Goal: Find specific page/section: Find specific page/section

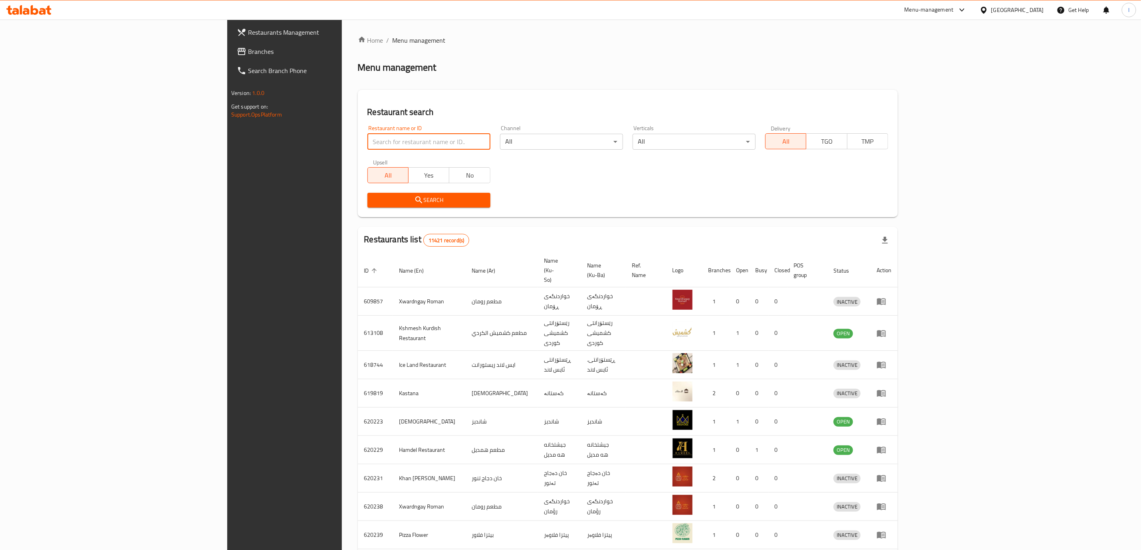
click at [368, 143] on input "search" at bounding box center [429, 142] width 123 height 16
paste input "[PERSON_NAME]"
type input "[PERSON_NAME]"
click at [414, 202] on icon "submit" at bounding box center [419, 200] width 10 height 10
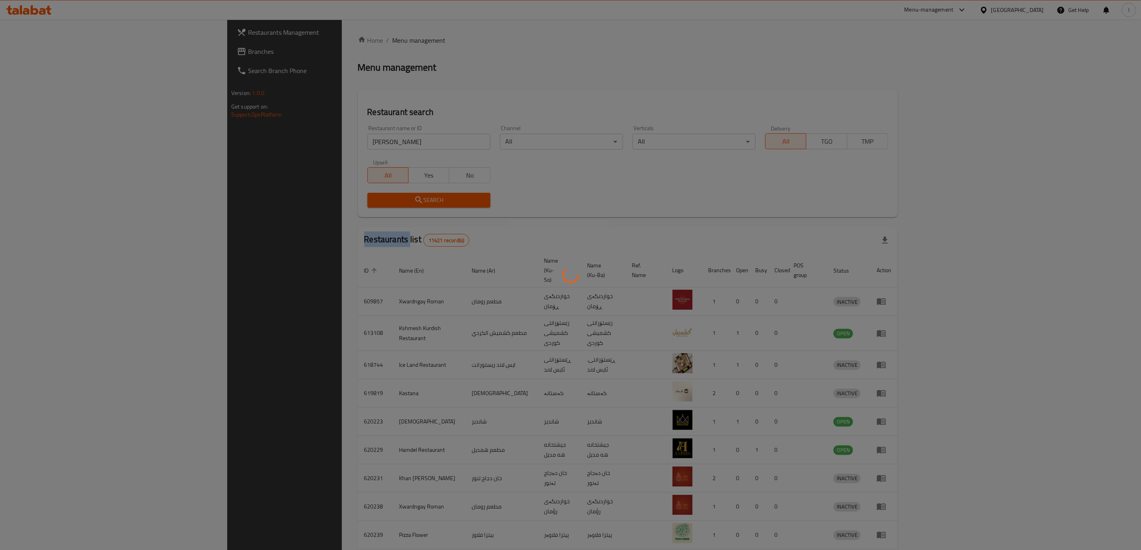
click at [314, 202] on div at bounding box center [570, 275] width 1141 height 550
click at [312, 208] on div at bounding box center [570, 275] width 1141 height 550
click at [318, 201] on div at bounding box center [570, 275] width 1141 height 550
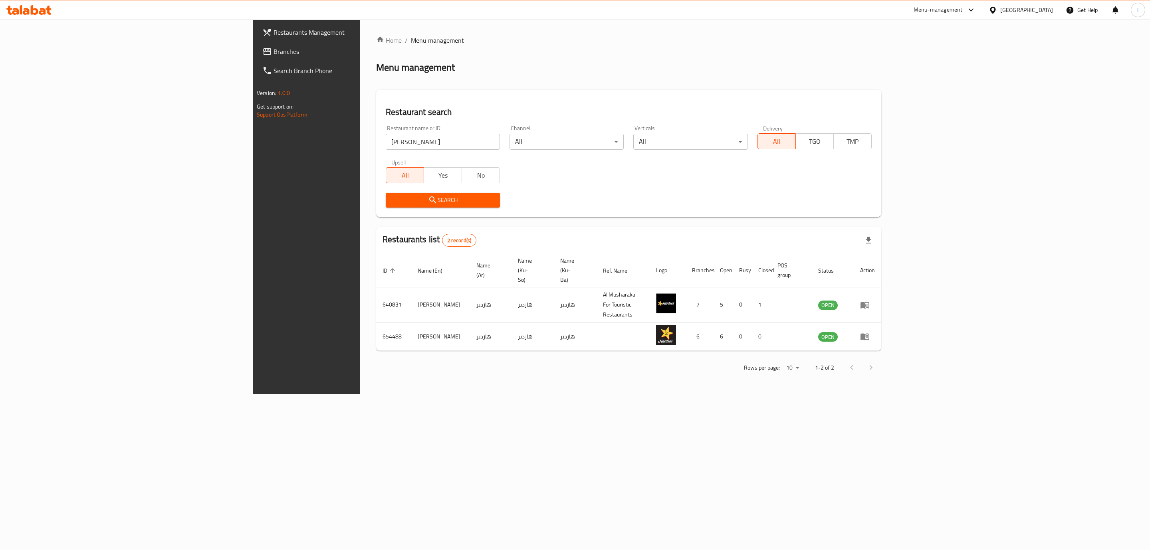
click at [274, 47] on span "Branches" at bounding box center [356, 52] width 165 height 10
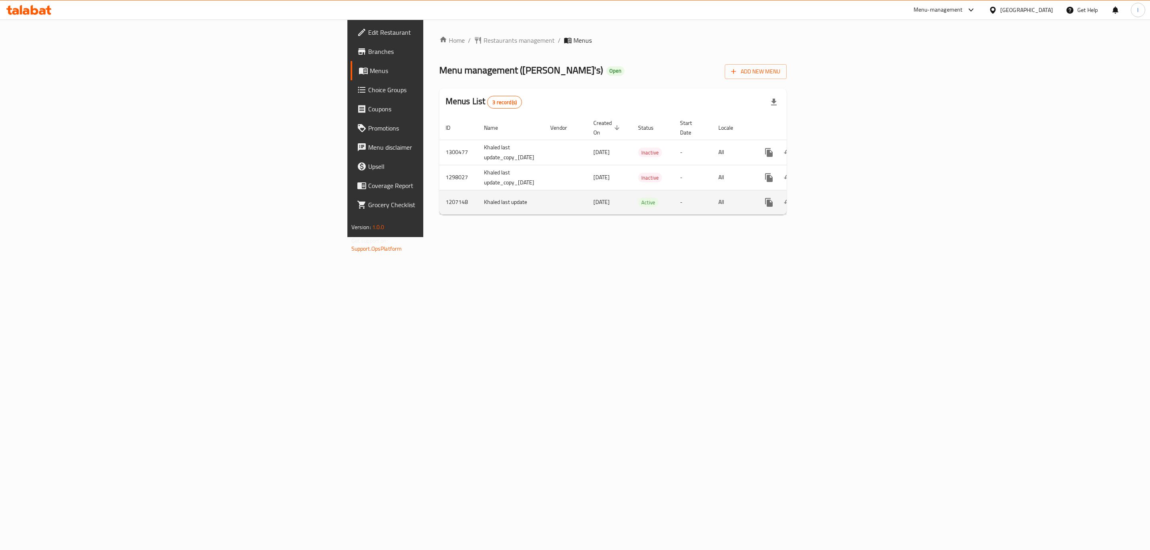
click at [830, 199] on icon "enhanced table" at bounding box center [826, 202] width 7 height 7
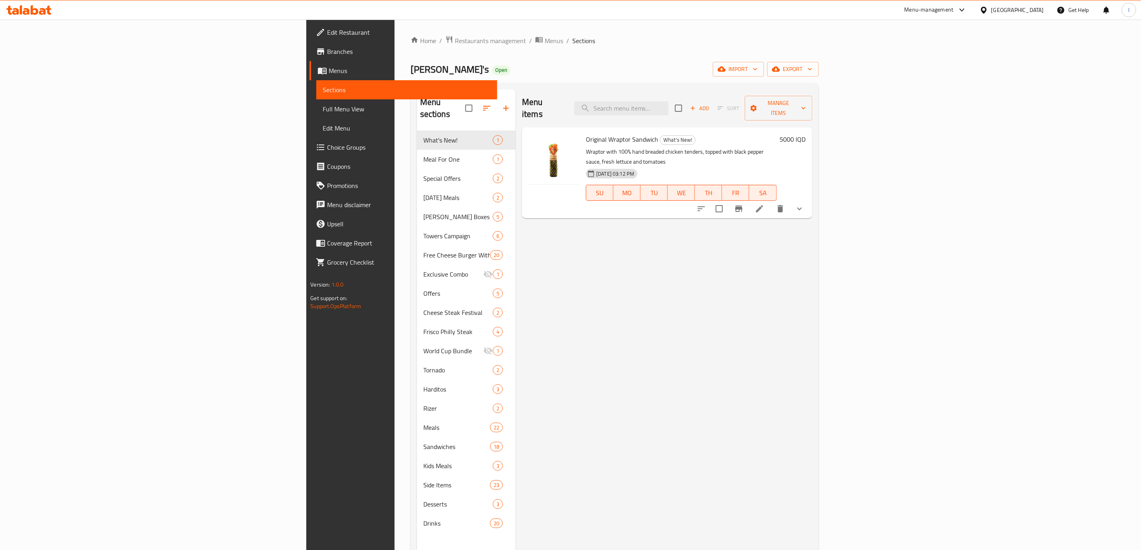
click at [323, 108] on span "Full Menu View" at bounding box center [407, 109] width 168 height 10
click at [323, 109] on span "Full Menu View" at bounding box center [407, 109] width 168 height 10
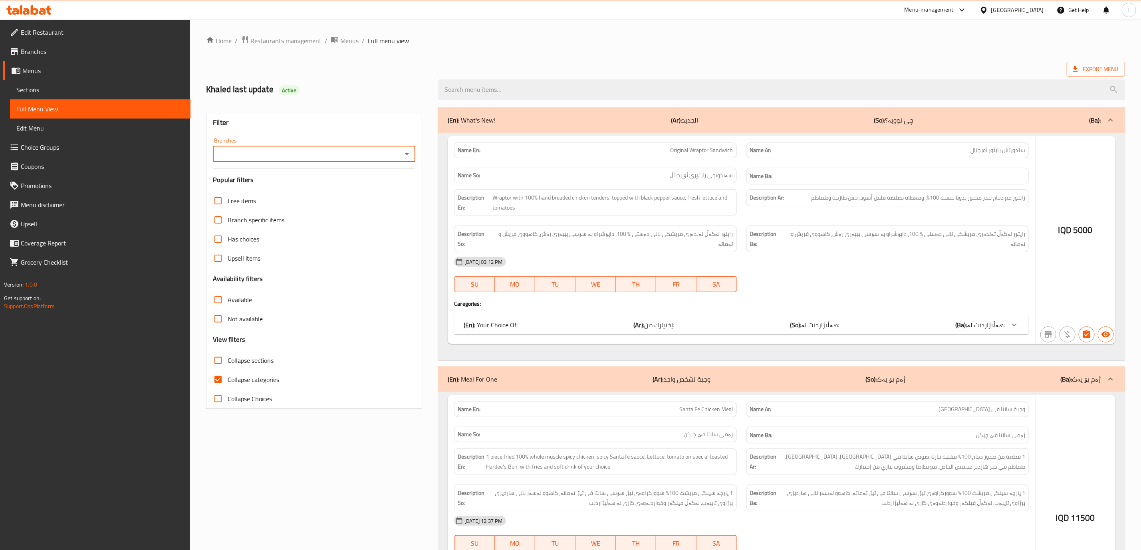
drag, startPoint x: 35, startPoint y: 109, endPoint x: 286, endPoint y: 148, distance: 253.8
click at [286, 148] on div "Branches" at bounding box center [314, 154] width 203 height 16
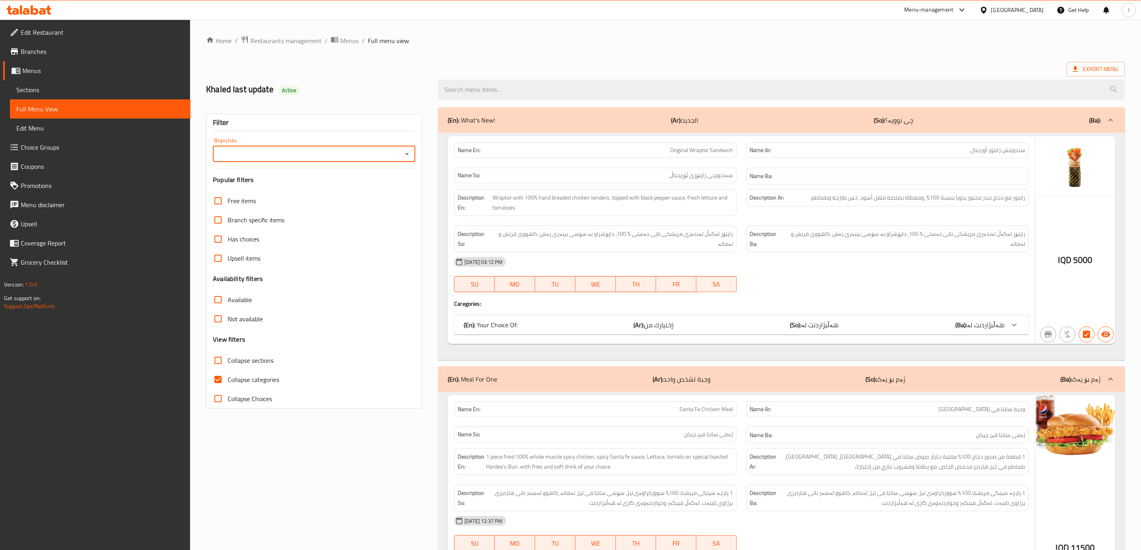
click at [401, 156] on div "Branches" at bounding box center [314, 154] width 203 height 16
click at [405, 153] on icon "Open" at bounding box center [407, 154] width 10 height 10
click at [244, 185] on span "Hardee's ، [PERSON_NAME]" at bounding box center [258, 189] width 77 height 10
type input "Hardee's ، [PERSON_NAME]"
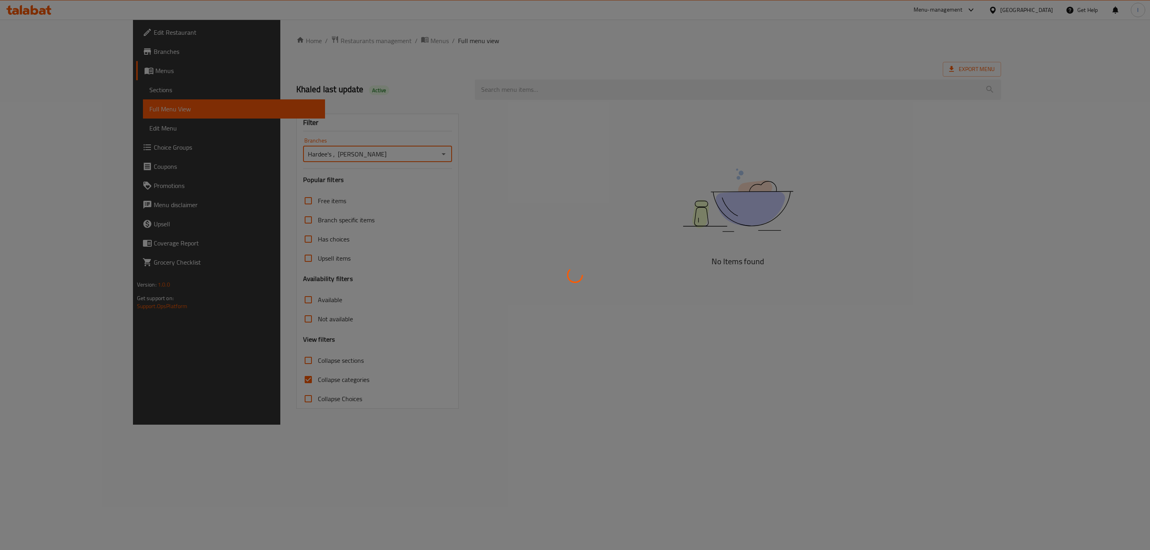
click at [244, 366] on div at bounding box center [575, 275] width 1150 height 550
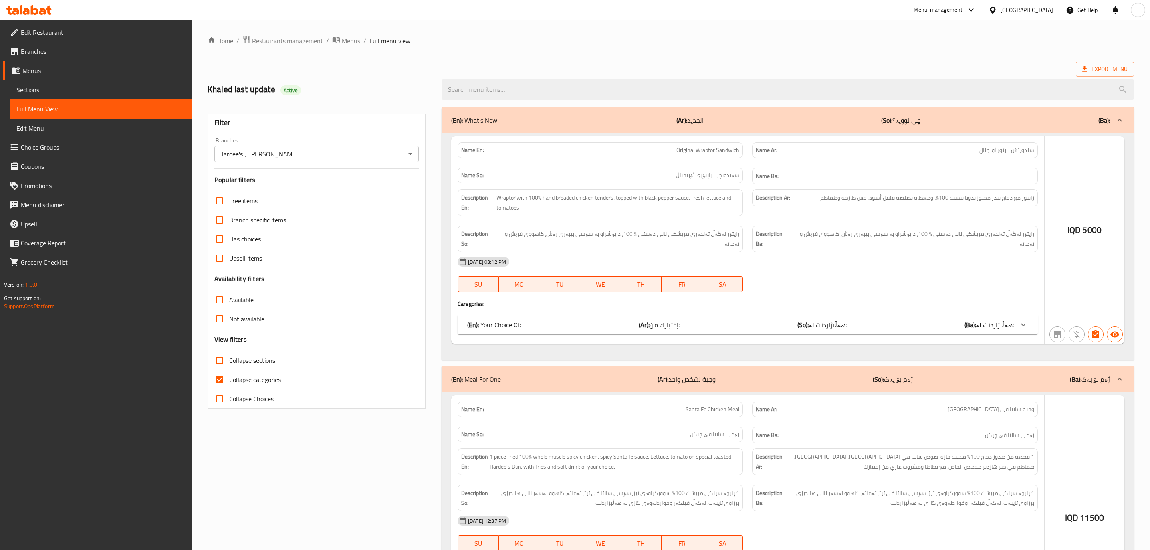
click at [235, 379] on div at bounding box center [575, 275] width 1150 height 550
click at [235, 375] on div at bounding box center [575, 275] width 1150 height 550
click at [228, 378] on div at bounding box center [575, 275] width 1150 height 550
click at [215, 378] on div at bounding box center [575, 275] width 1150 height 550
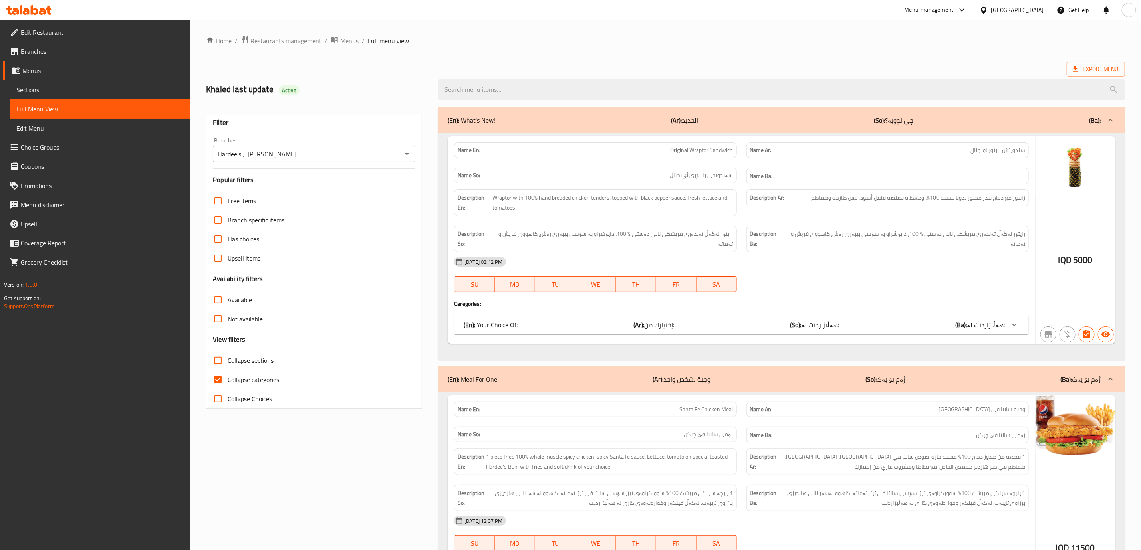
click at [244, 356] on span "Collapse sections" at bounding box center [251, 361] width 46 height 10
click at [228, 356] on input "Collapse sections" at bounding box center [218, 360] width 19 height 19
checkbox input "true"
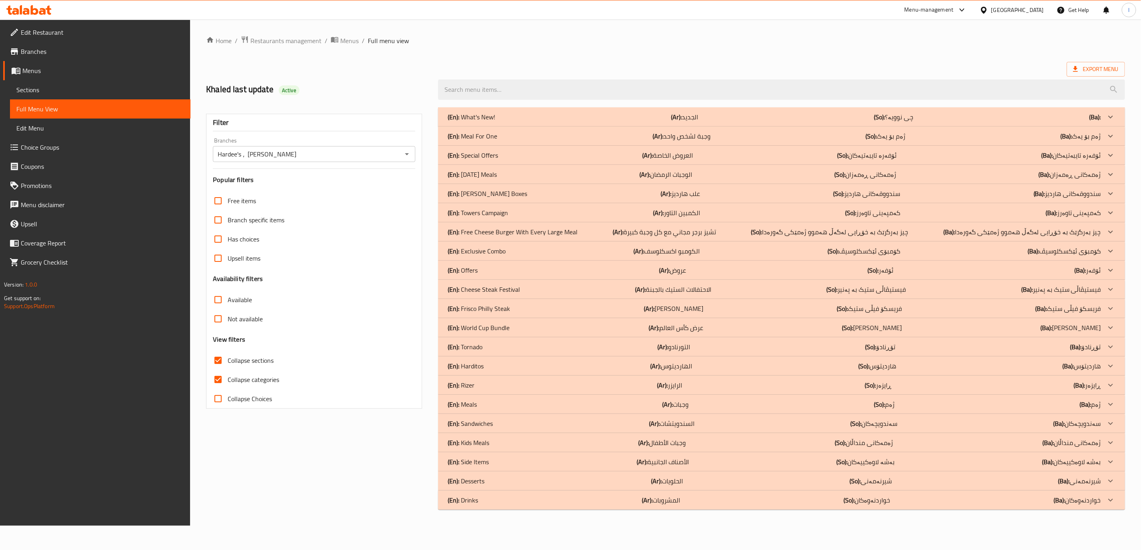
click at [220, 383] on input "Collapse categories" at bounding box center [218, 379] width 19 height 19
checkbox input "false"
click at [633, 113] on div "(En): What's New! (Ar): الجديد (So): چی نوویە؟ (Ba):" at bounding box center [780, 117] width 659 height 10
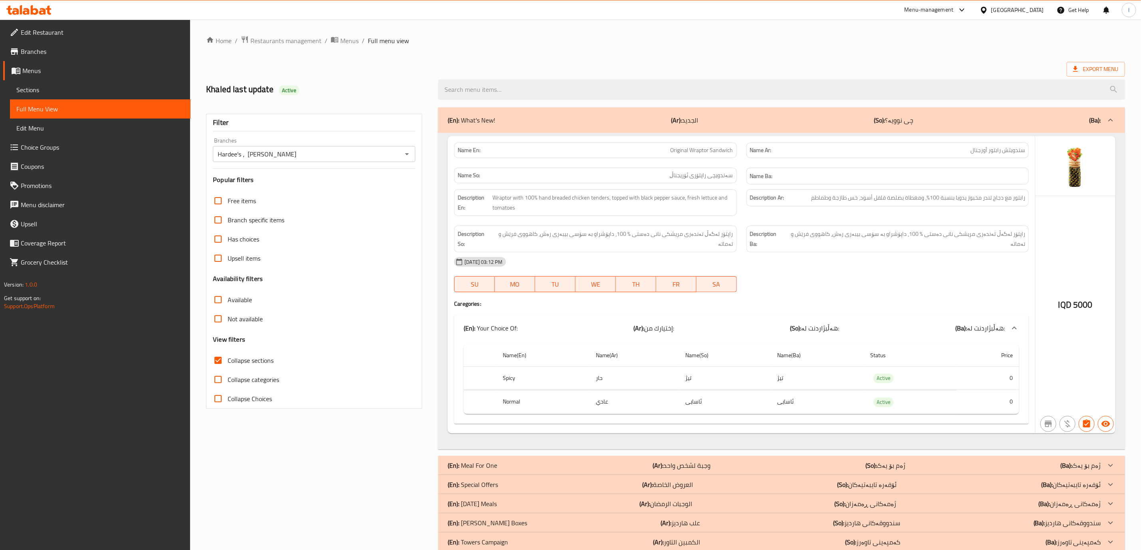
click at [701, 174] on span "سەندویچی راپتۆری ئۆریجناڵ" at bounding box center [702, 175] width 64 height 8
click at [657, 149] on p "Name En: Original Wraptor Sandwich" at bounding box center [595, 150] width 275 height 8
click at [695, 149] on span "Original Wraptor Sandwich" at bounding box center [702, 150] width 63 height 8
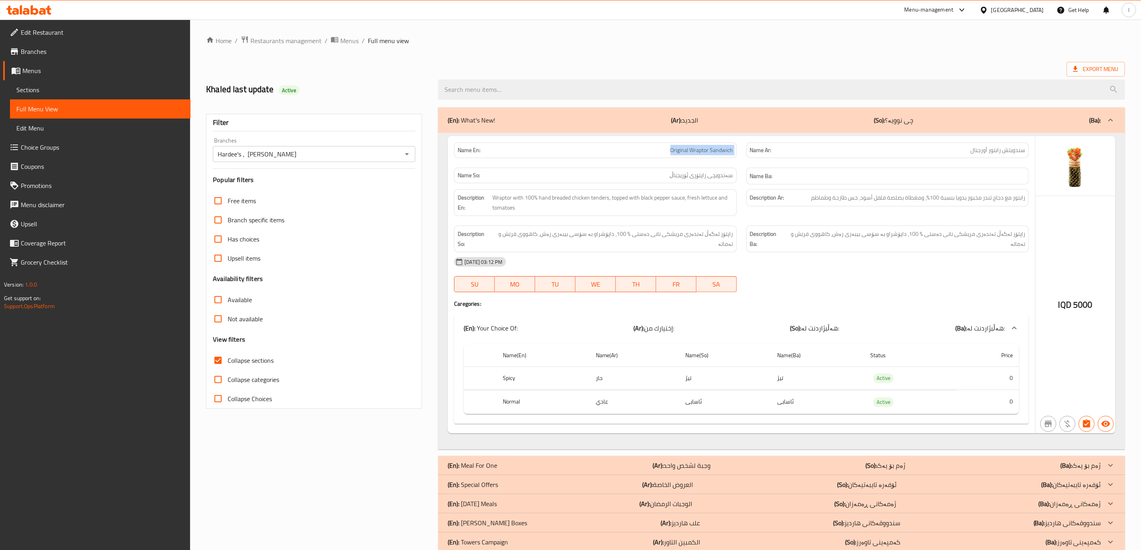
click at [695, 149] on span "Original Wraptor Sandwich" at bounding box center [702, 150] width 63 height 8
copy span "Original Wraptor Sandwich"
click at [991, 149] on span "سندويتش رابتور أورجنال" at bounding box center [998, 150] width 55 height 8
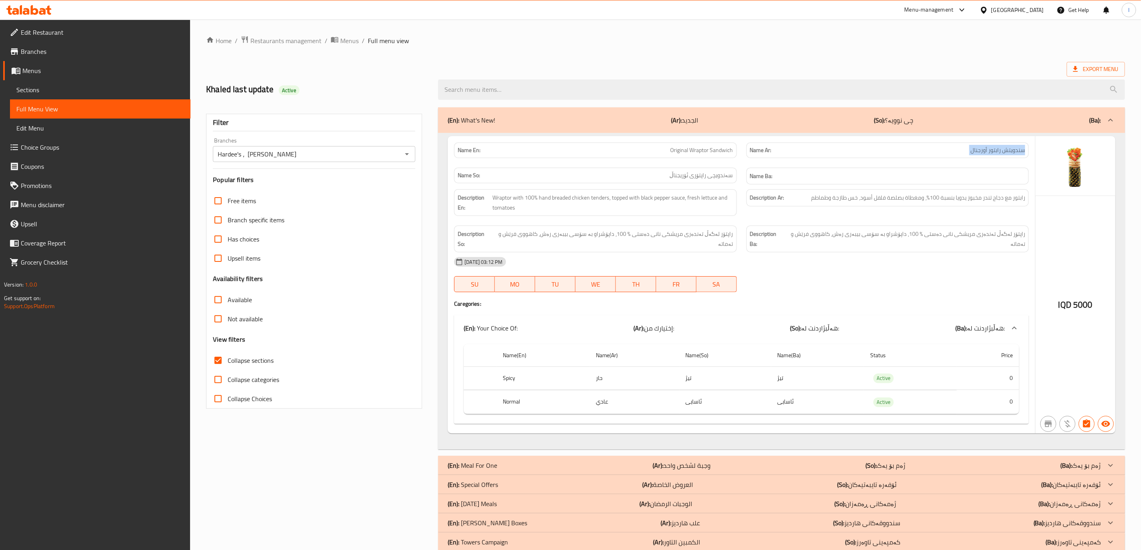
copy span "سندويتش رابتور أورجنال"
click at [699, 169] on div "Name So: سەندویچی راپتۆری ئۆریجناڵ" at bounding box center [595, 176] width 282 height 16
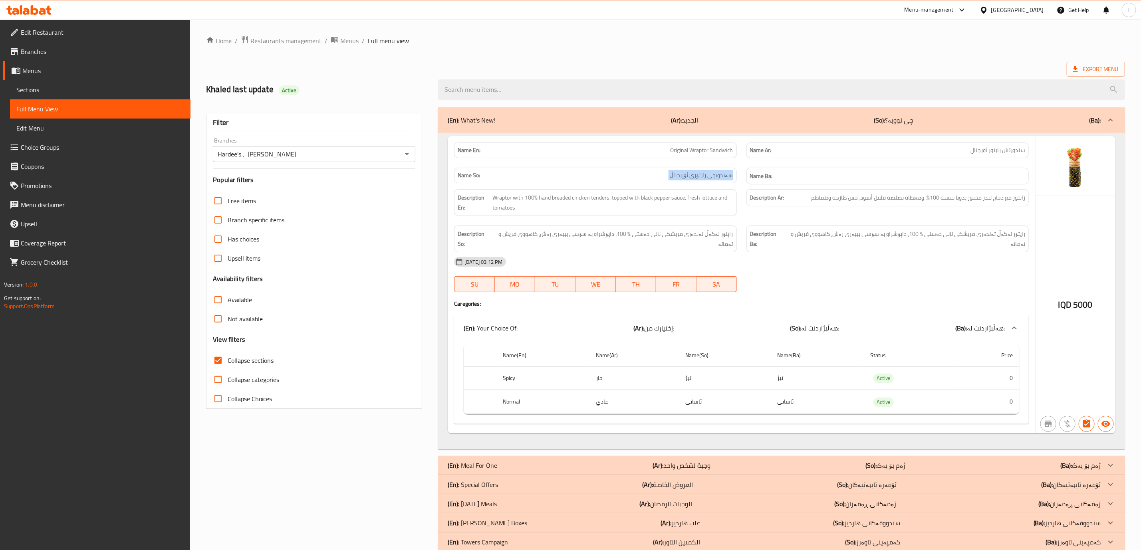
copy span "سەندویچی راپتۆری ئۆریجناڵ"
click at [699, 191] on div "Description En: Wraptor with 100% hand breaded chicken tenders, topped with bla…" at bounding box center [595, 202] width 282 height 27
click at [688, 199] on span "Wraptor with 100% hand breaded chicken tenders, topped with black pepper sauce,…" at bounding box center [613, 203] width 241 height 20
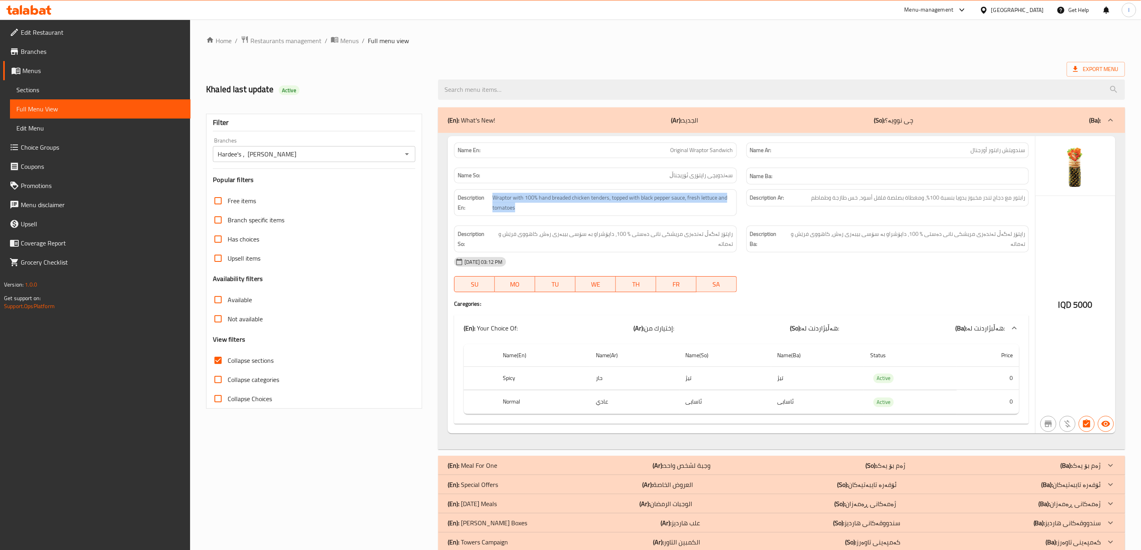
copy span "Wraptor with 100% hand breaded chicken tenders, topped with black pepper sauce,…"
click at [809, 216] on div "Description Ar: رابتور مع دجاج تندر مخبوز يدويا بنسبة 100%، ومغطاة بصلصة فلفل أ…" at bounding box center [888, 203] width 292 height 36
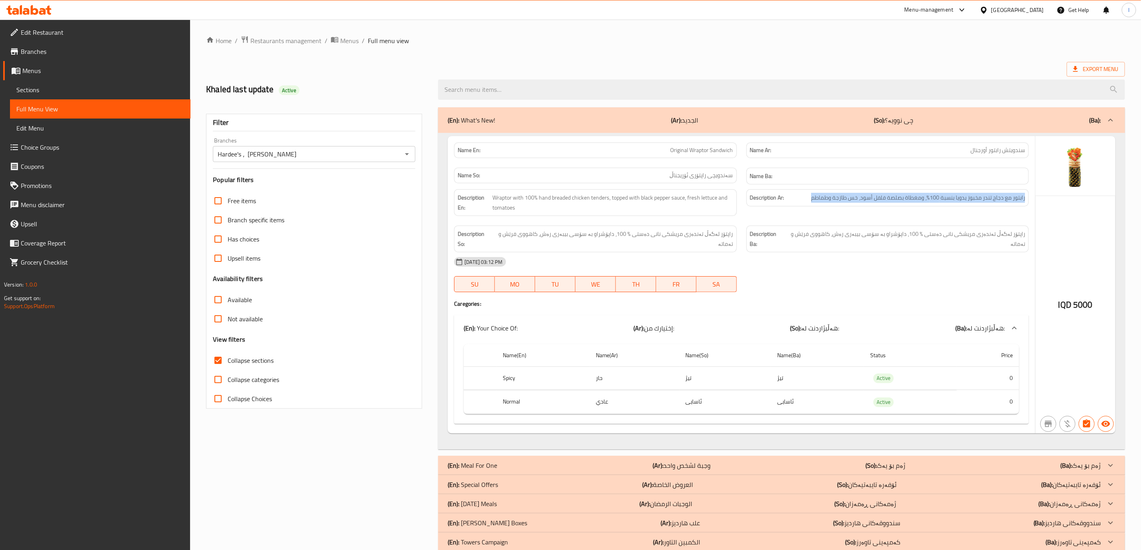
copy span "رابتور مع دجاج تندر مخبوز يدويا بنسبة 100%، ومغطاة بصلصة فلفل أسود، خس طازجة وط…"
click at [807, 231] on span "راپتۆر لەگەڵ تەندەری مریشکی نانی دەستی ٪ 100، داپۆشراو بە سۆسی بیبەری رەش، کاهو…" at bounding box center [906, 239] width 240 height 20
click at [808, 232] on span "راپتۆر لەگەڵ تەندەری مریشکی نانی دەستی ٪ 100، داپۆشراو بە سۆسی بیبەری رەش، کاهو…" at bounding box center [906, 239] width 240 height 20
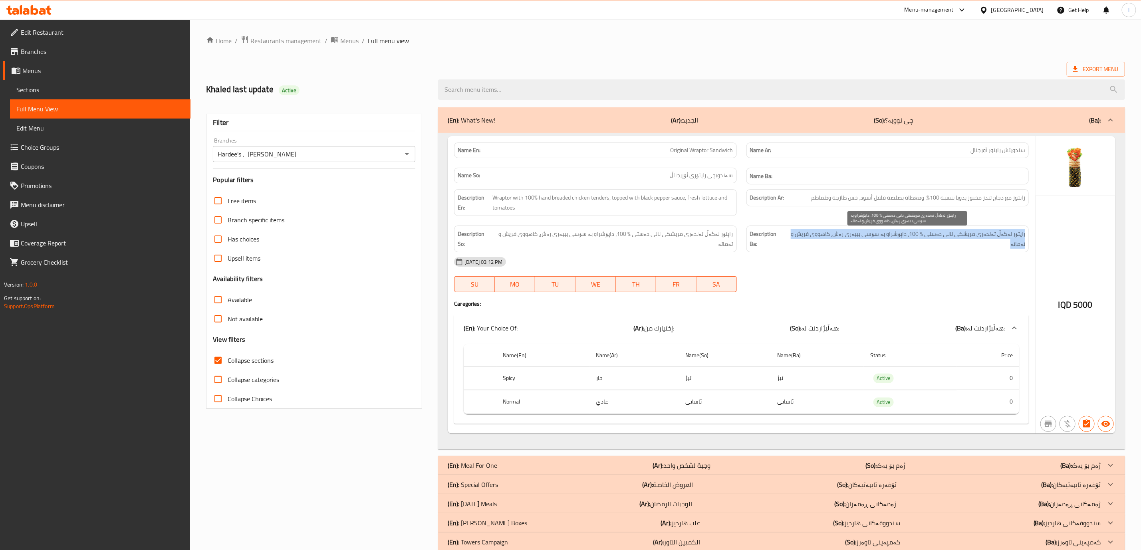
click at [808, 232] on span "راپتۆر لەگەڵ تەندەری مریشکی نانی دەستی ٪ 100، داپۆشراو بە سۆسی بیبەری رەش، کاهو…" at bounding box center [906, 239] width 240 height 20
copy div "راپتۆر لەگەڵ تەندەری مریشکی نانی دەستی ٪ 100، داپۆشراو بە سۆسی بیبەری رەش، کاهو…"
click at [751, 212] on div "Description Ar: رابتور مع دجاج تندر مخبوز يدويا بنسبة 100%، ومغطاة بصلصة فلفل أ…" at bounding box center [888, 203] width 292 height 36
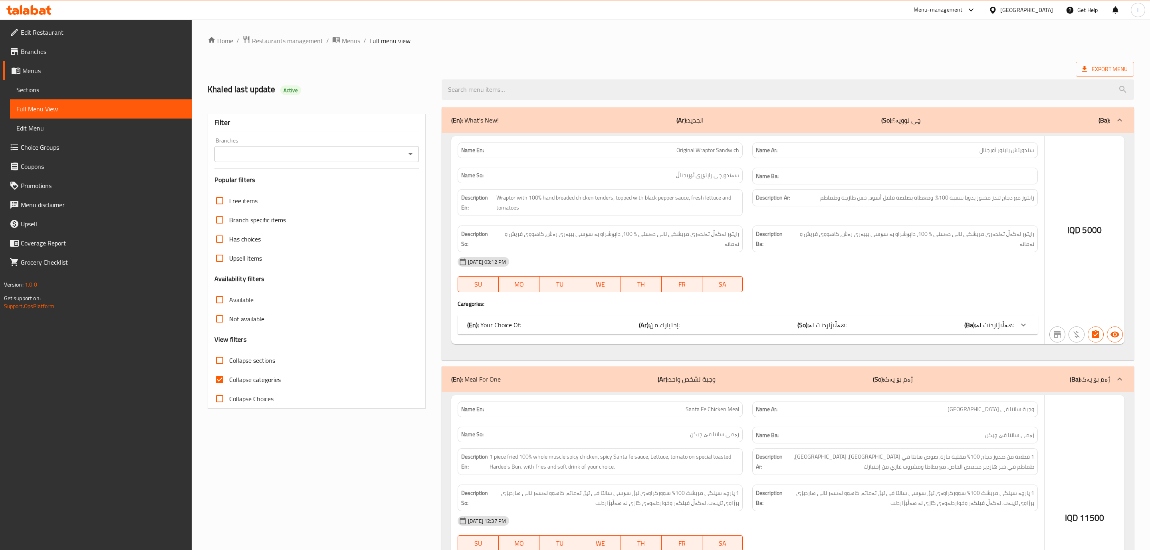
drag, startPoint x: 841, startPoint y: 186, endPoint x: 432, endPoint y: 185, distance: 409.5
click at [840, 186] on div at bounding box center [575, 275] width 1150 height 550
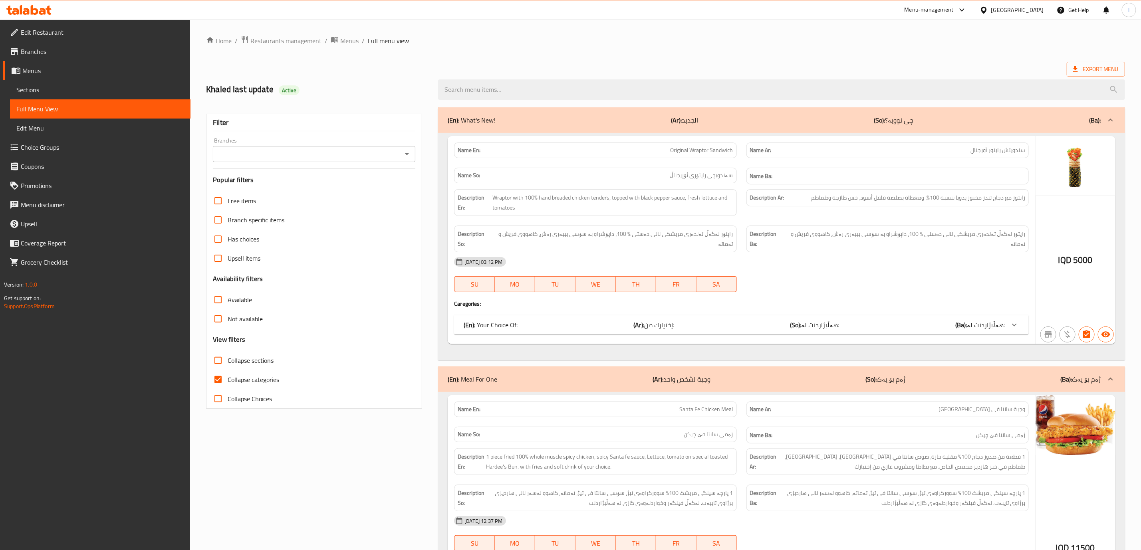
click at [70, 141] on link "Choice Groups" at bounding box center [96, 147] width 187 height 19
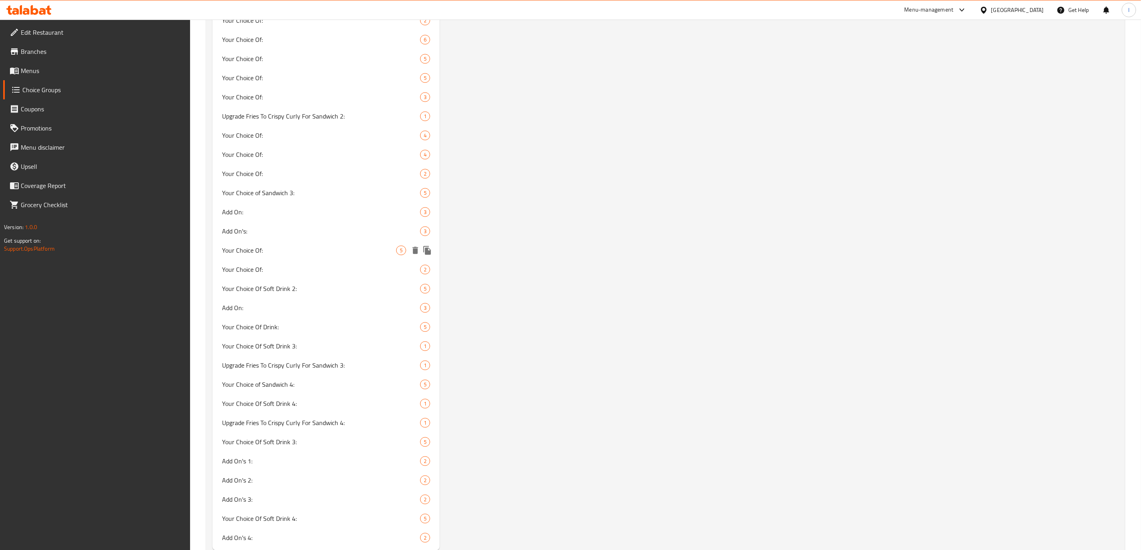
scroll to position [1569, 0]
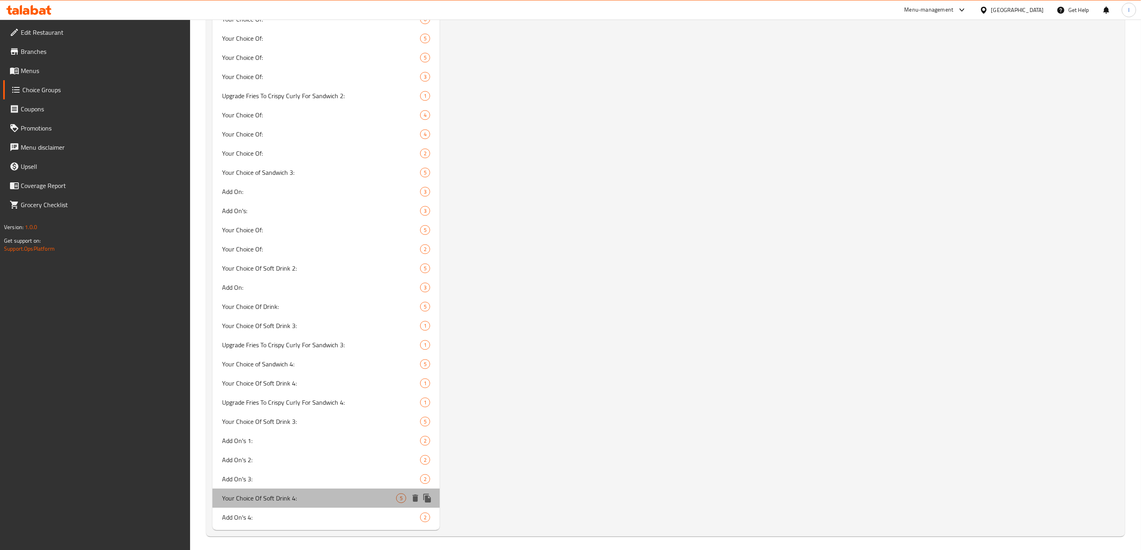
click at [266, 499] on span "Your Choice Of Soft Drink 4:" at bounding box center [309, 499] width 174 height 10
type input "Your Choice Of Soft Drink 4:"
type input "إختيارك من المشروب الغازي 4:"
type input "هەڵبژاردنت لە خواردنەوەی گازی 4:"
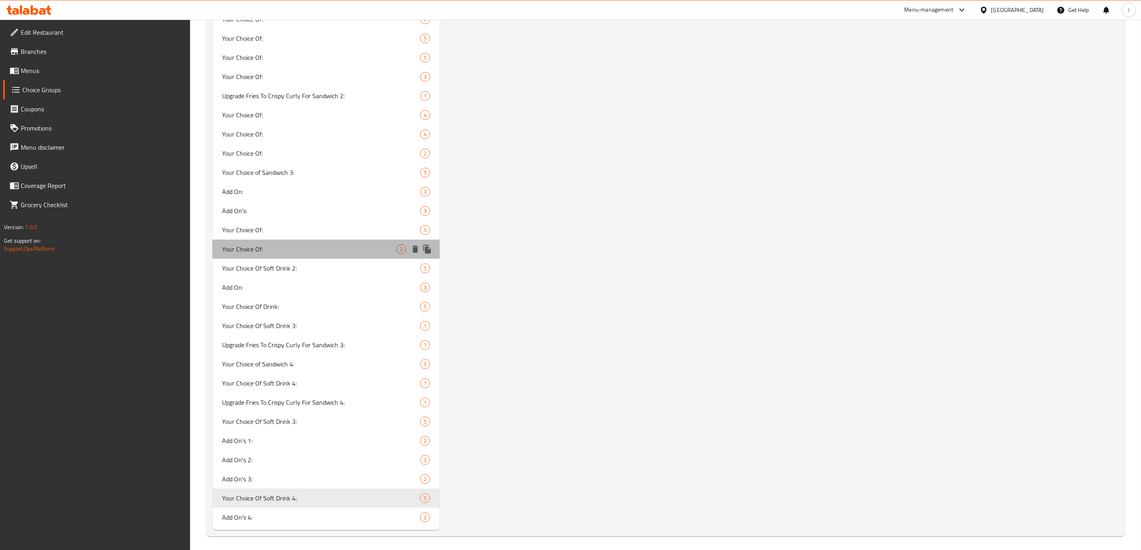
click at [249, 250] on span "Your Choice Of:" at bounding box center [309, 249] width 174 height 10
type input "Your Choice Of:"
type input "إختيارك من:"
type input "هەڵبژاردنت لە:"
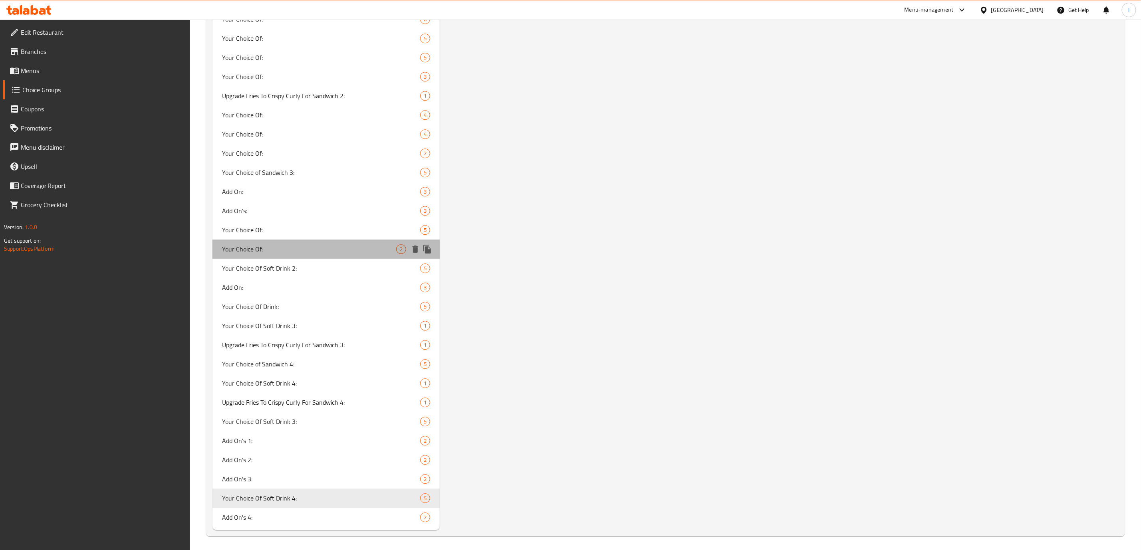
type input "0"
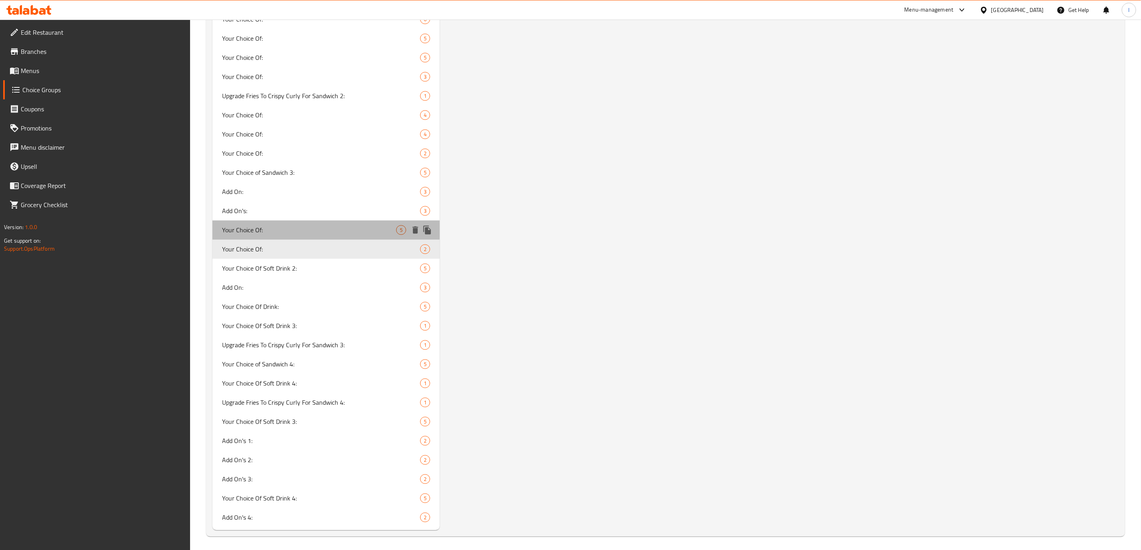
click at [297, 225] on span "Your Choice Of:" at bounding box center [309, 230] width 174 height 10
type input "1"
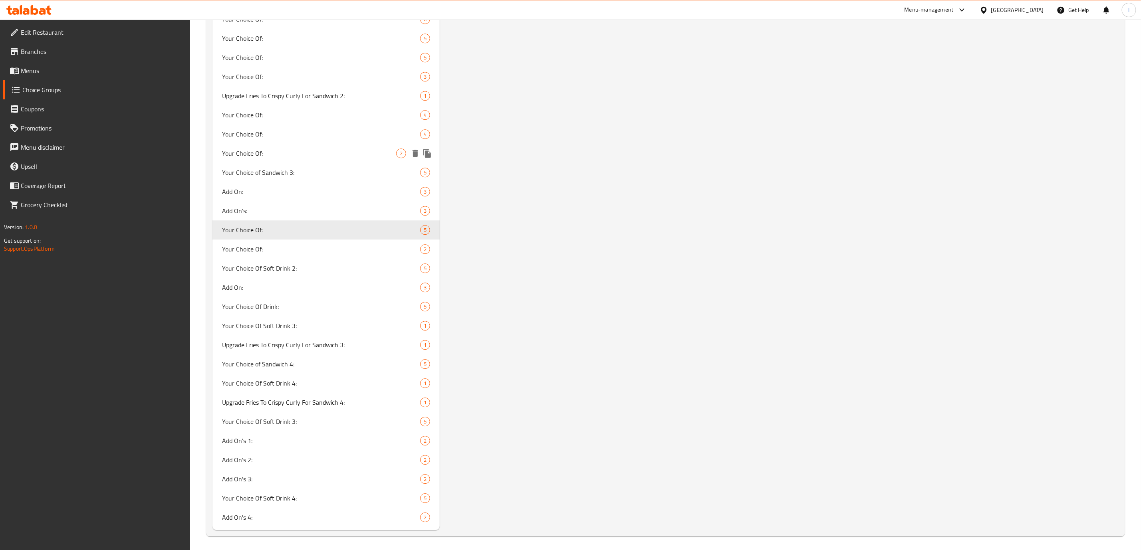
click at [247, 155] on span "Your Choice Of:" at bounding box center [309, 154] width 174 height 10
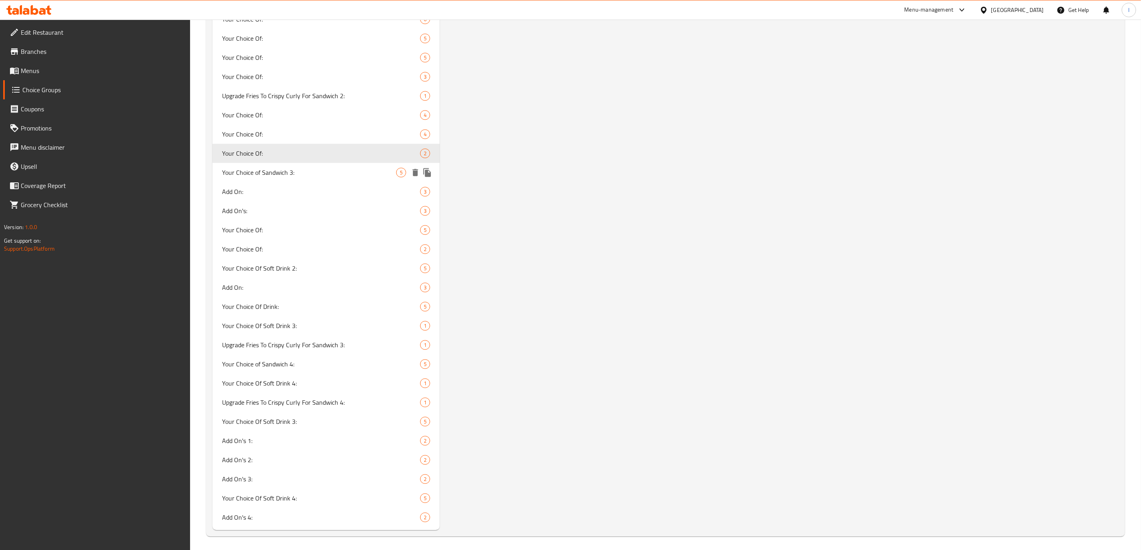
type input "0"
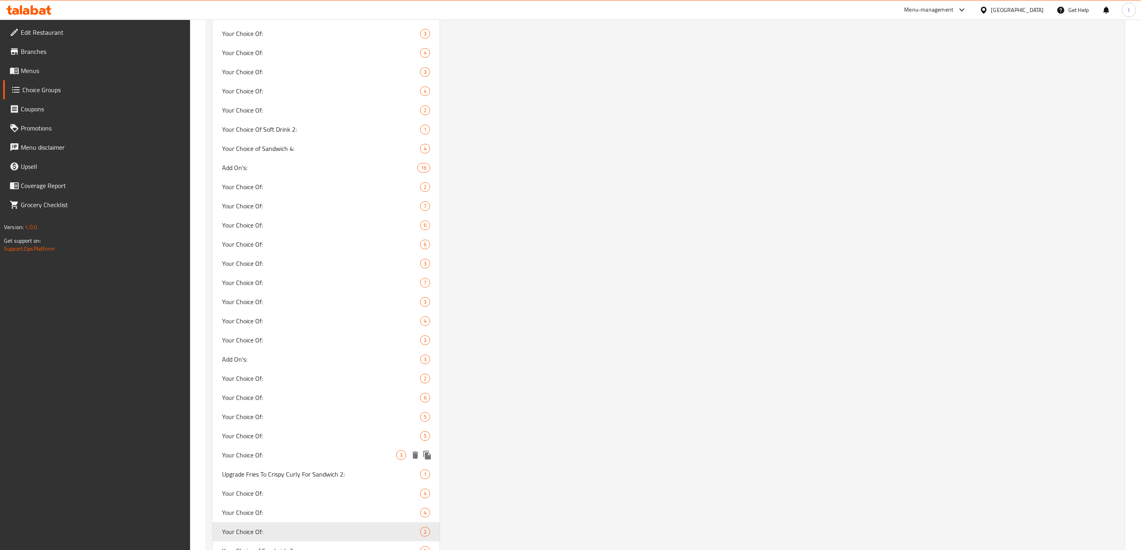
scroll to position [1398, 0]
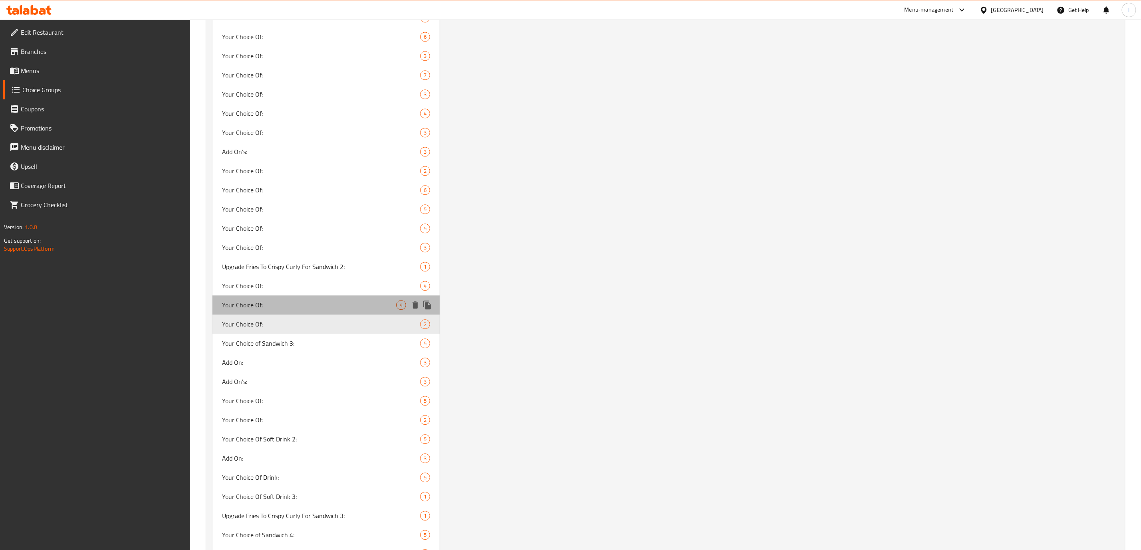
click at [284, 301] on span "Your Choice Of:" at bounding box center [309, 305] width 174 height 10
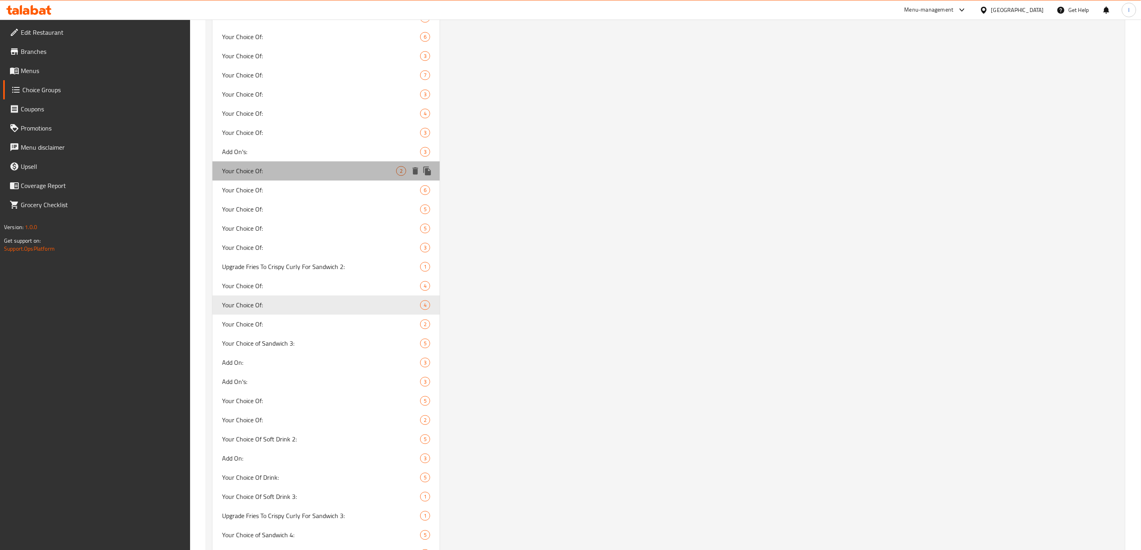
click at [360, 167] on span "Your Choice Of:" at bounding box center [309, 171] width 174 height 10
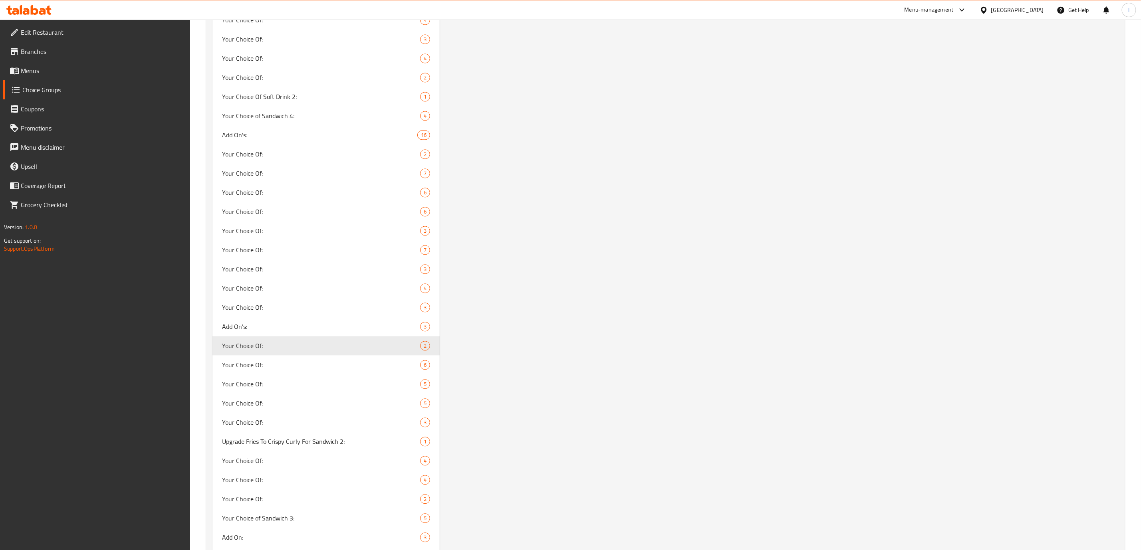
scroll to position [1198, 0]
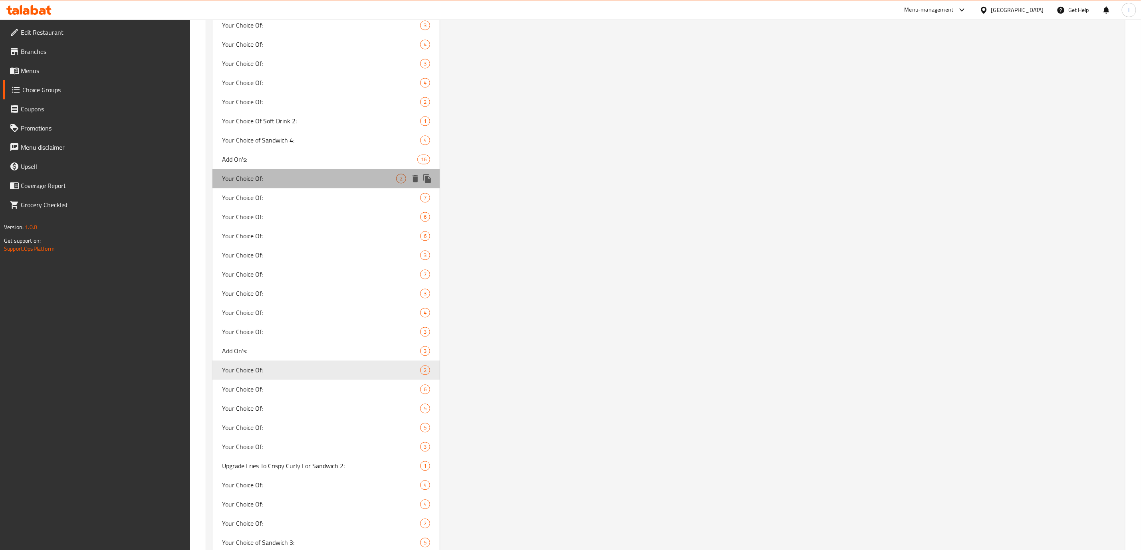
click at [385, 169] on div "Your Choice Of: 2" at bounding box center [326, 178] width 227 height 19
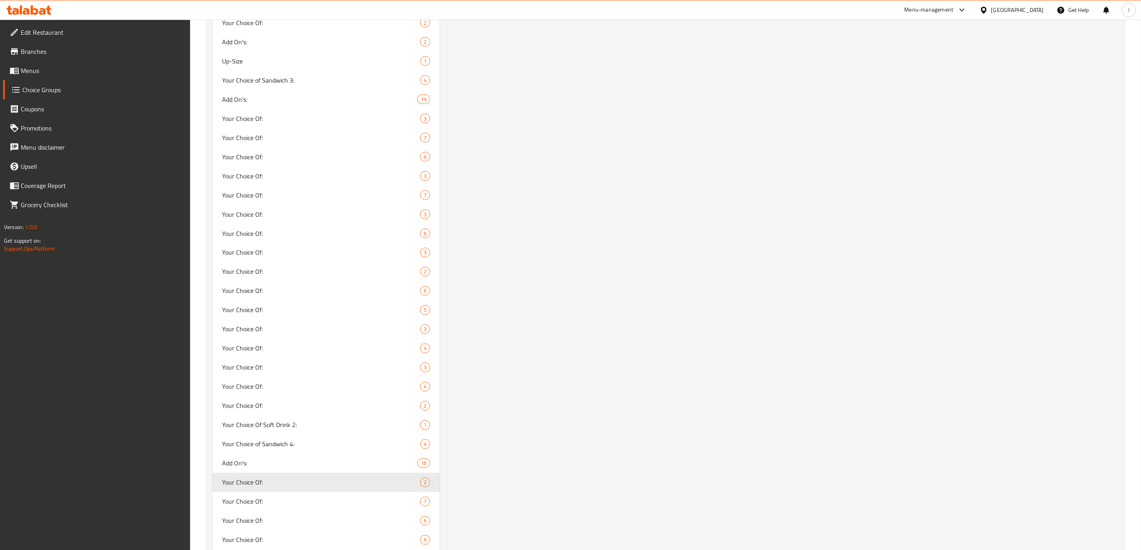
scroll to position [999, 0]
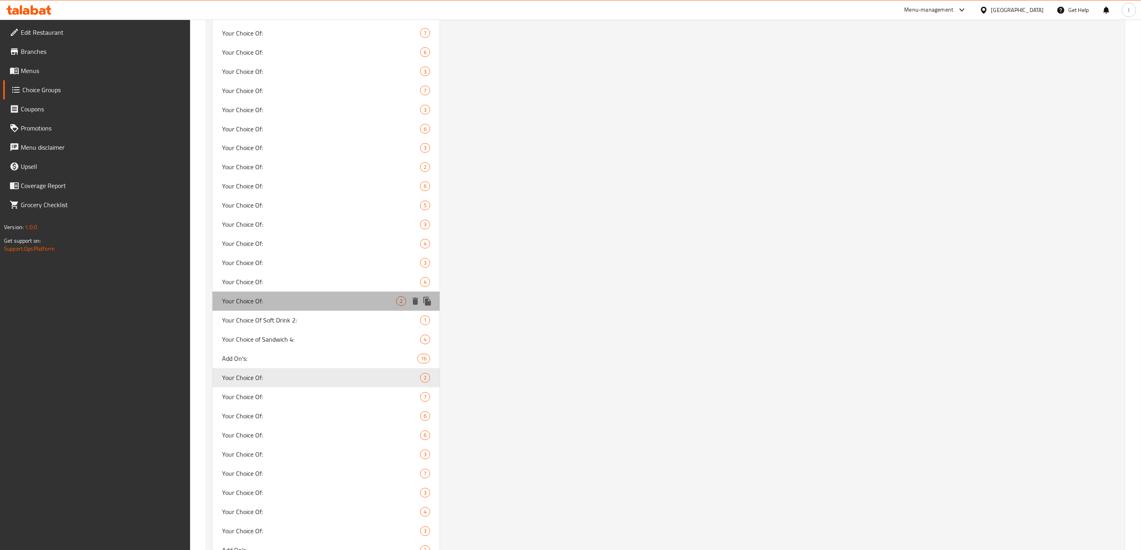
click at [389, 297] on span "Your Choice Of:" at bounding box center [309, 302] width 174 height 10
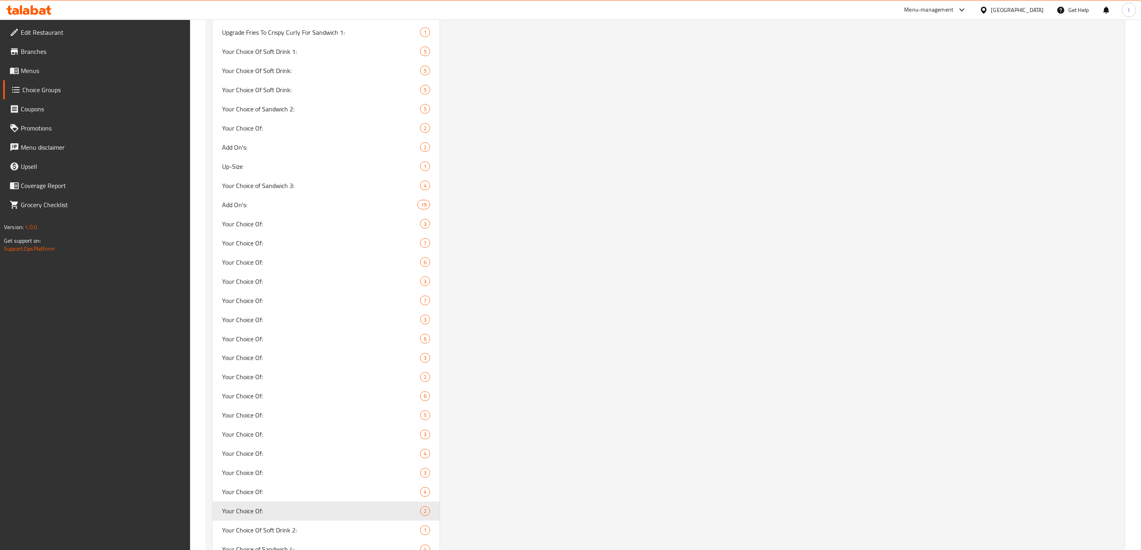
scroll to position [799, 0]
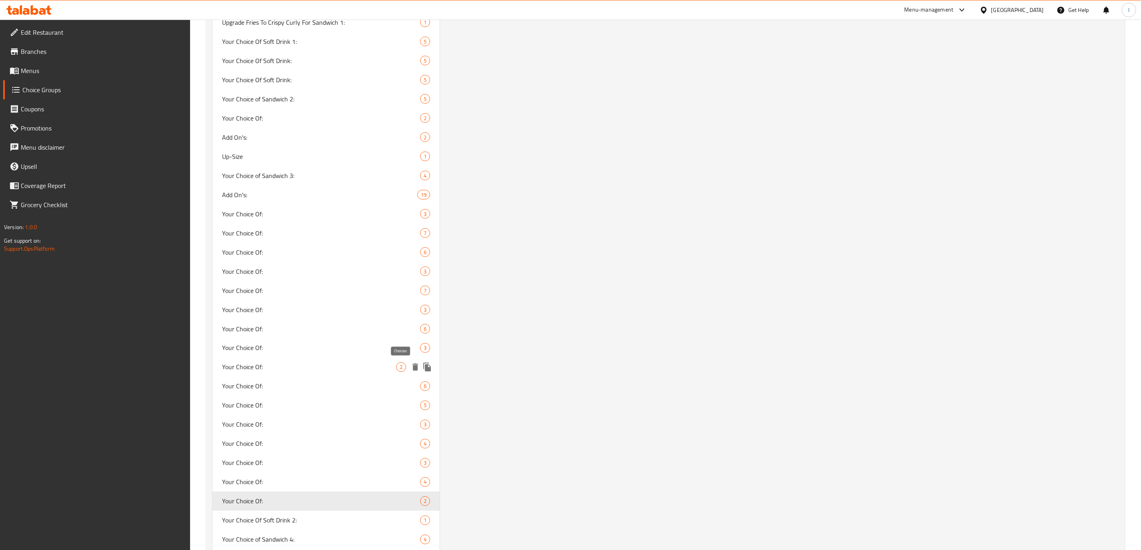
click at [399, 364] on span "2" at bounding box center [401, 368] width 9 height 8
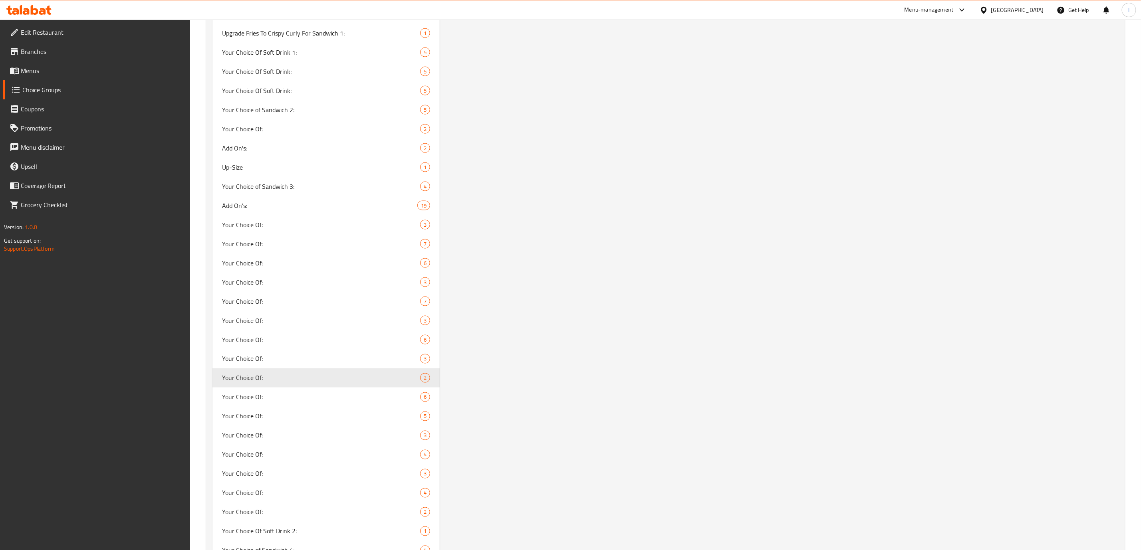
scroll to position [0, 0]
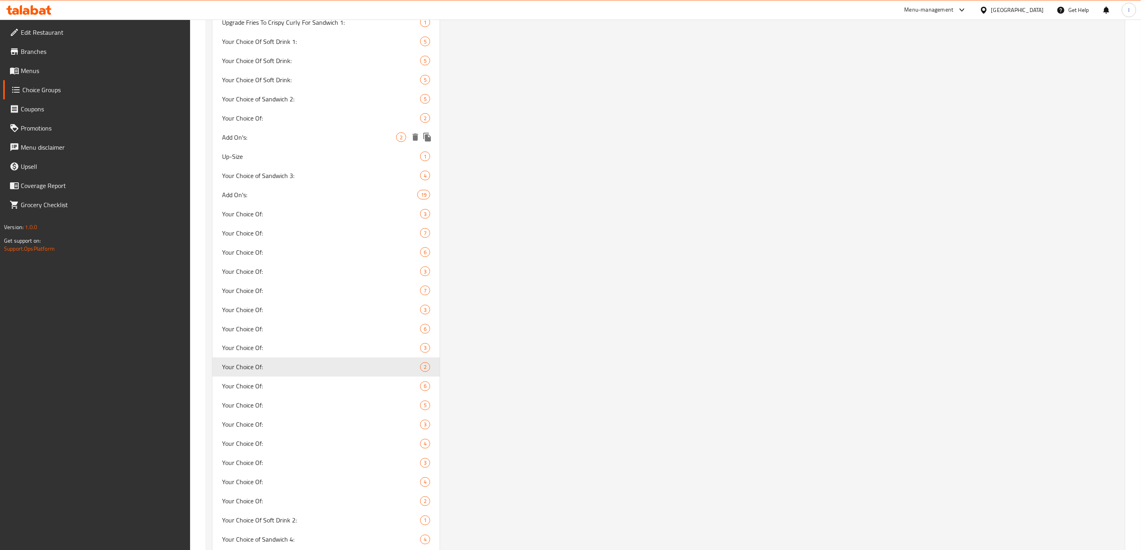
click at [362, 129] on div "Add On's: 2" at bounding box center [326, 137] width 227 height 19
type input "Add On's:"
type input "الإضافات:"
type input "زیادە:"
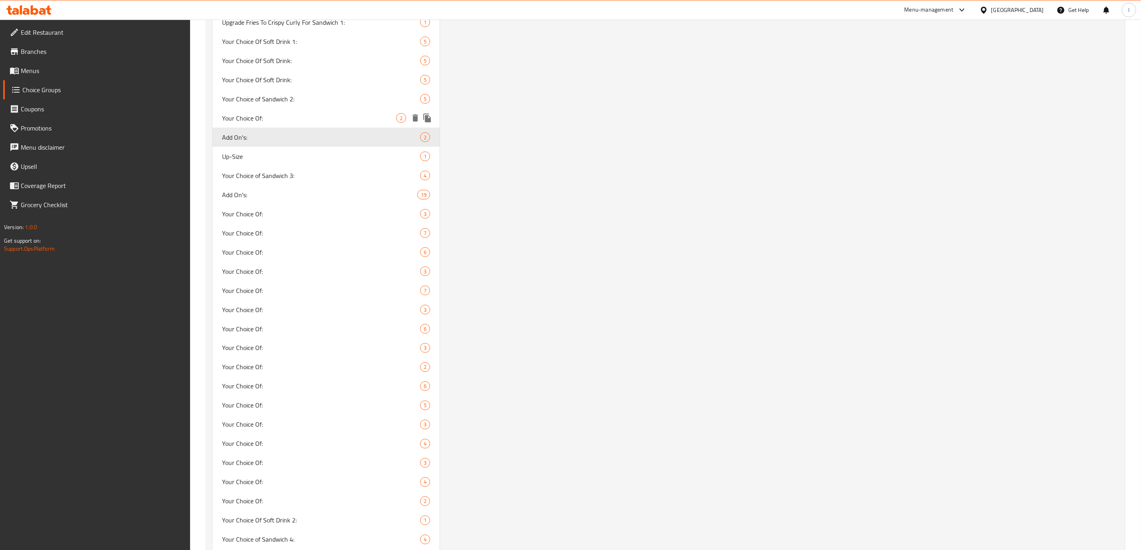
click at [352, 114] on span "Your Choice Of:" at bounding box center [309, 118] width 174 height 10
type input "Your Choice Of:"
type input "إختيارك من:"
type input "هەڵبژاردنت لە:"
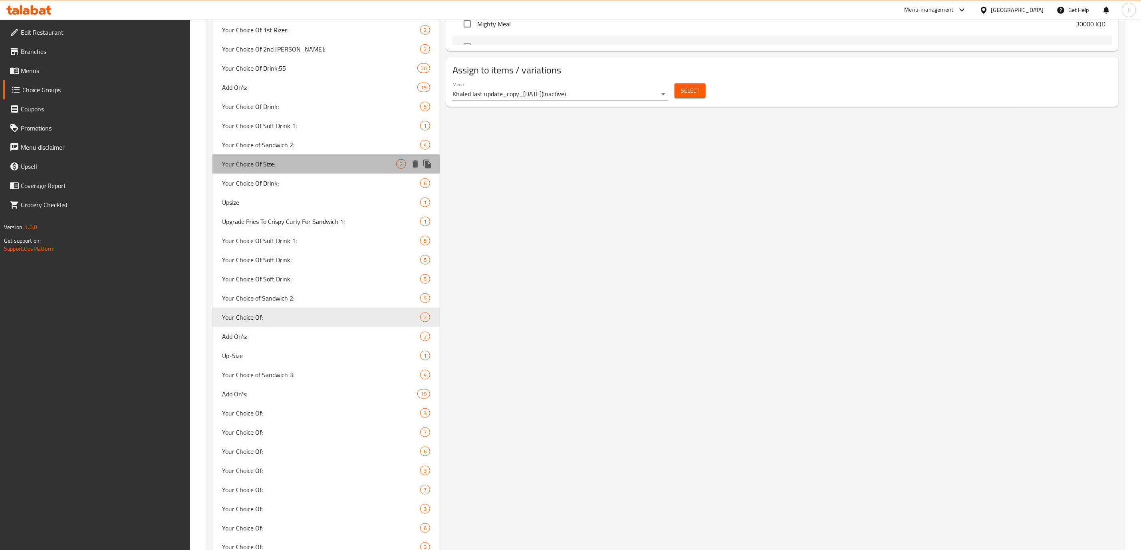
click at [372, 159] on span "Your Choice Of Size:" at bounding box center [309, 164] width 174 height 10
type input "Your Choice Of Size:"
type input "إختيارك من الحجم:"
type input "هەڵبژاردنت لە قەبارە:"
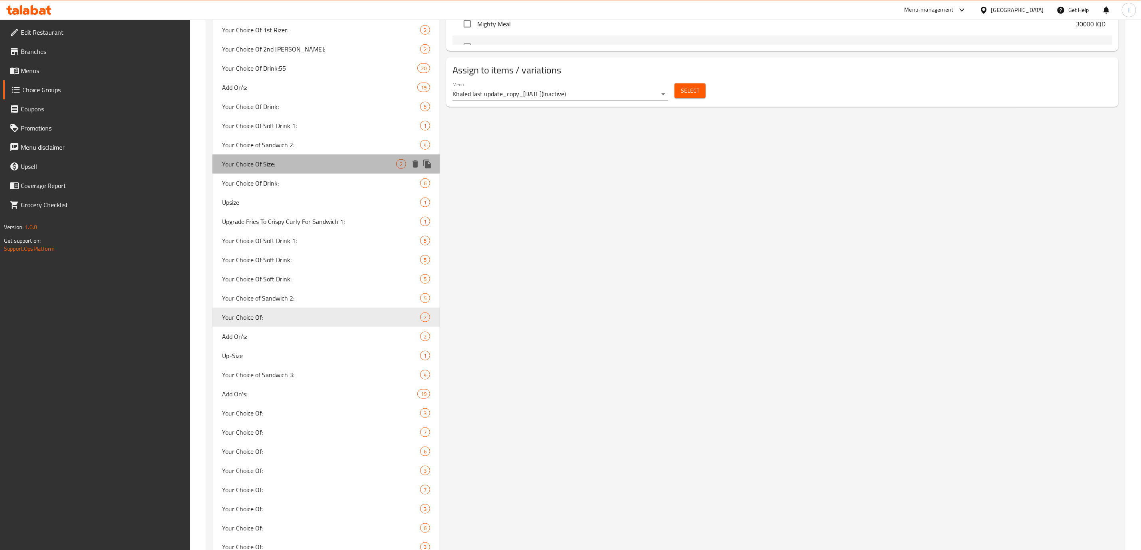
type input "1"
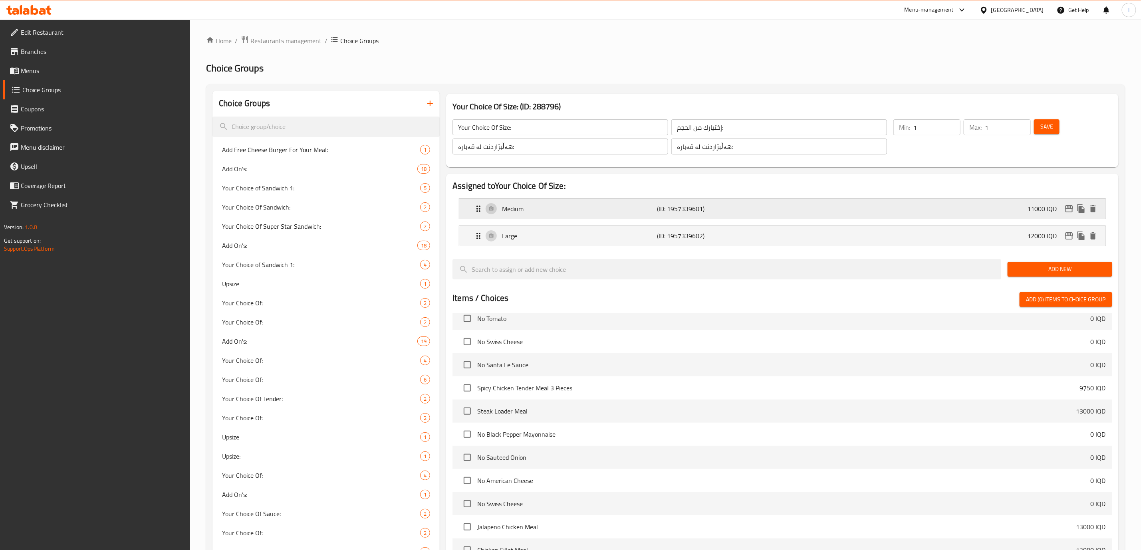
click at [608, 209] on p "Medium" at bounding box center [579, 209] width 155 height 10
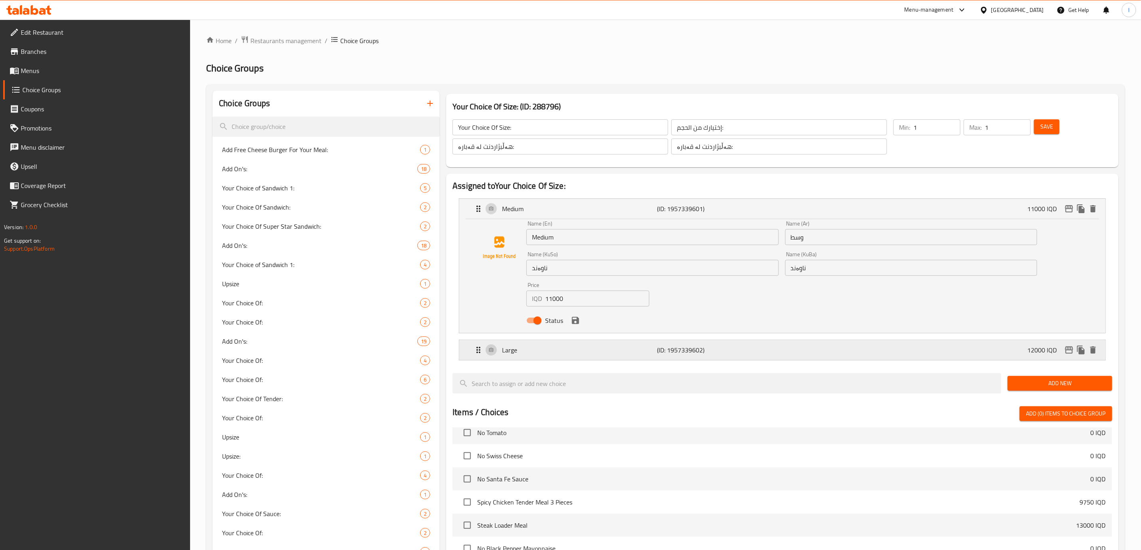
click at [784, 342] on div "Large (ID: 1957339602) 12000 IQD" at bounding box center [785, 350] width 622 height 20
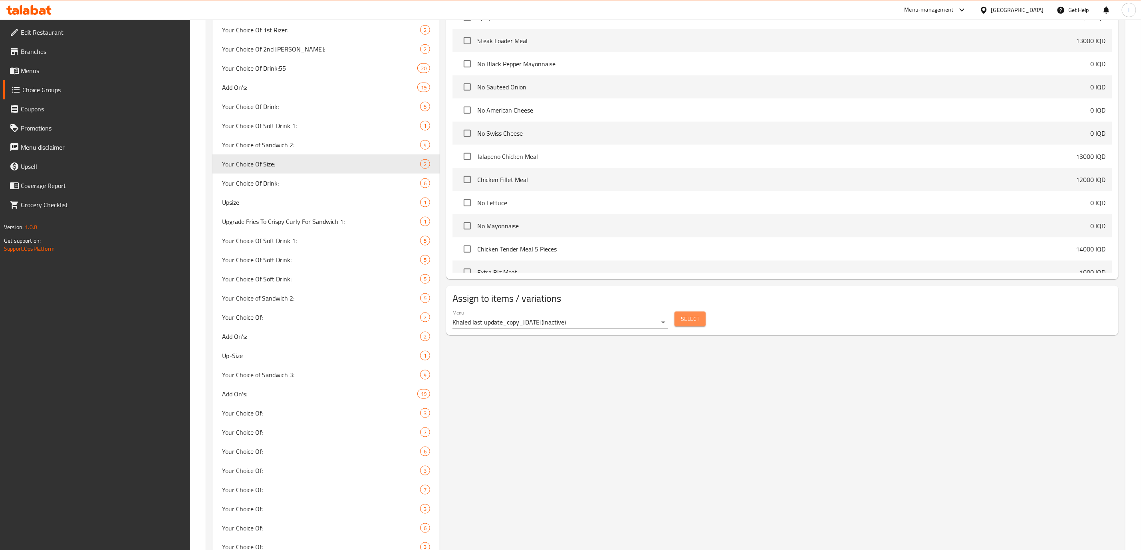
click at [683, 322] on span "Select" at bounding box center [690, 319] width 18 height 10
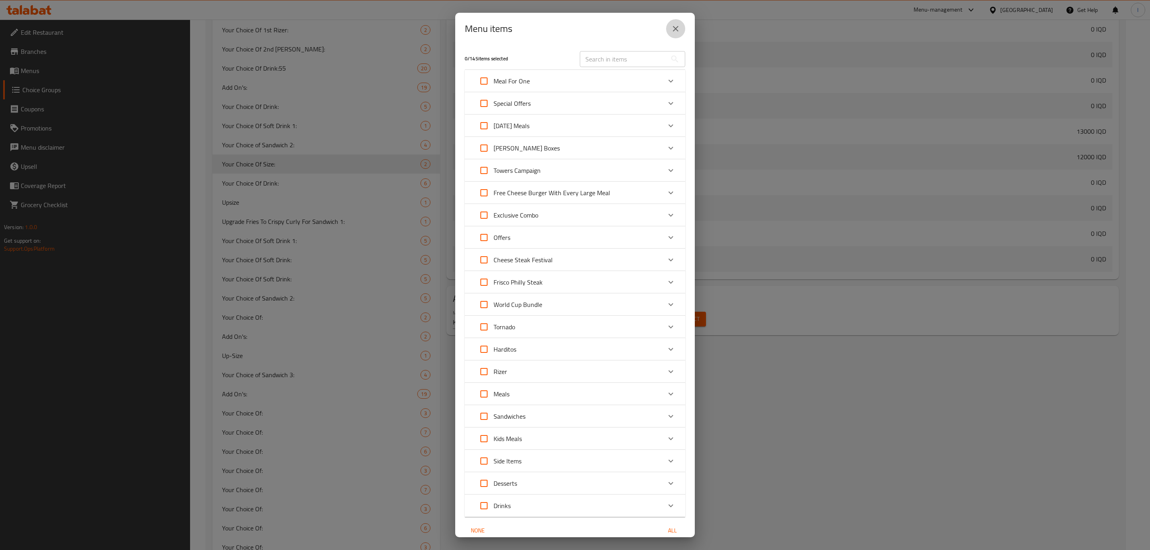
click at [675, 24] on icon "close" at bounding box center [676, 29] width 10 height 10
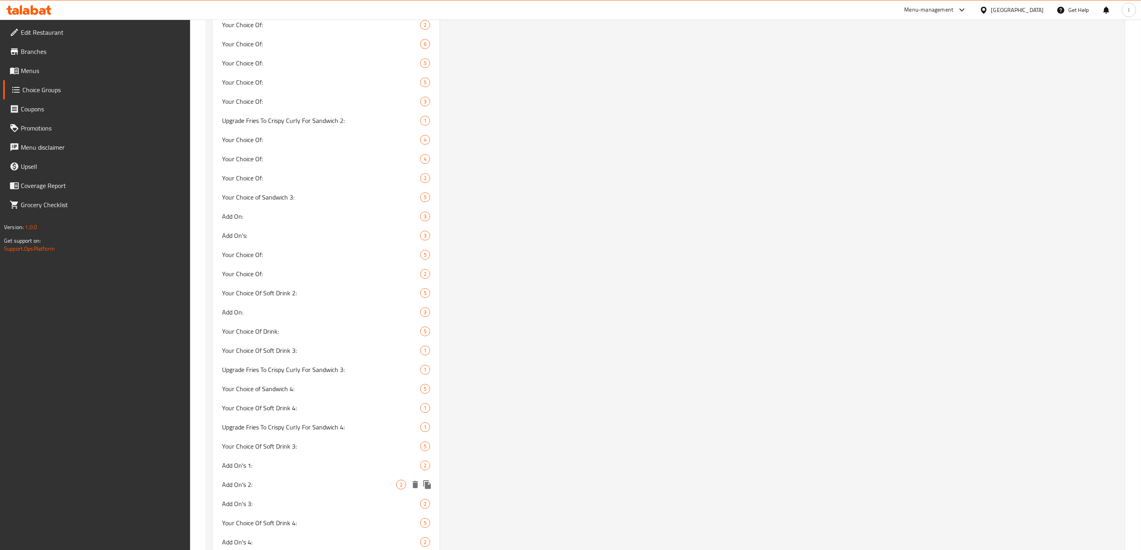
scroll to position [1569, 0]
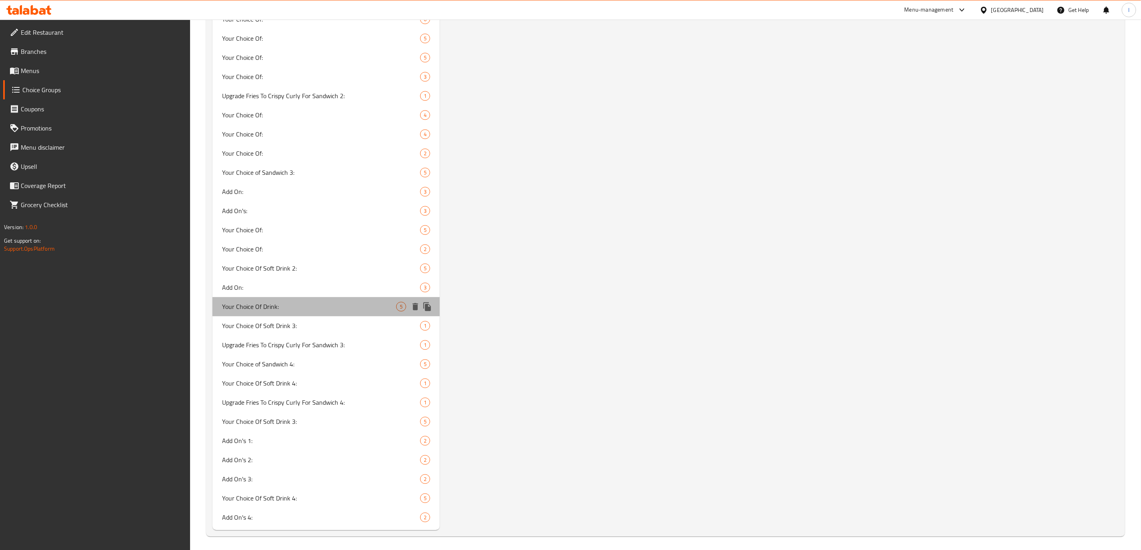
click at [334, 299] on div "Your Choice Of Drink: 5" at bounding box center [326, 306] width 227 height 19
type input "Your Choice Of Drink:"
type input "إختيارك من المشروبات:"
type input "هەڵبژاردنت لە خواردنەوەکان:"
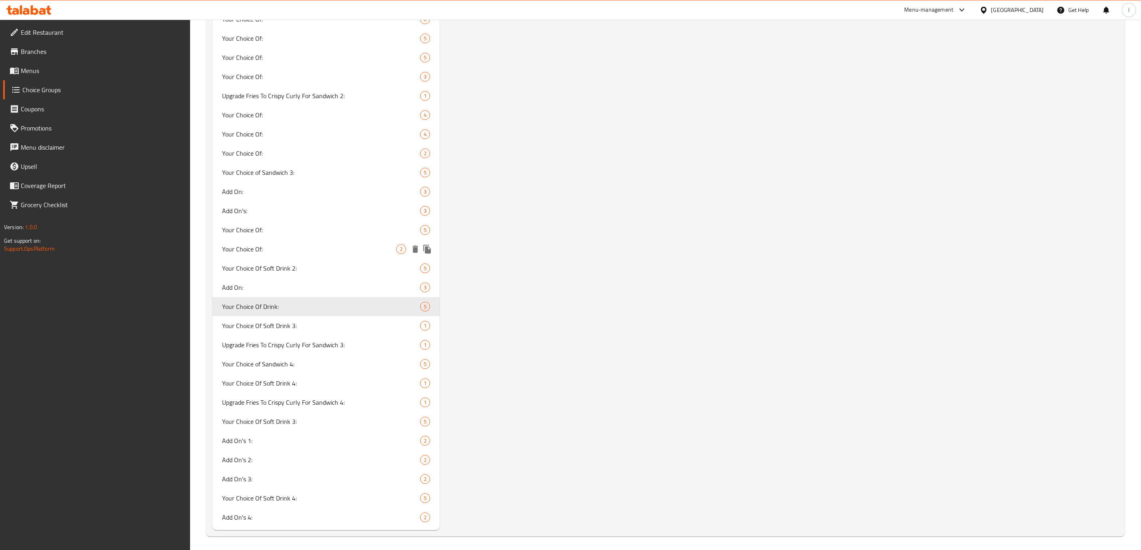
click at [313, 247] on span "Your Choice Of:" at bounding box center [309, 249] width 174 height 10
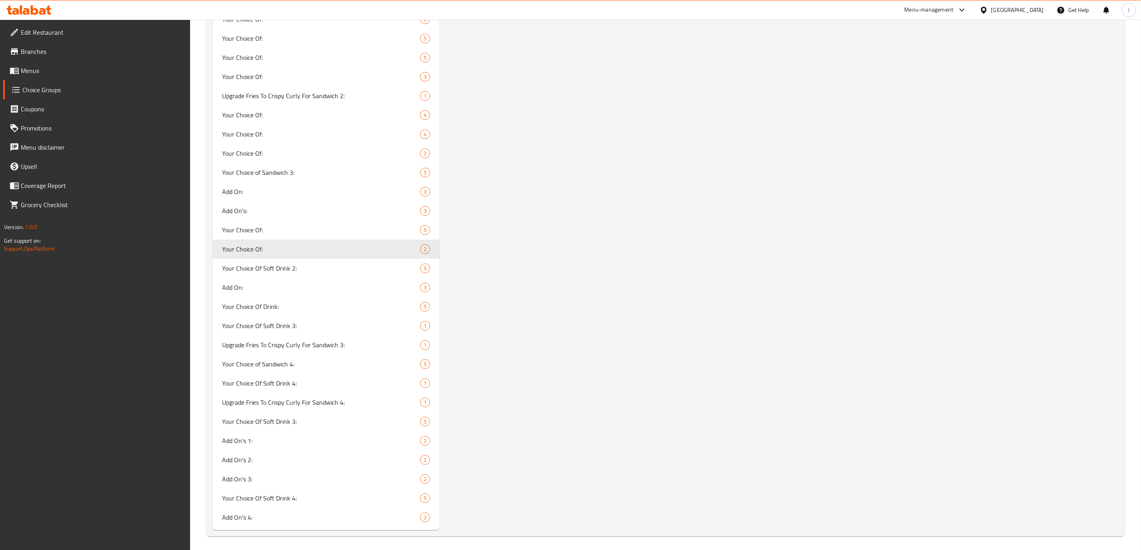
type input "Your Choice Of:"
type input "إختيارك من:"
type input "هەڵبژاردنت لە:"
type input "0"
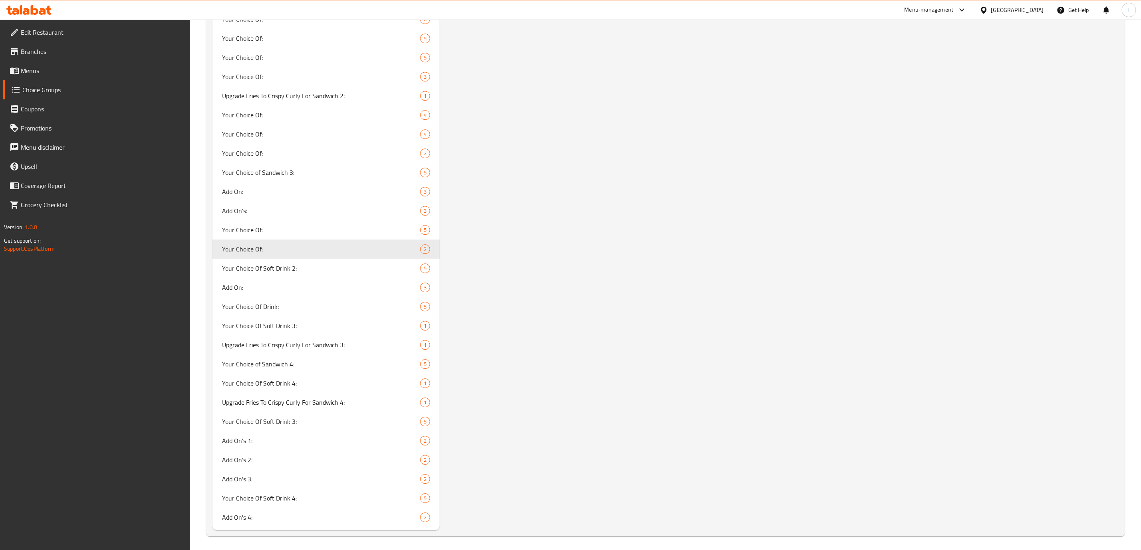
type input "0"
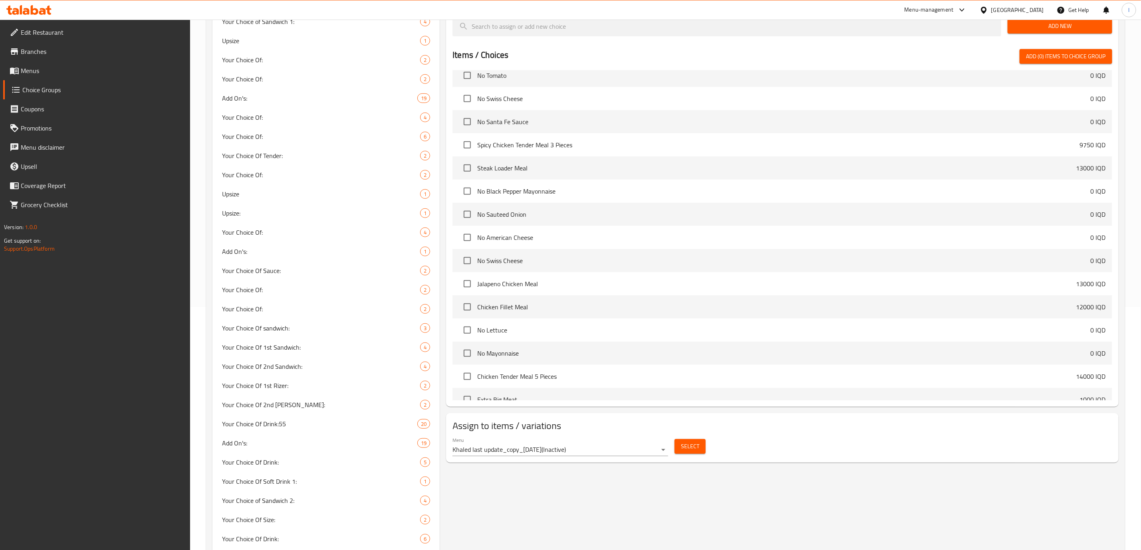
scroll to position [0, 0]
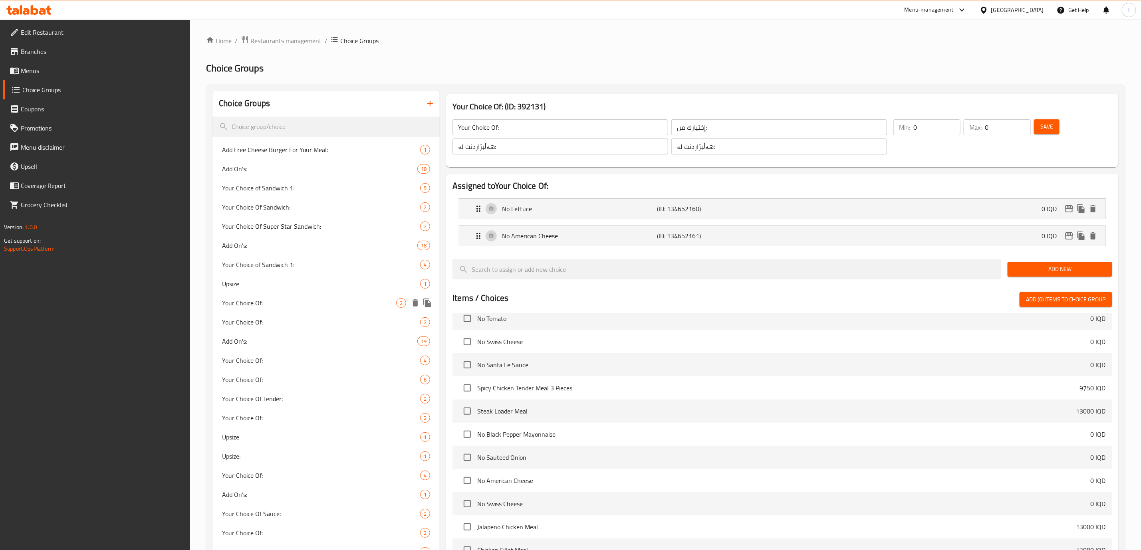
click at [267, 301] on span "Your Choice Of:" at bounding box center [309, 303] width 174 height 10
type input "1"
click at [608, 224] on li "Normal (ID: 1957339600) 0 IQD Name (En) Normal Name (En) Name (Ar) عادي Name (A…" at bounding box center [783, 236] width 660 height 27
click at [596, 249] on li "Normal (ID: 1957339600) 0 IQD Name (En) Normal Name (En) Name (Ar) عادي Name (A…" at bounding box center [783, 236] width 660 height 27
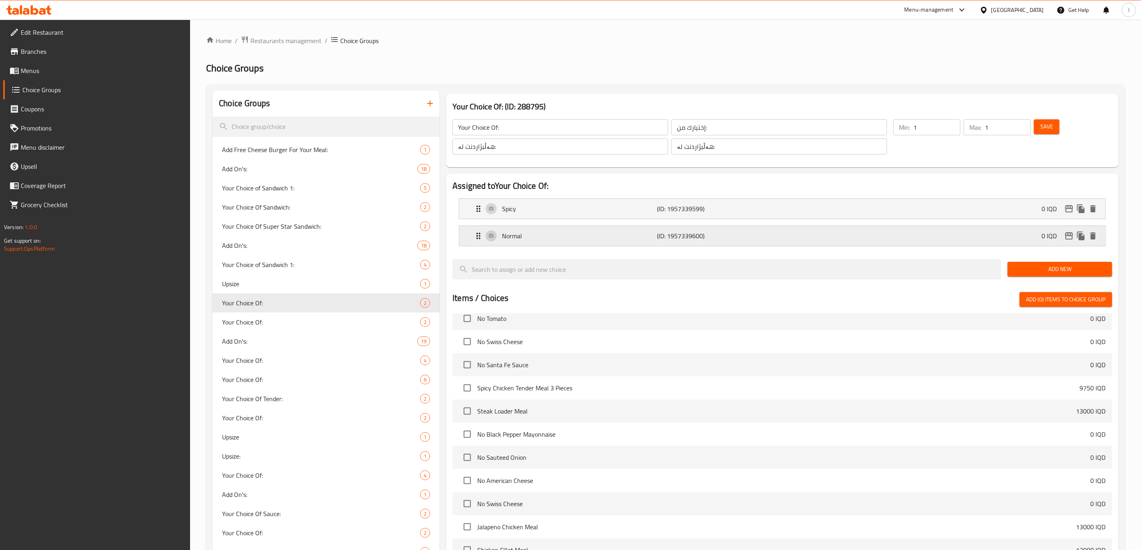
click at [594, 239] on p "Normal" at bounding box center [579, 236] width 155 height 10
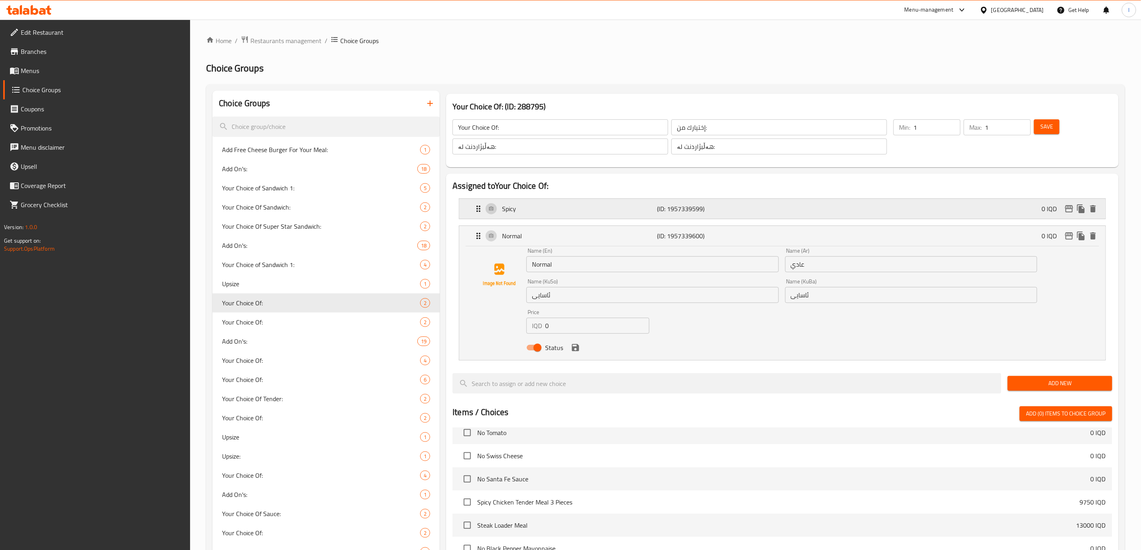
click at [603, 202] on div "Spicy (ID: 1957339599) 0 IQD" at bounding box center [785, 209] width 622 height 20
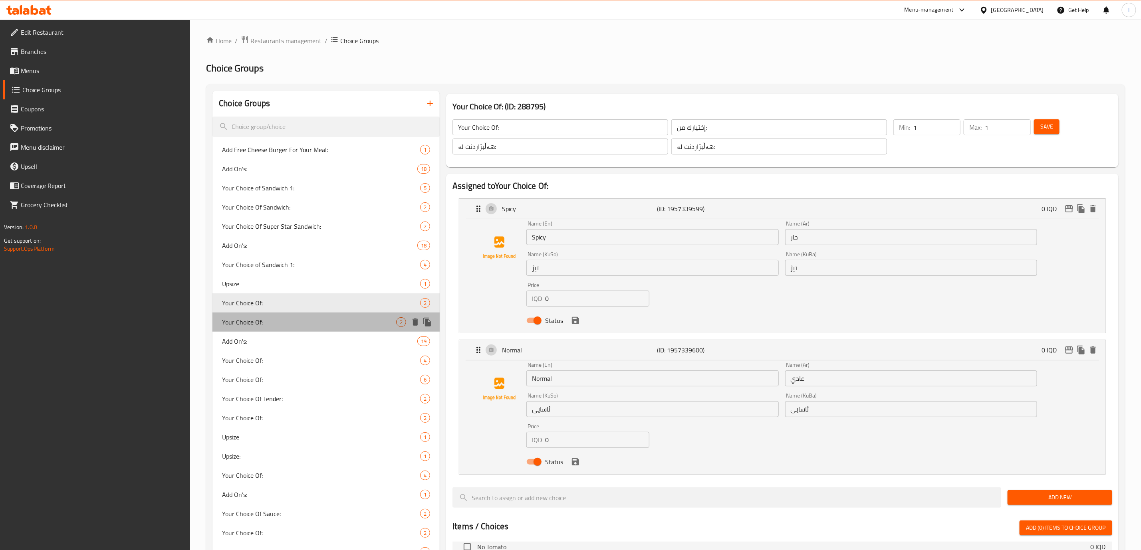
click at [278, 321] on span "Your Choice Of:" at bounding box center [309, 323] width 174 height 10
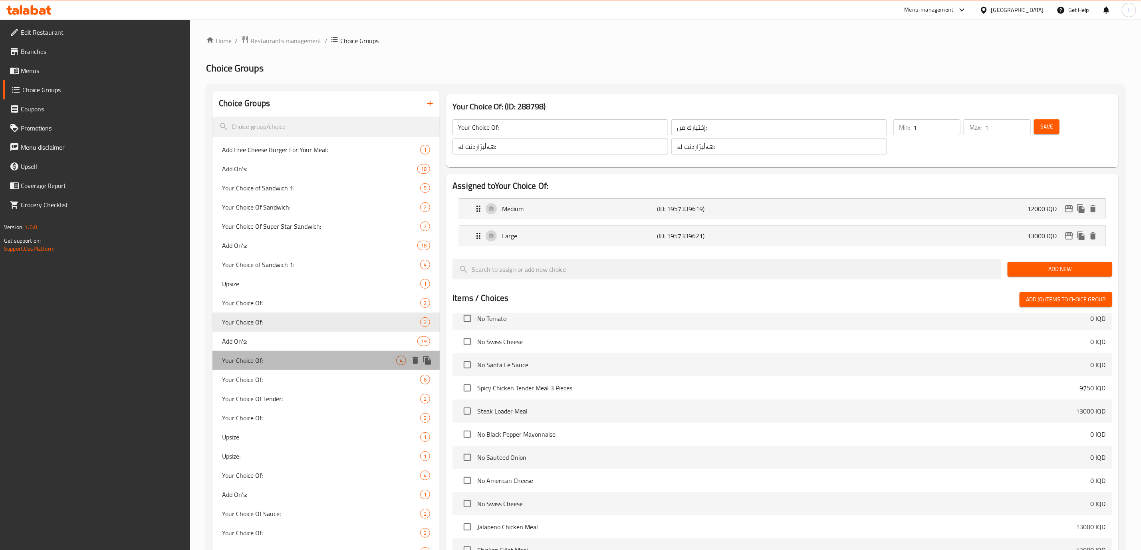
click at [281, 358] on span "Your Choice Of:" at bounding box center [309, 361] width 174 height 10
type input "0"
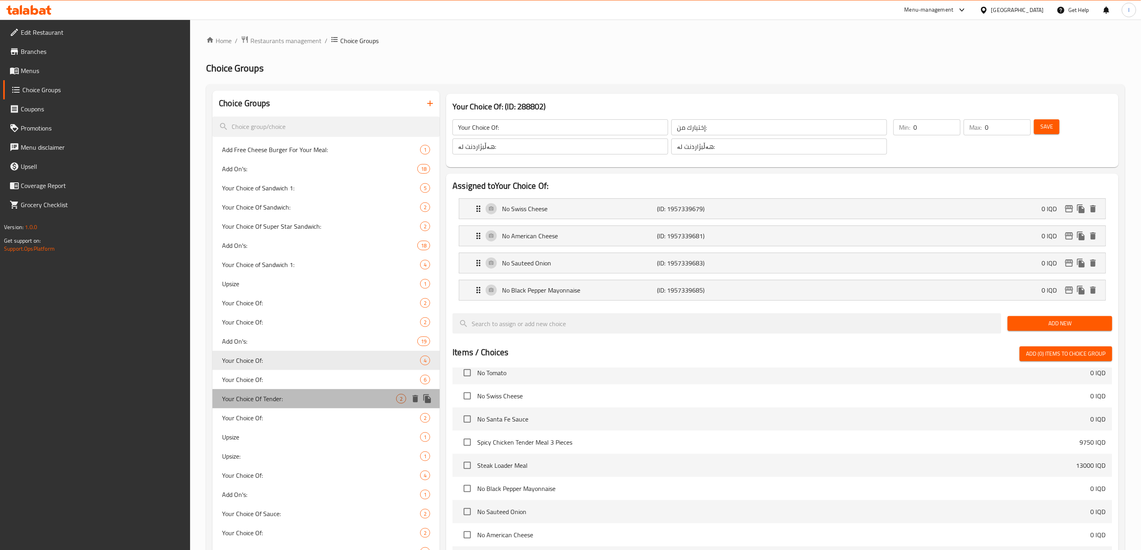
click at [290, 395] on span "Your Choice Of Tender:" at bounding box center [309, 399] width 174 height 10
type input "Your Choice Of Tender:"
type input "إختيارك من التندر:"
type input "هەڵبژاردنت لە تەندەر:"
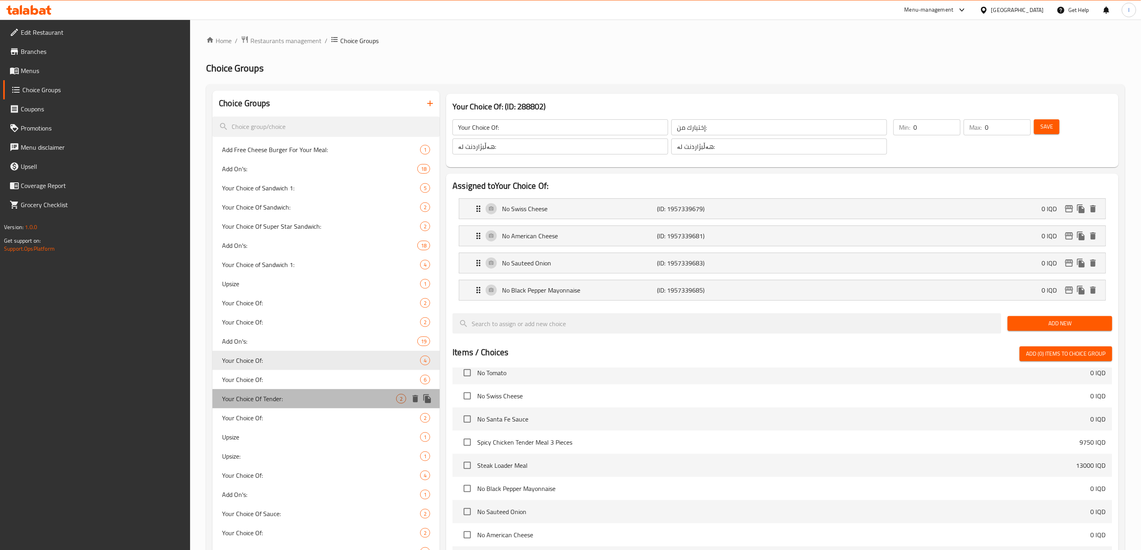
type input "1"
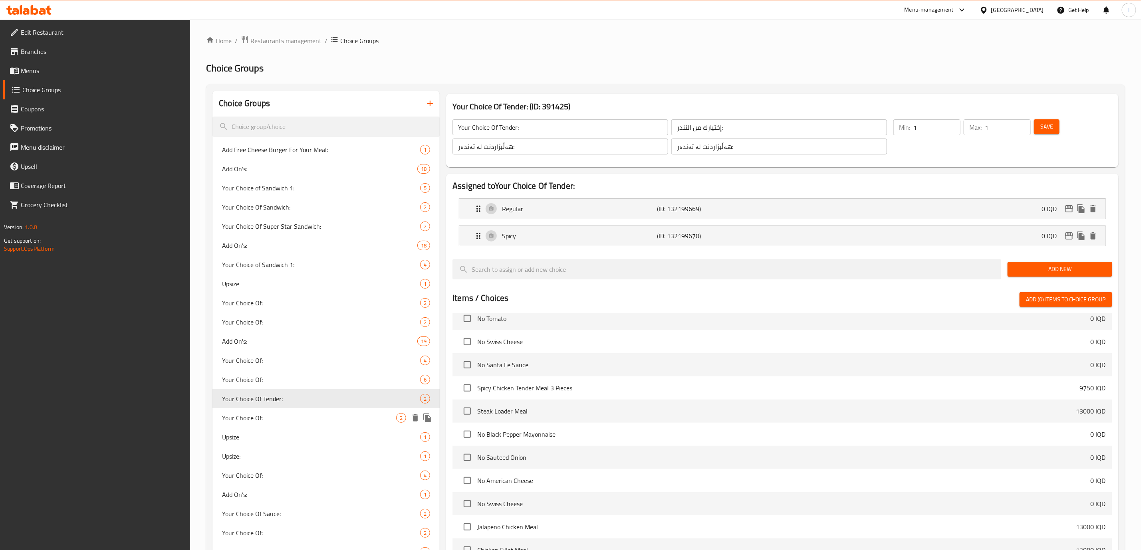
click at [279, 425] on div "Your Choice Of: 2" at bounding box center [326, 418] width 227 height 19
type input "Your Choice Of:"
type input "إختيارك من:"
type input "هەڵبژاردنت لە:"
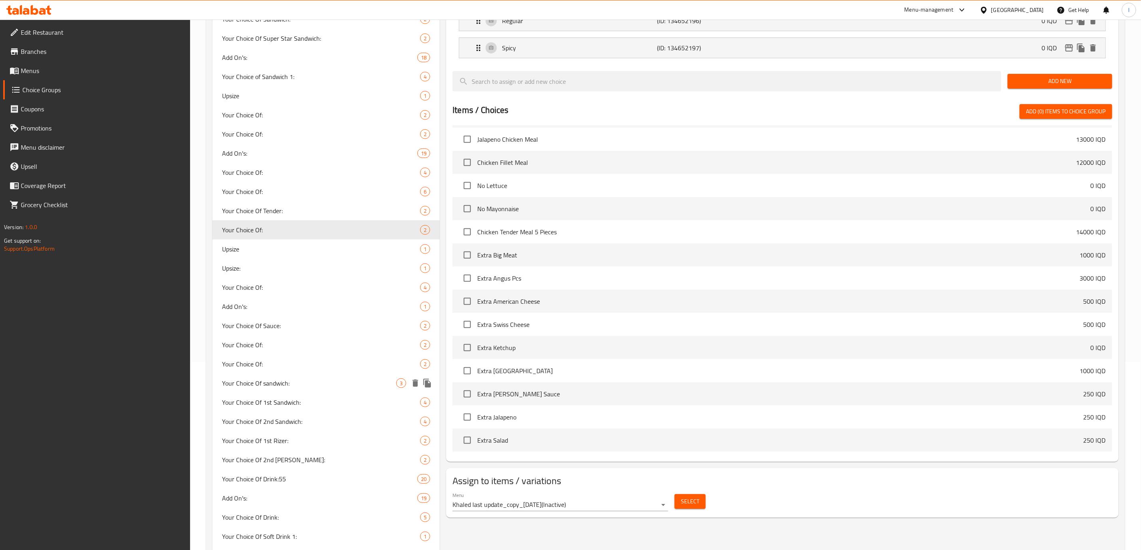
scroll to position [199, 0]
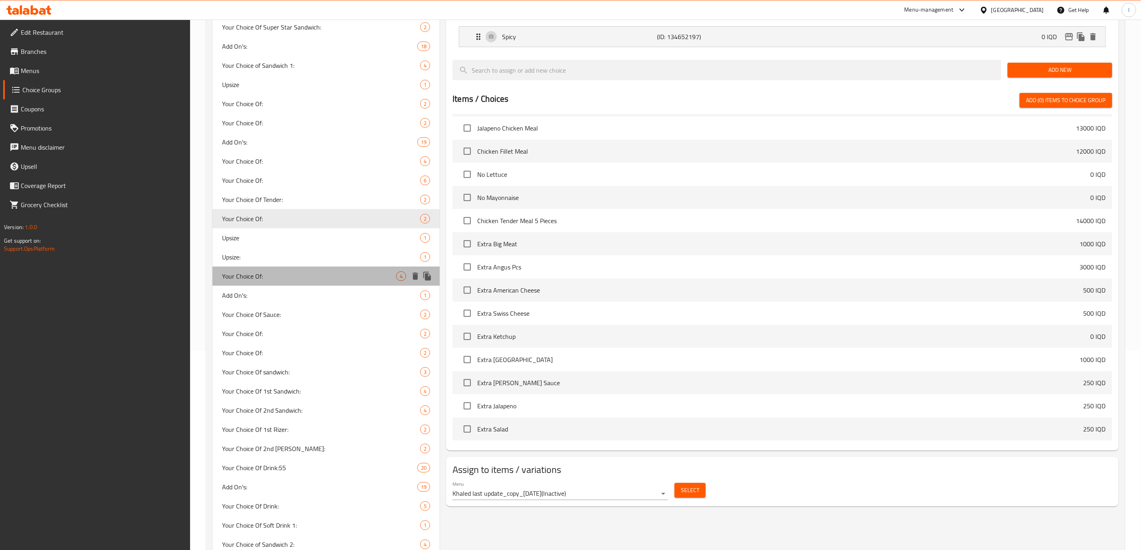
click at [299, 280] on span "Your Choice Of:" at bounding box center [309, 277] width 174 height 10
type input "0"
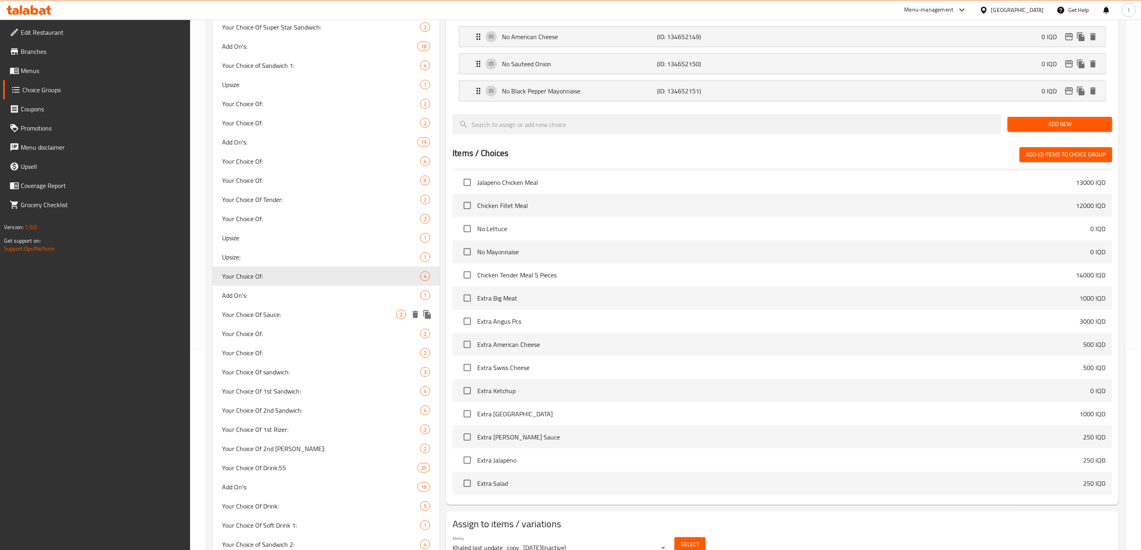
click at [301, 316] on span "Your Choice Of Sauce:" at bounding box center [309, 315] width 174 height 10
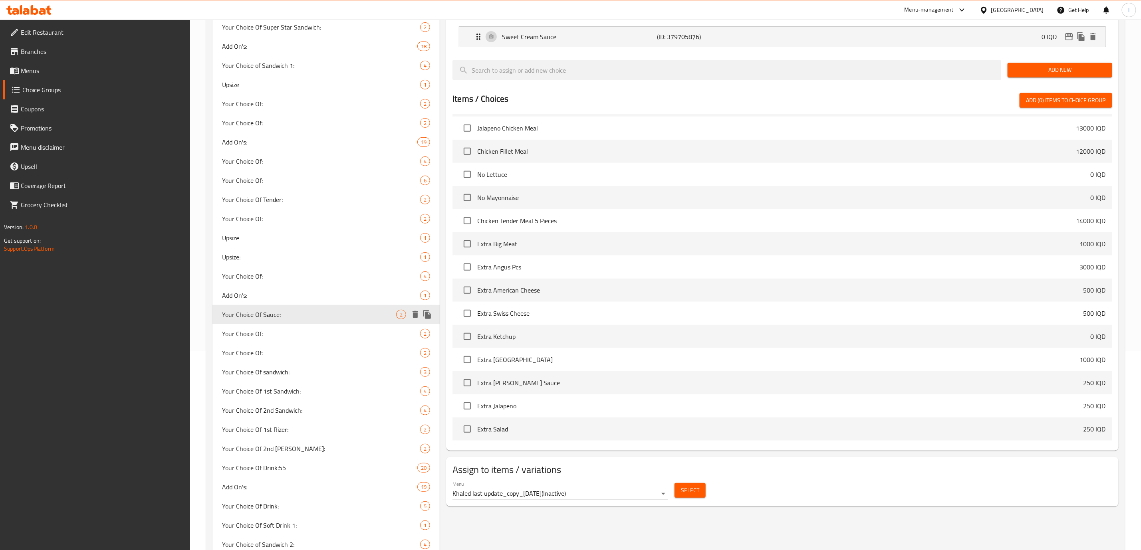
type input "Your Choice Of Sauce:"
type input "إختيارك من الصوص:"
type input "هەڵبژاردنت لە سۆس:"
type input "1"
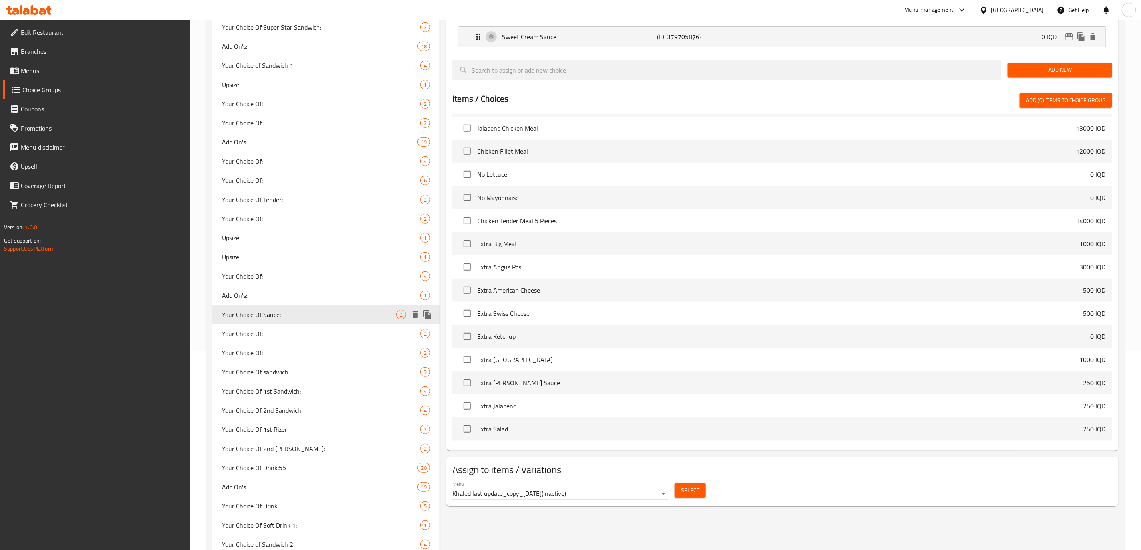
type input "1"
click at [303, 333] on span "Your Choice Of:" at bounding box center [309, 334] width 174 height 10
type input "Your Choice Of:"
type input "إختيارك من:"
type input "هەڵبژاردنت لە:"
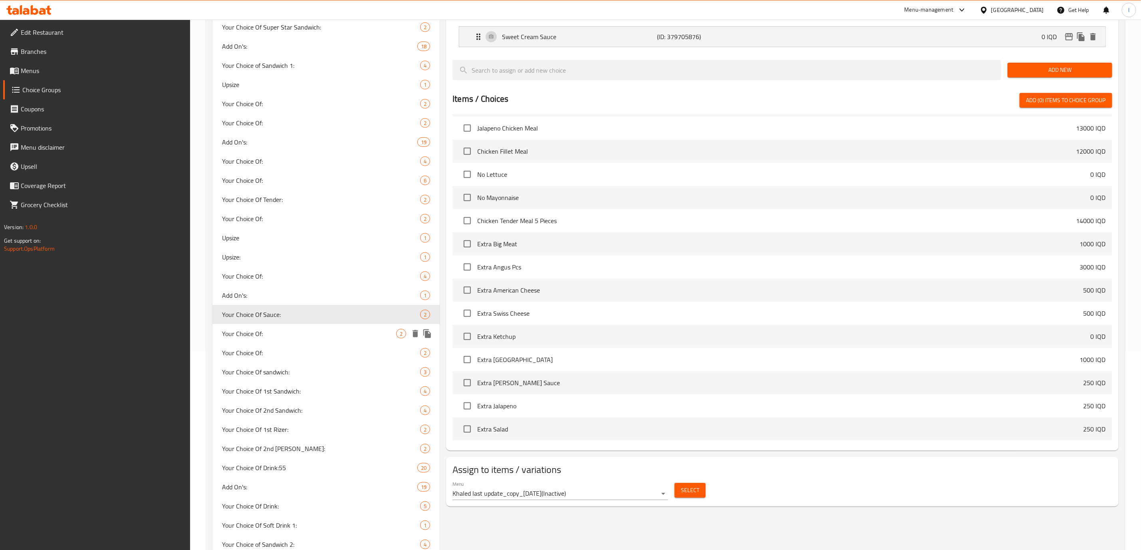
type input "هەڵبژاردنت لە:"
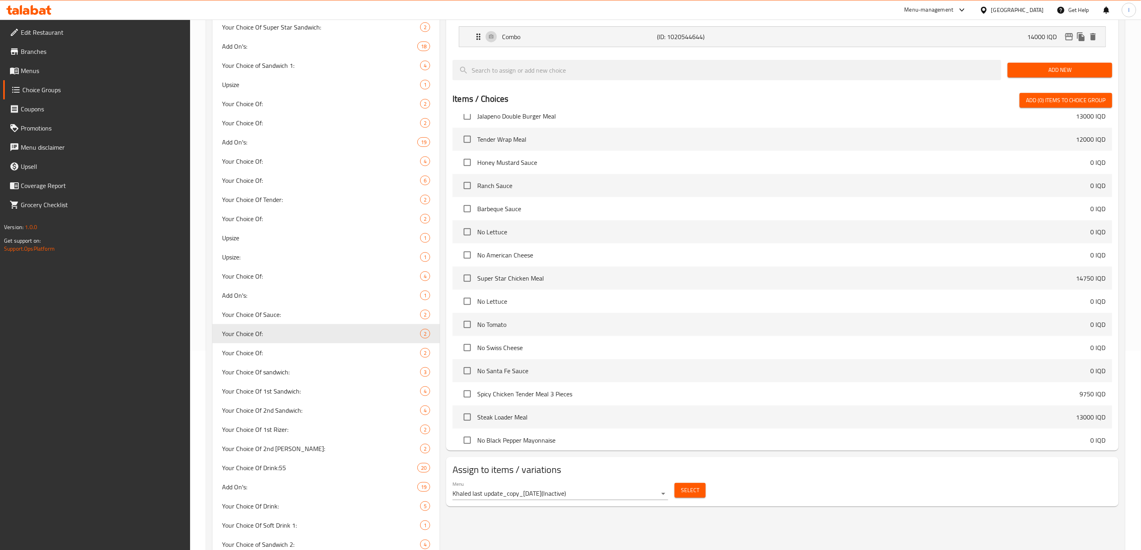
scroll to position [3395, 0]
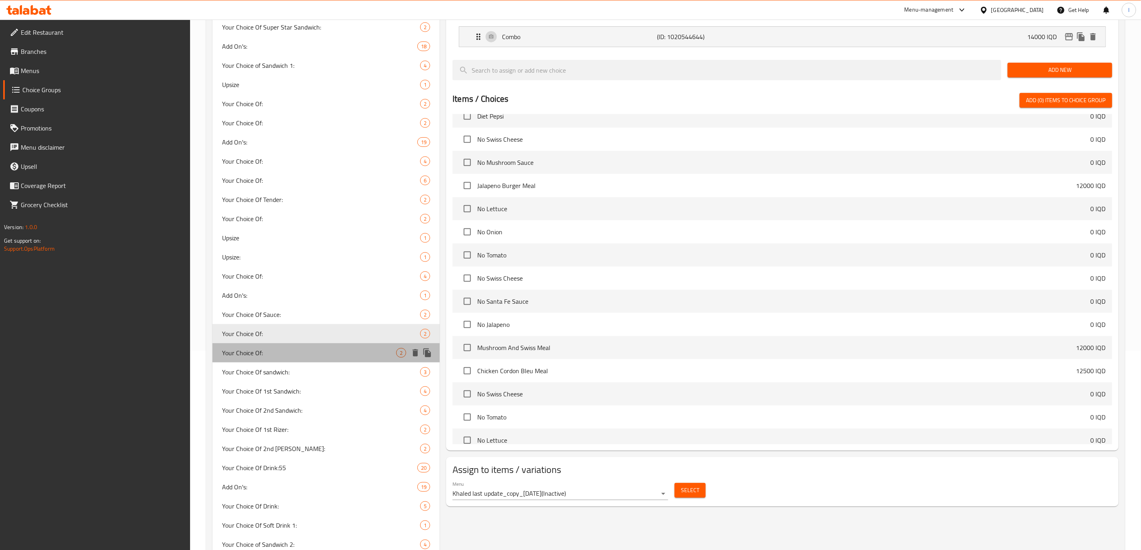
click at [302, 348] on span "Your Choice Of:" at bounding box center [309, 353] width 174 height 10
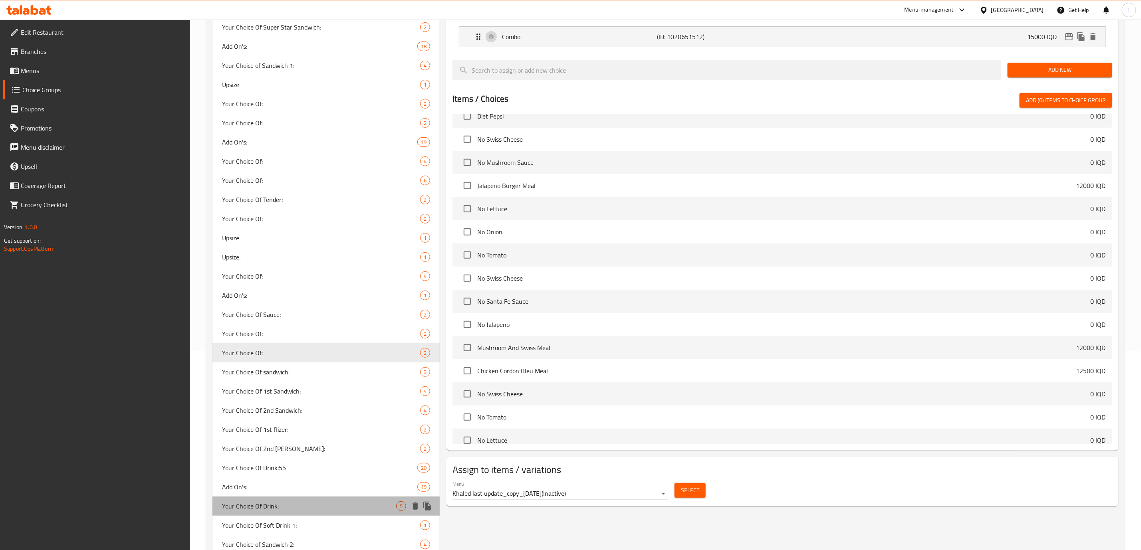
click at [277, 497] on div "Your Choice Of Drink: 5" at bounding box center [326, 506] width 227 height 19
type input "Your Choice Of Drink:"
type input "إختيارك من المشروب :"
type input "هەڵبژاردنت لە خواردنەوە:"
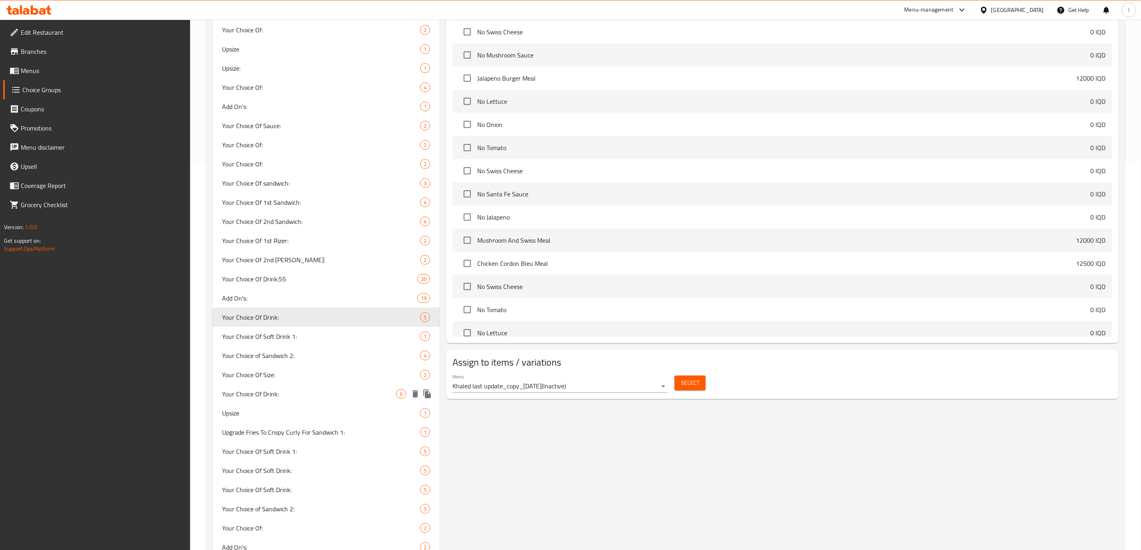
scroll to position [599, 0]
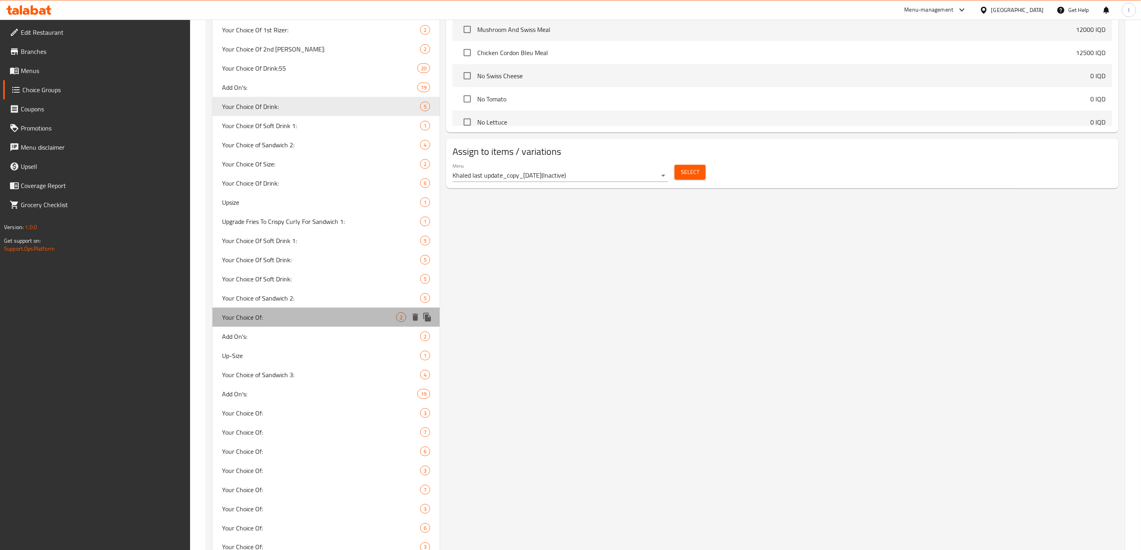
click at [260, 313] on span "Your Choice Of:" at bounding box center [309, 318] width 174 height 10
type input "Your Choice Of:"
type input "إختيارك من:"
type input "هەڵبژاردنت لە:"
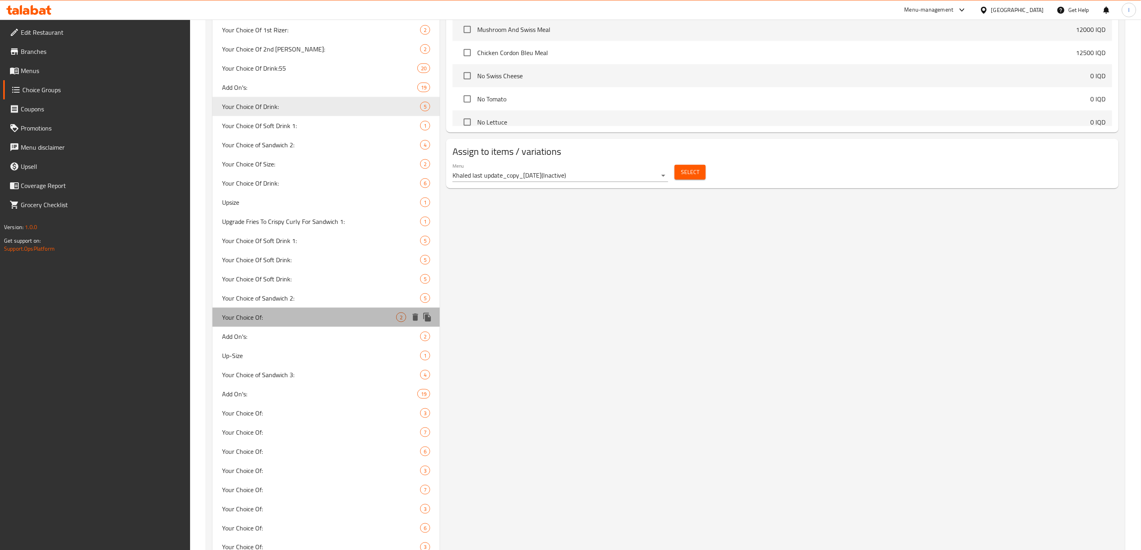
type input "0"
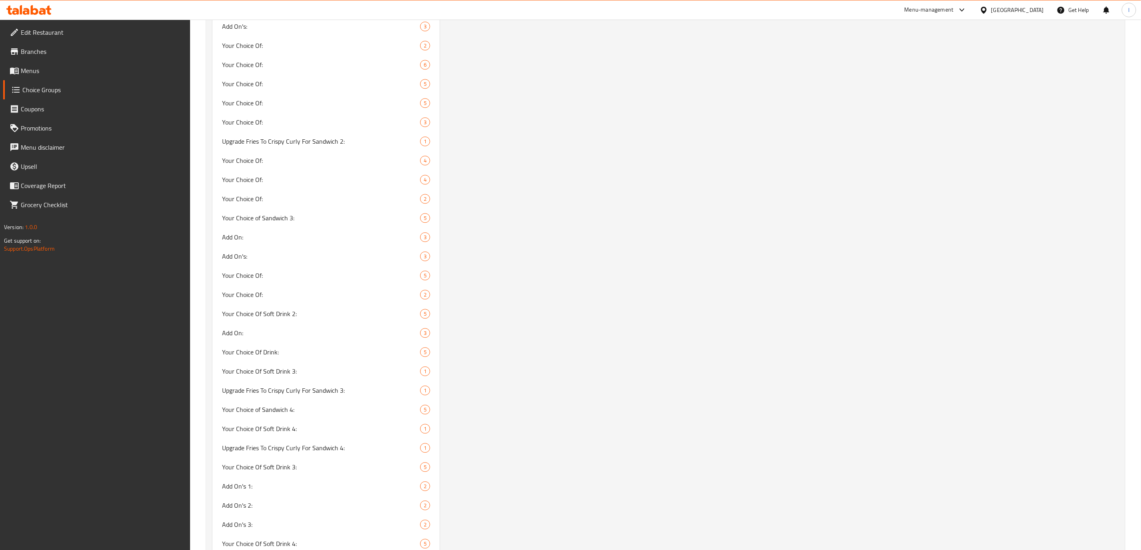
scroll to position [1569, 0]
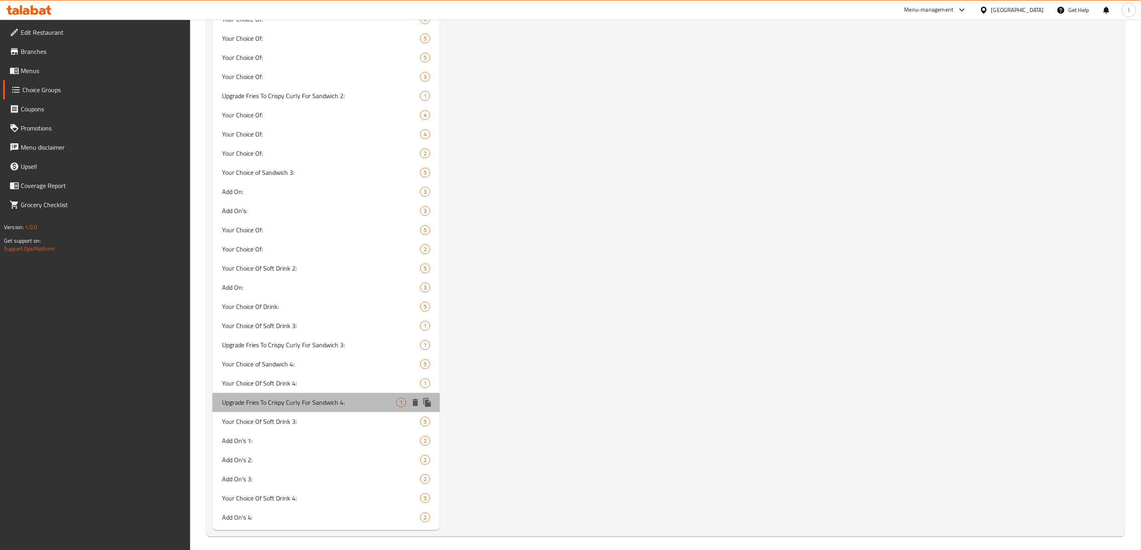
click at [277, 409] on div "Upgrade Fries To Crispy Curly For Sandwich 4: 1" at bounding box center [326, 402] width 227 height 19
type input "Upgrade Fries To Crispy Curly For Sandwich 4:"
type input "4 الترقية فريز إلى كرسبي كيرلي لساندويتش:"
type input "بەرزکردنەوەی فرایز بۆ کرسپی کێرلی بۆ ساندویچ 4:"
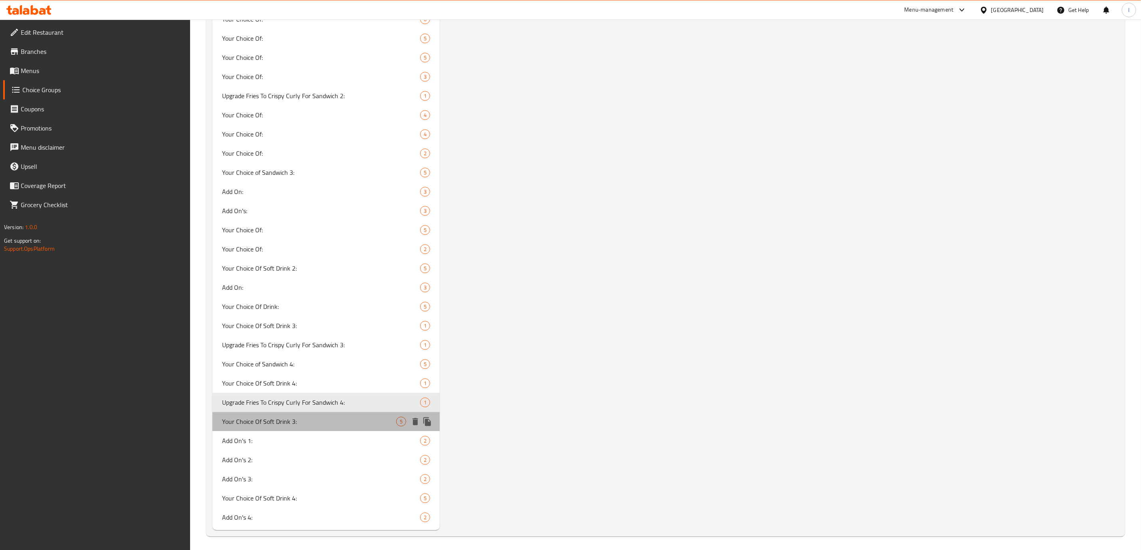
click at [274, 414] on div "Your Choice Of Soft Drink 3: 5" at bounding box center [326, 421] width 227 height 19
type input "Your Choice Of Soft Drink 3:"
type input "إختيارك من المشروب الغازي 3:"
type input "هەڵبژاردنت لە خواردنەوەی گازی 3:"
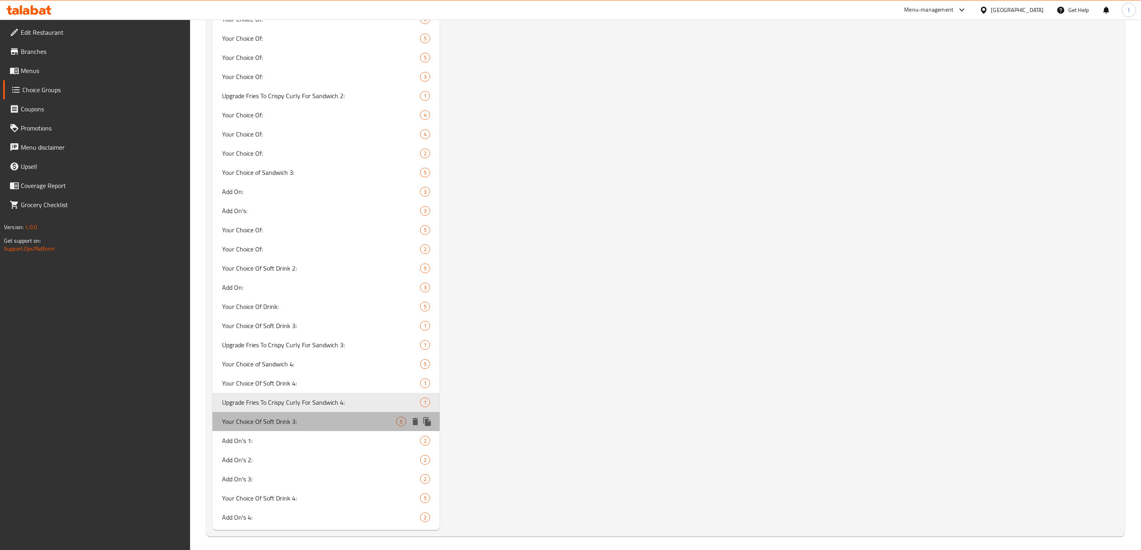
type input "1"
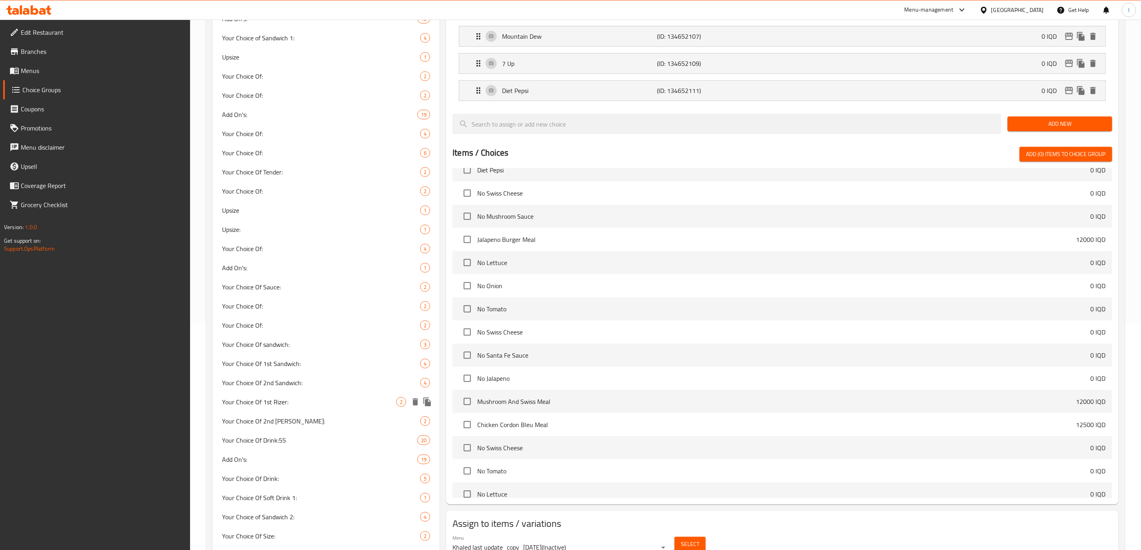
scroll to position [399, 0]
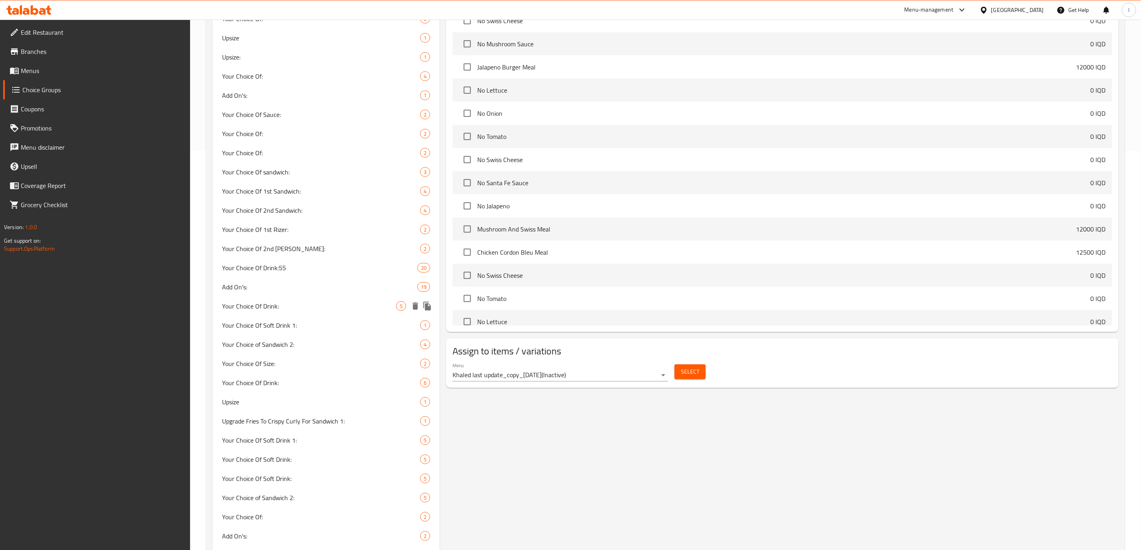
click at [310, 310] on div "Your Choice Of Drink: 5" at bounding box center [326, 306] width 227 height 19
type input "Your Choice Of Drink:"
type input "إختيارك من المشروب :"
type input "هەڵبژاردنت لە خواردنەوە:"
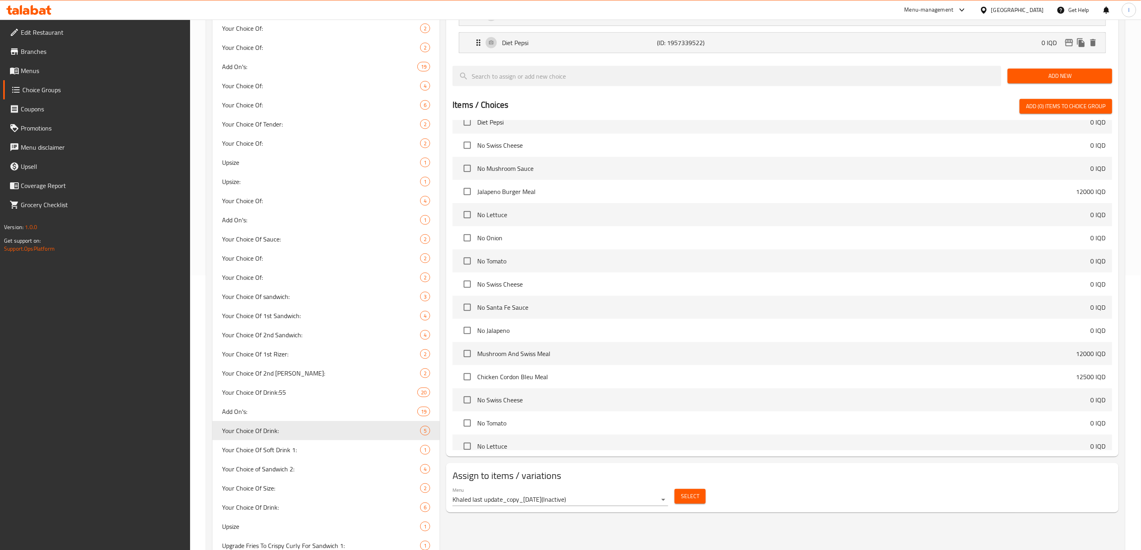
scroll to position [0, 0]
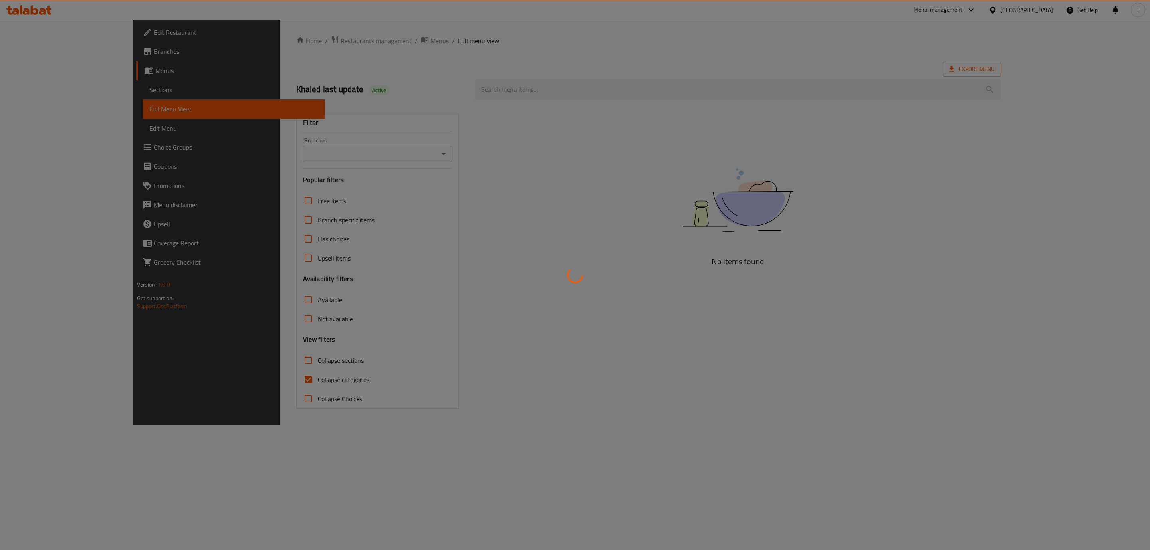
click at [590, 107] on div at bounding box center [575, 275] width 1150 height 550
click at [437, 120] on div at bounding box center [575, 275] width 1150 height 550
click at [534, 76] on div at bounding box center [575, 275] width 1150 height 550
drag, startPoint x: 534, startPoint y: 76, endPoint x: 519, endPoint y: 83, distance: 15.9
click at [532, 77] on div at bounding box center [575, 275] width 1150 height 550
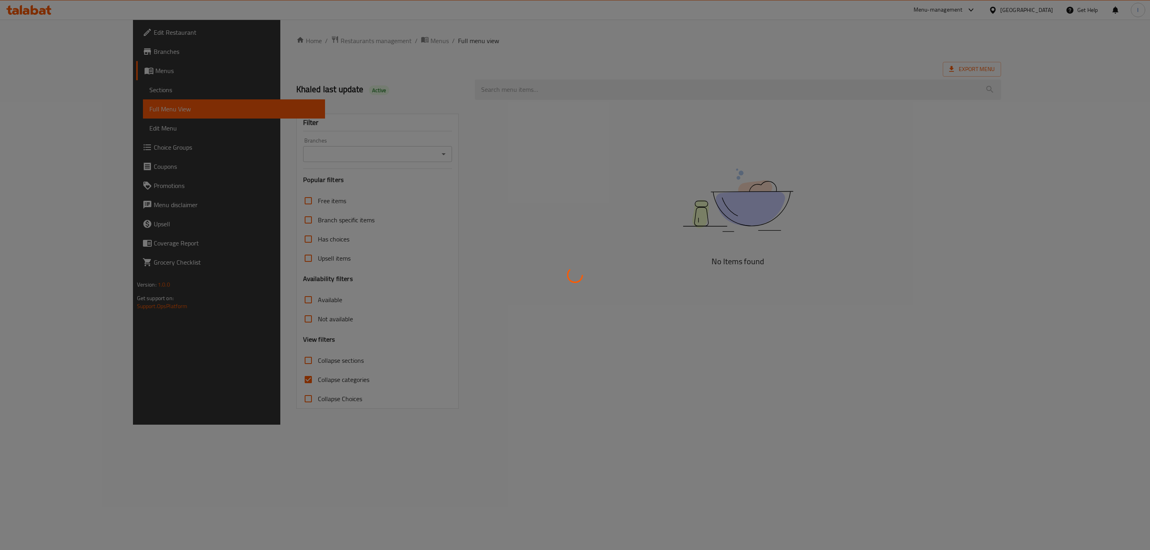
click at [518, 83] on div at bounding box center [575, 275] width 1150 height 550
click at [518, 84] on div at bounding box center [575, 275] width 1150 height 550
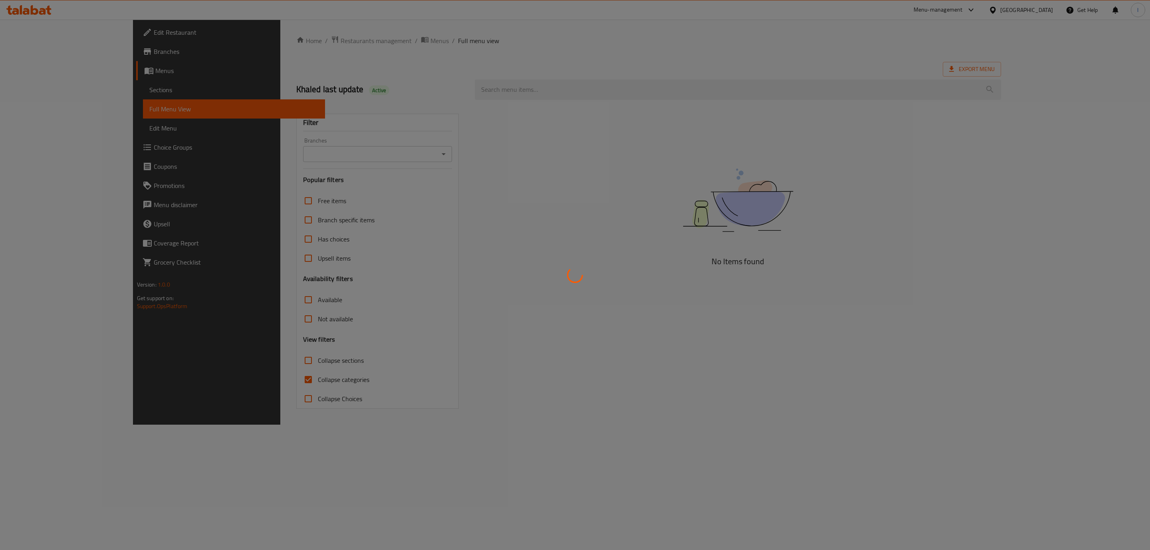
click at [518, 84] on div at bounding box center [575, 275] width 1150 height 550
click at [518, 85] on div at bounding box center [575, 275] width 1150 height 550
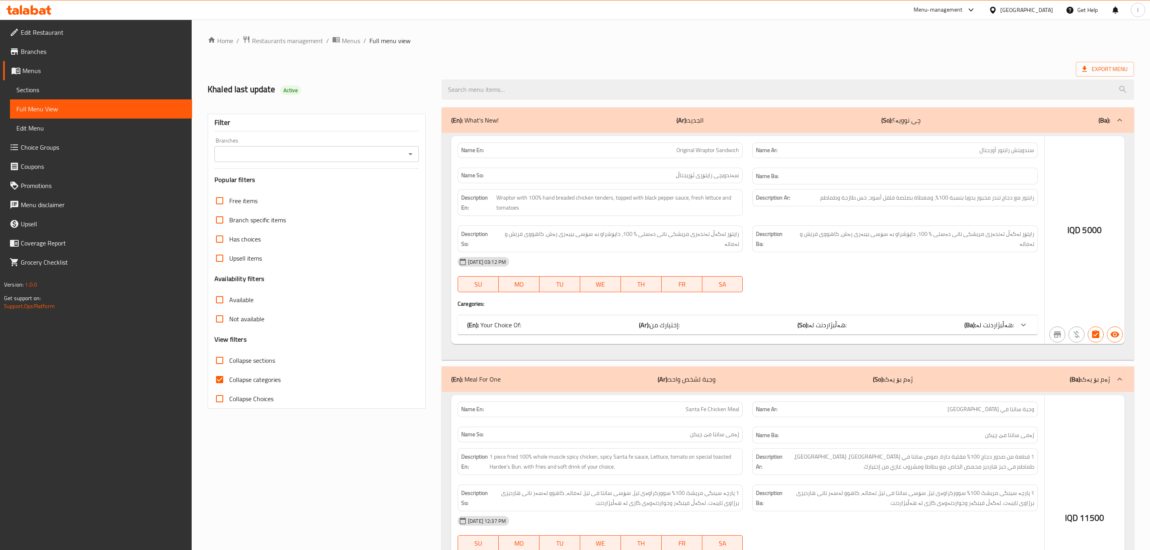
click at [518, 85] on div at bounding box center [575, 275] width 1150 height 550
click at [518, 87] on div at bounding box center [575, 275] width 1150 height 550
click at [516, 93] on div at bounding box center [575, 275] width 1150 height 550
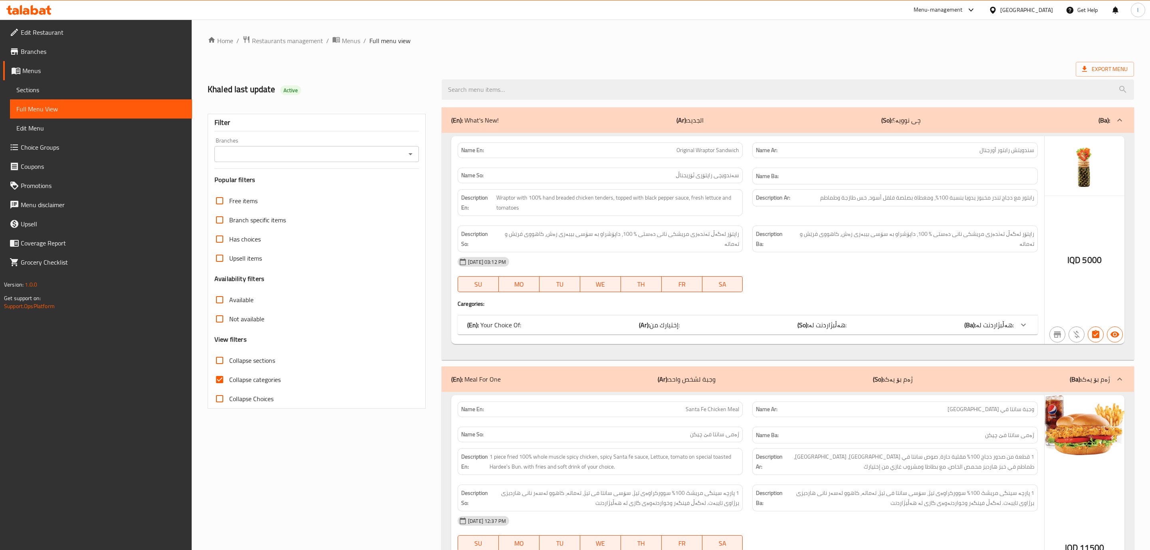
click at [409, 151] on div at bounding box center [575, 275] width 1150 height 550
click at [401, 151] on div at bounding box center [406, 154] width 10 height 11
click at [400, 153] on div "Branches" at bounding box center [314, 154] width 203 height 16
click at [406, 155] on icon "Open" at bounding box center [407, 154] width 10 height 10
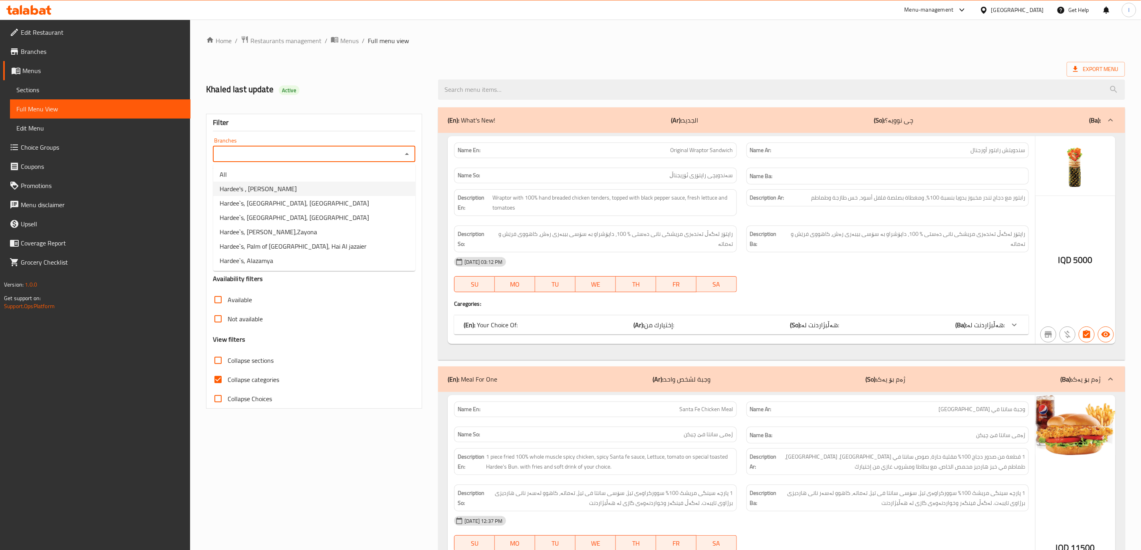
drag, startPoint x: 308, startPoint y: 203, endPoint x: 332, endPoint y: 189, distance: 27.0
click at [332, 189] on ul "All Hardee's ، Al Jadreya Hardee`s, Baghdad Mall, Al Harthiya Hardee`s, Dream C…" at bounding box center [314, 217] width 202 height 107
click at [332, 189] on li "Hardee's ، [PERSON_NAME]" at bounding box center [314, 189] width 202 height 14
type input "Hardee's ، [PERSON_NAME]"
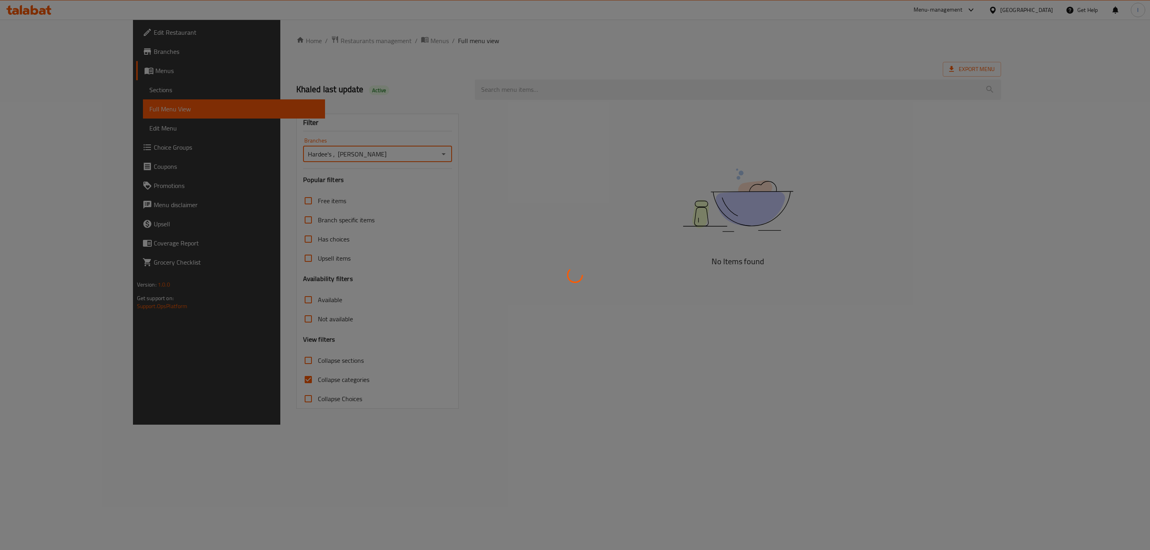
click at [244, 370] on div at bounding box center [575, 275] width 1150 height 550
click at [234, 383] on div at bounding box center [575, 275] width 1150 height 550
click at [228, 379] on div at bounding box center [575, 275] width 1150 height 550
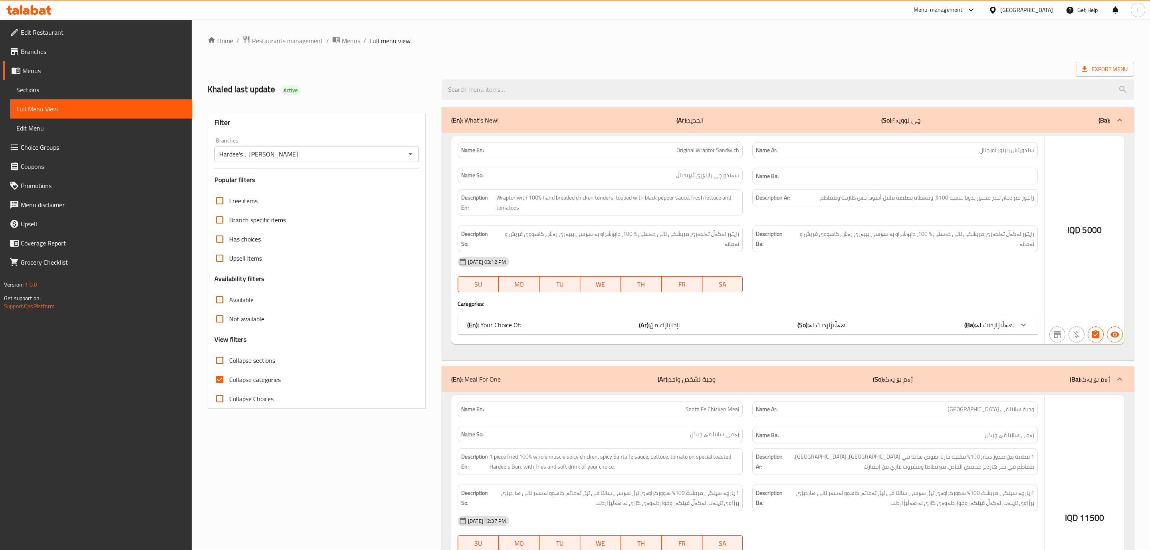
drag, startPoint x: 228, startPoint y: 379, endPoint x: 211, endPoint y: 380, distance: 16.8
click at [228, 379] on div at bounding box center [575, 275] width 1150 height 550
click at [226, 380] on div at bounding box center [575, 275] width 1150 height 550
click at [220, 379] on div at bounding box center [575, 275] width 1150 height 550
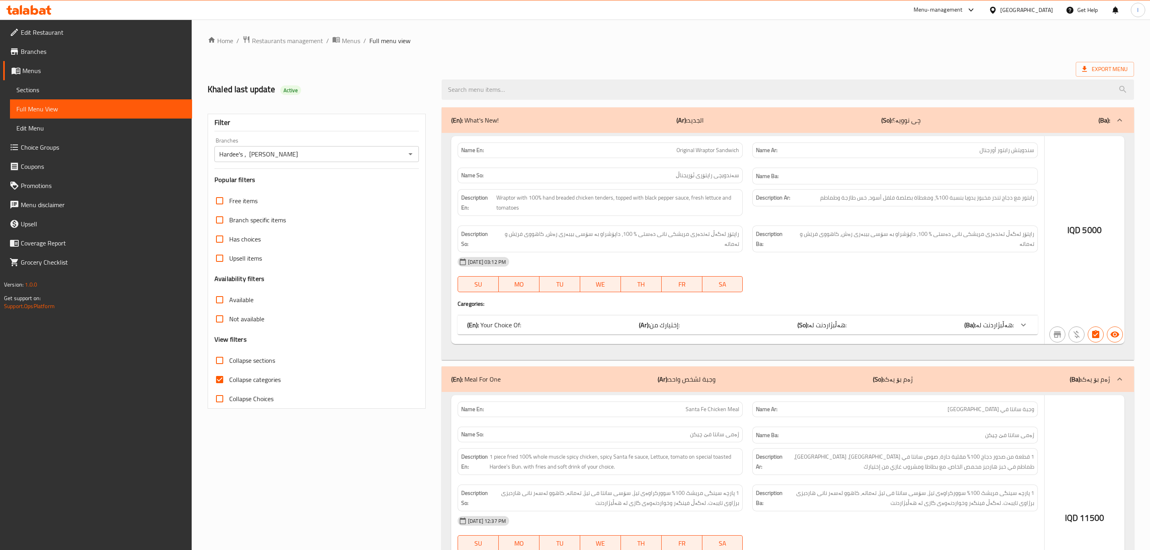
click at [216, 379] on div at bounding box center [575, 275] width 1150 height 550
click at [211, 380] on div at bounding box center [575, 275] width 1150 height 550
click at [228, 382] on div at bounding box center [575, 275] width 1150 height 550
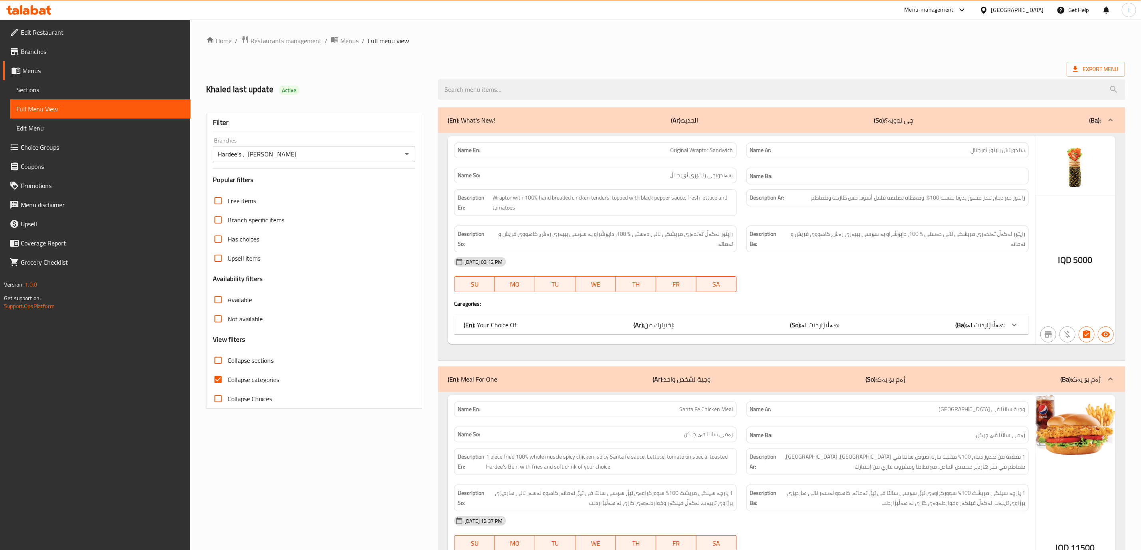
click at [225, 381] on input "Collapse categories" at bounding box center [218, 379] width 19 height 19
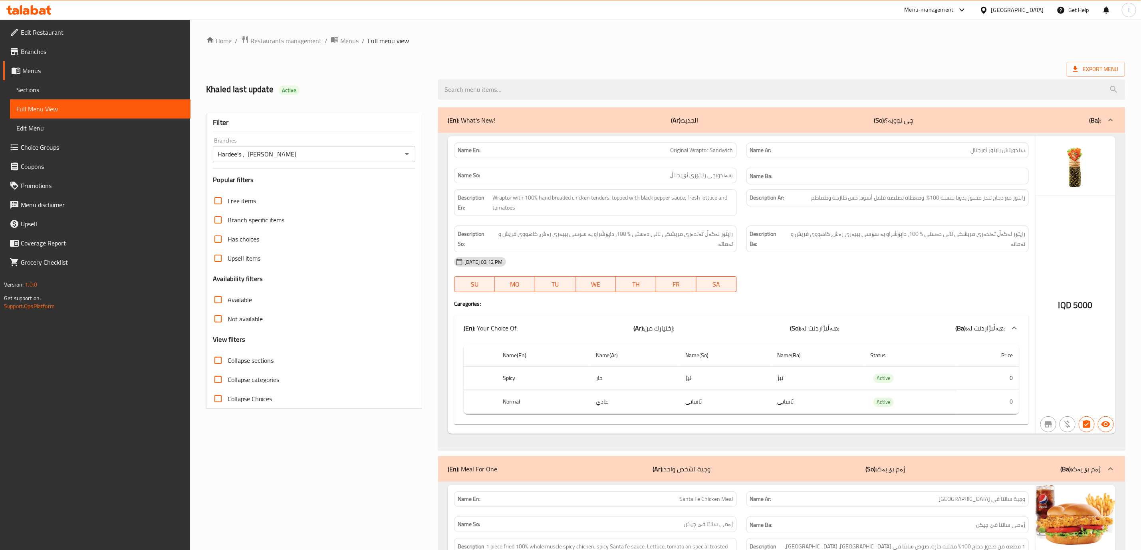
click at [225, 381] on input "Collapse categories" at bounding box center [218, 379] width 19 height 19
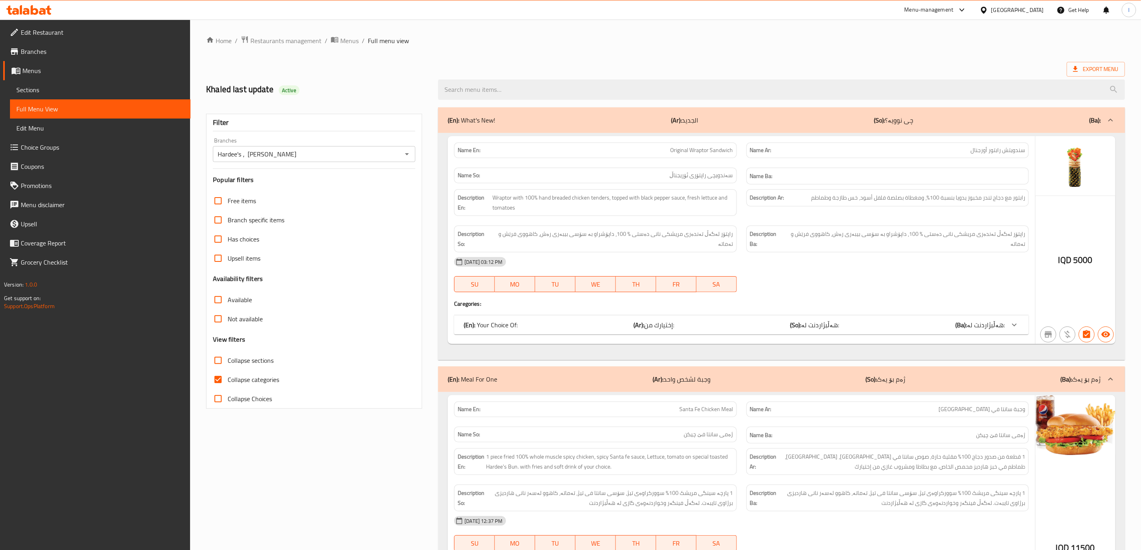
click at [232, 387] on label "Collapse categories" at bounding box center [244, 379] width 71 height 19
click at [228, 387] on input "Collapse categories" at bounding box center [218, 379] width 19 height 19
checkbox input "false"
click at [254, 364] on span "Collapse sections" at bounding box center [251, 361] width 46 height 10
click at [228, 364] on input "Collapse sections" at bounding box center [218, 360] width 19 height 19
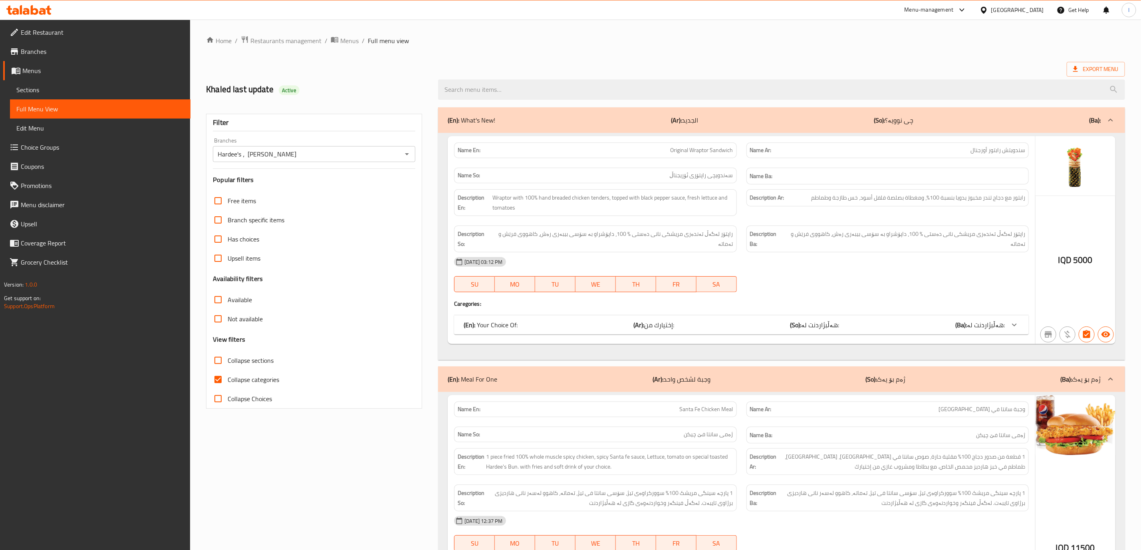
checkbox input "true"
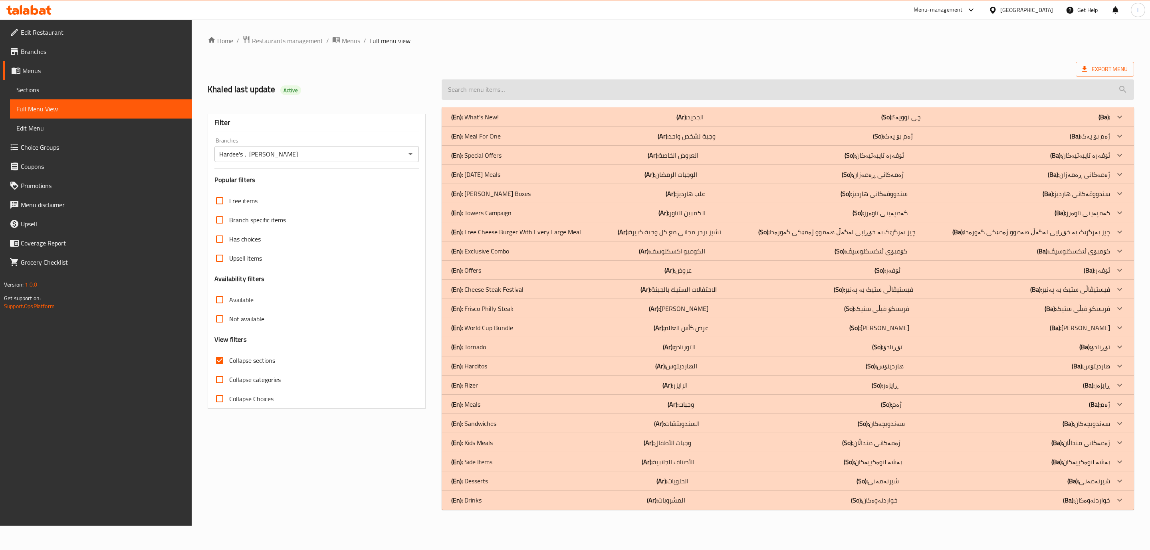
click at [607, 94] on input "search" at bounding box center [788, 89] width 693 height 20
paste input "Original Wraptor Sandwich"
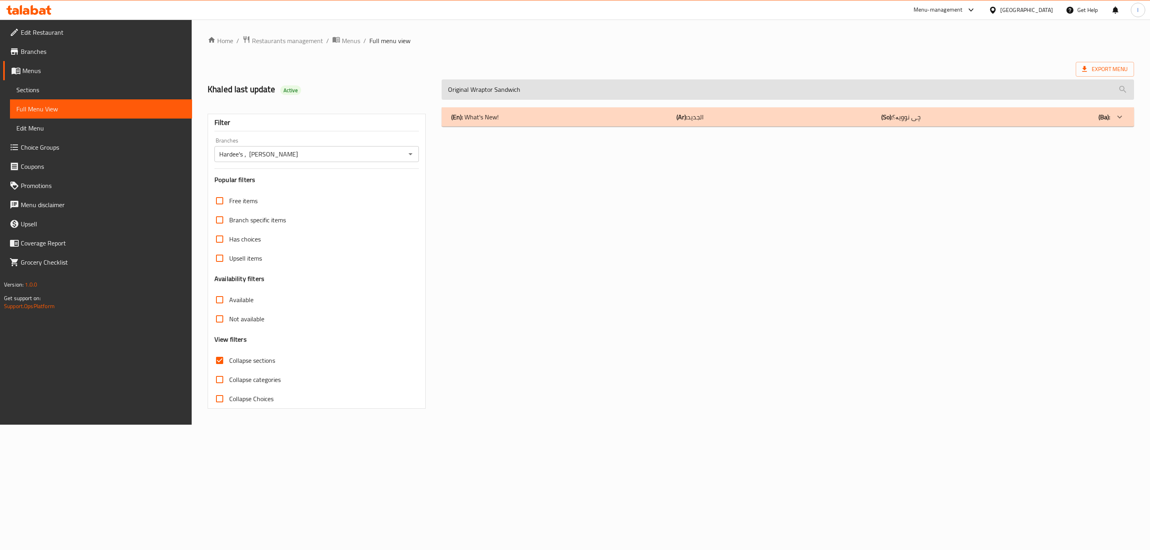
click at [512, 98] on input "Original Wraptor Sandwich" at bounding box center [788, 89] width 693 height 20
type input "Original Wraptor"
click at [501, 117] on div "(En): What's New! (Ar): الجديد (So): چی نوویە؟ (Ba):" at bounding box center [780, 117] width 659 height 10
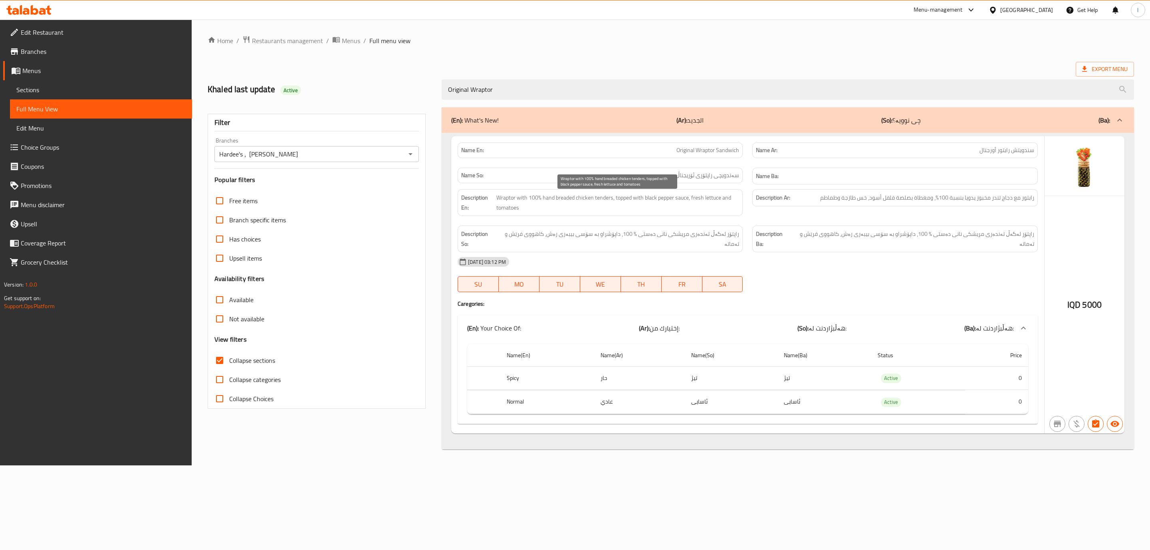
click at [739, 205] on span "Wraptor with 100% hand breaded chicken tenders, topped with black pepper sauce,…" at bounding box center [618, 203] width 243 height 20
click at [719, 147] on span "Original Wraptor Sandwich" at bounding box center [708, 150] width 63 height 8
click at [711, 150] on span "Original Wraptor Sandwich" at bounding box center [708, 150] width 63 height 8
drag, startPoint x: 715, startPoint y: 151, endPoint x: 657, endPoint y: 151, distance: 57.5
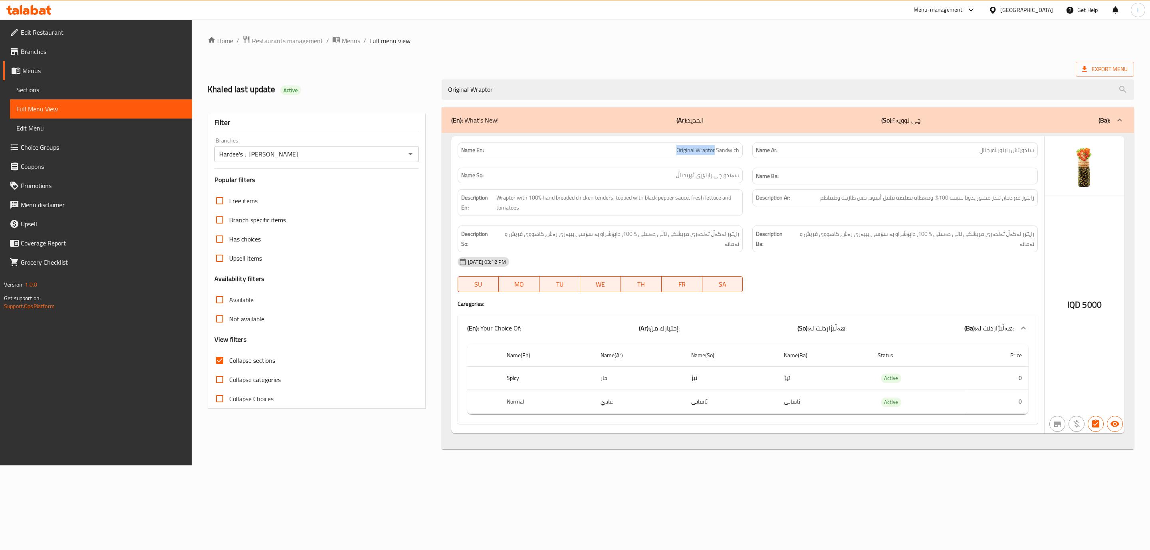
click at [657, 151] on p "Name En: Original Wraptor Sandwich" at bounding box center [600, 150] width 278 height 8
copy span "Original Wraptor"
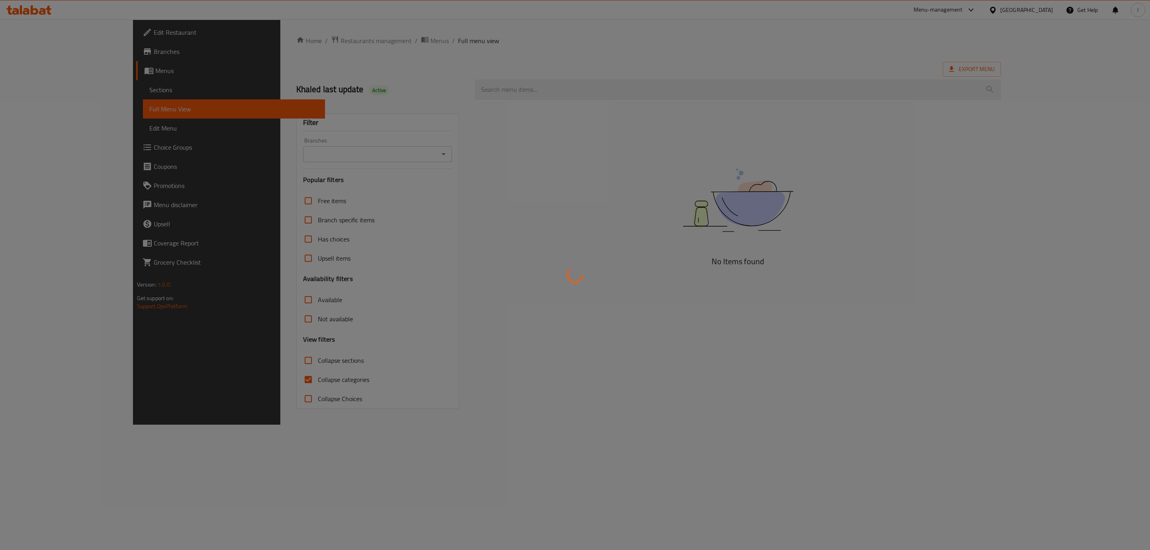
click at [304, 163] on div at bounding box center [575, 275] width 1150 height 550
click at [302, 163] on div at bounding box center [575, 275] width 1150 height 550
click at [302, 162] on div at bounding box center [575, 275] width 1150 height 550
click at [307, 161] on div at bounding box center [575, 275] width 1150 height 550
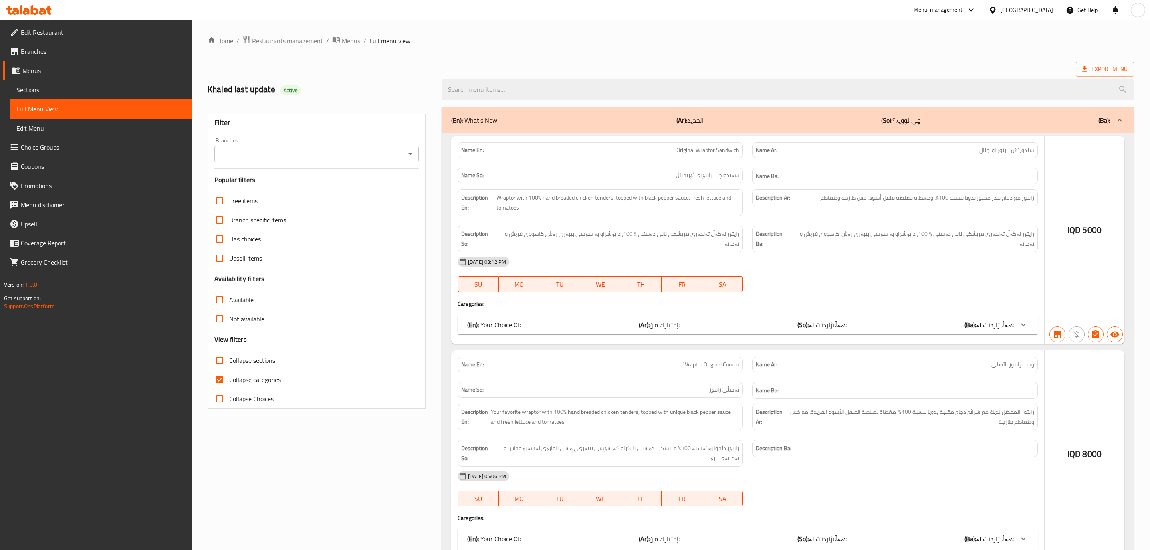
click at [334, 165] on div at bounding box center [575, 275] width 1150 height 550
click at [340, 161] on div at bounding box center [575, 275] width 1150 height 550
click at [343, 156] on input "Branches" at bounding box center [307, 154] width 185 height 11
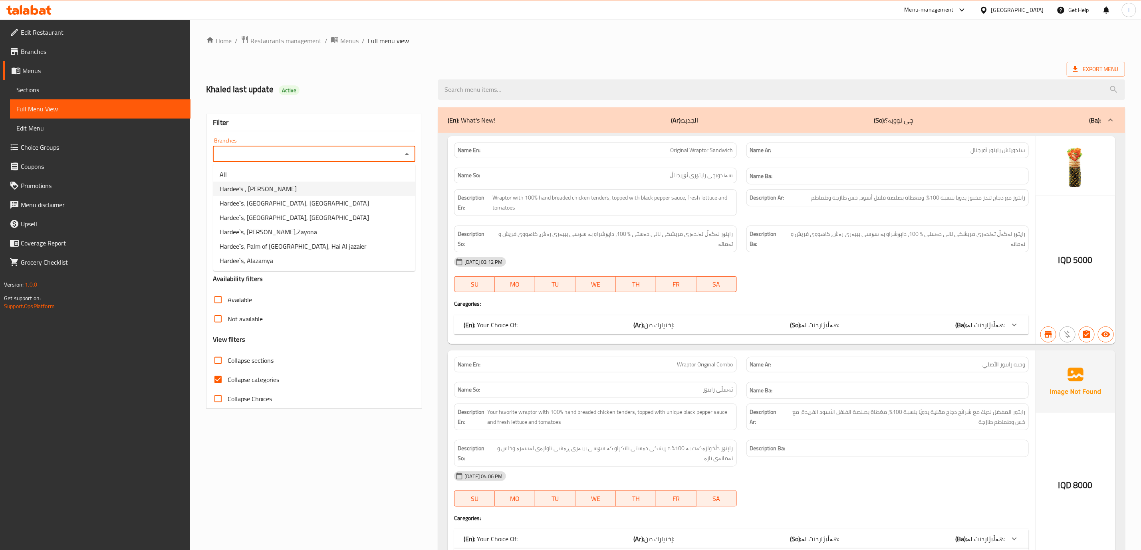
click at [296, 189] on li "Hardee's ، [PERSON_NAME]" at bounding box center [314, 189] width 202 height 14
type input "Hardee's ، [PERSON_NAME]"
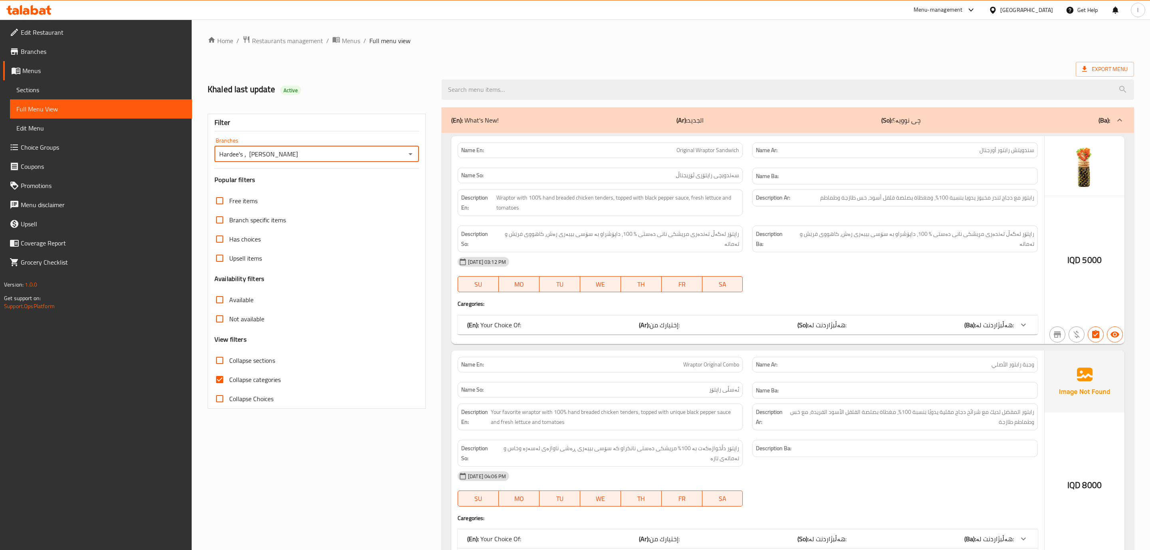
click at [247, 380] on div at bounding box center [575, 275] width 1150 height 550
click at [217, 381] on input "Collapse categories" at bounding box center [218, 379] width 19 height 19
checkbox input "false"
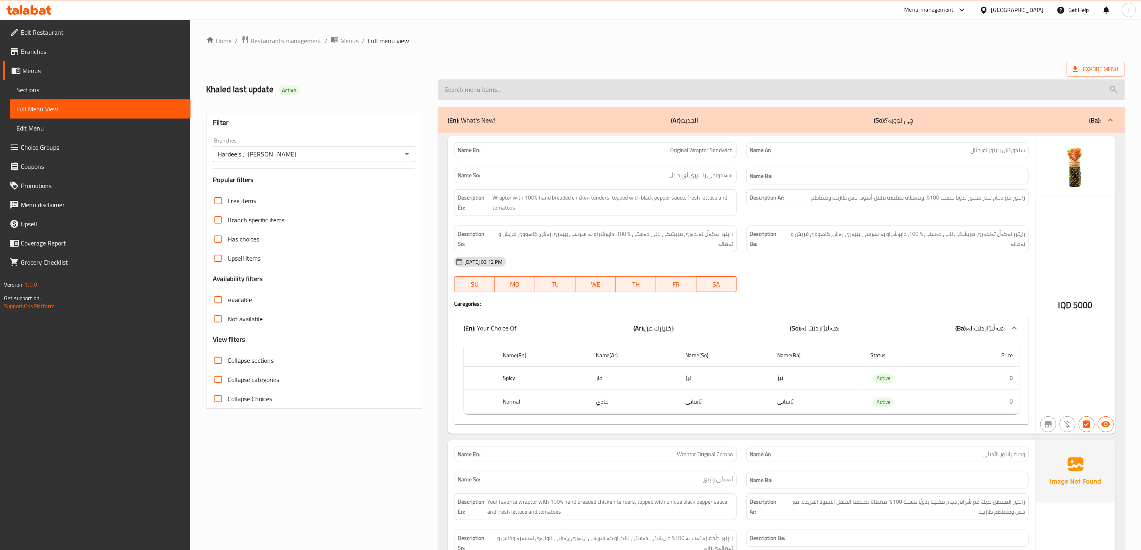
click at [523, 109] on div "(En): What's New! (Ar): الجديد (So): چی نوویە؟ (Ba):" at bounding box center [781, 120] width 687 height 26
click at [529, 99] on input "search" at bounding box center [781, 89] width 687 height 20
click at [536, 95] on input "search" at bounding box center [781, 89] width 687 height 20
click at [536, 93] on input "search" at bounding box center [781, 89] width 687 height 20
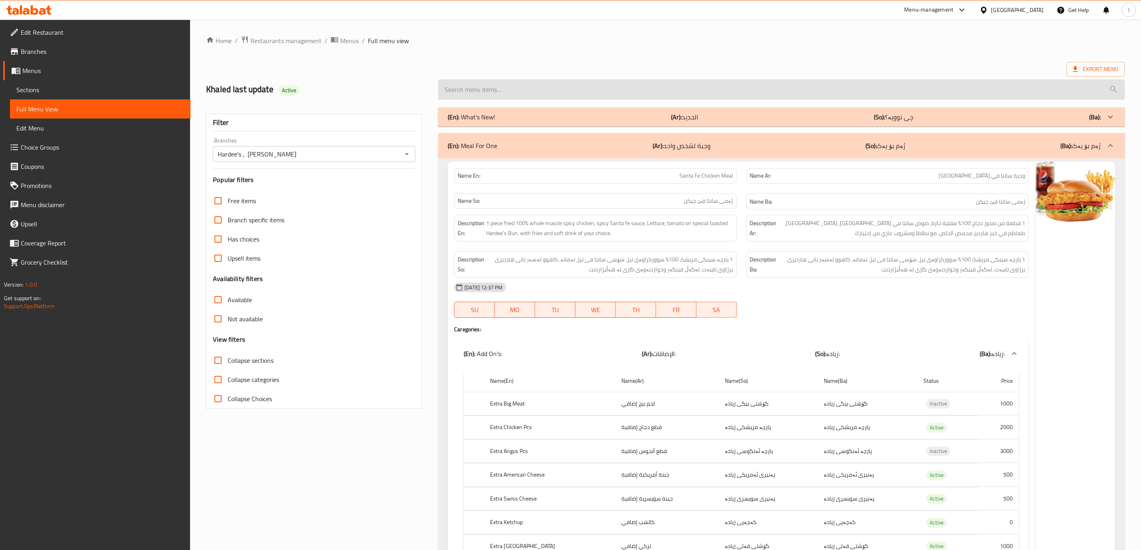
paste input "Original Wraptor"
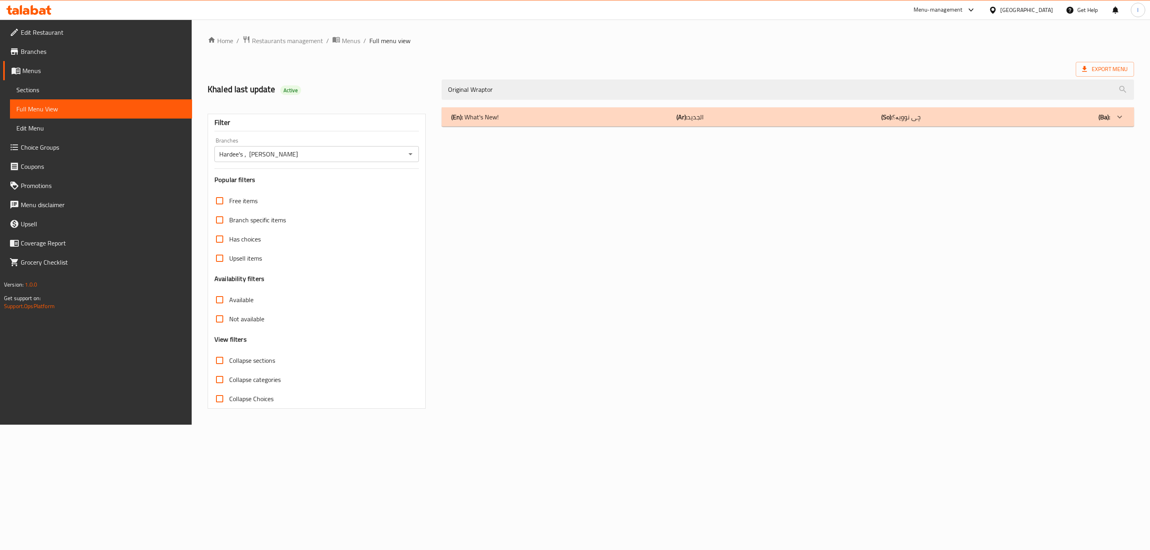
type input "Original Wraptor"
click at [665, 121] on div "(En): What's New! (Ar): الجديد (So): چی نوویە؟ (Ba):" at bounding box center [780, 117] width 659 height 10
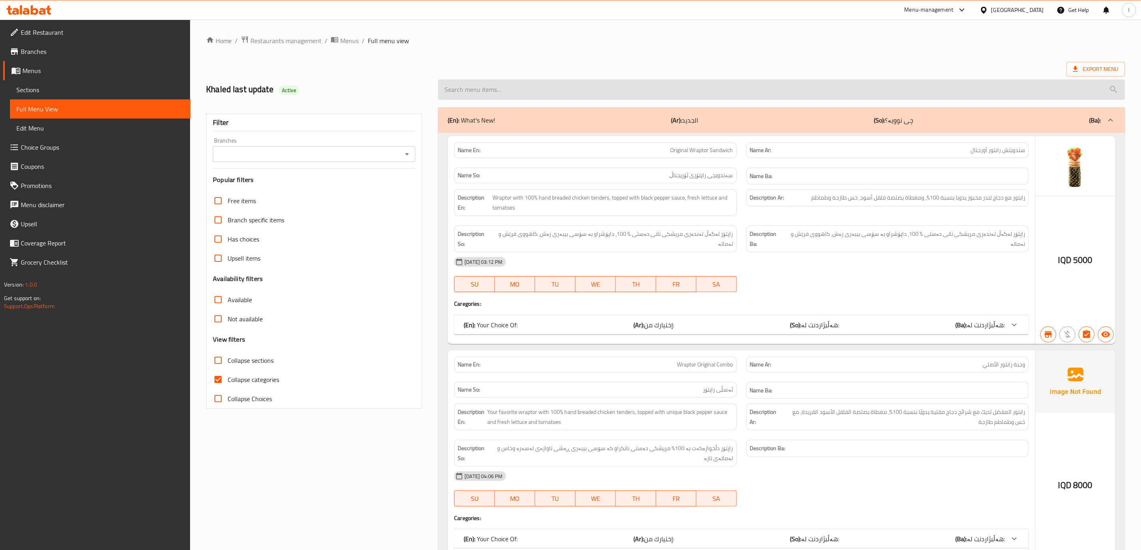
click at [638, 94] on input "search" at bounding box center [781, 89] width 687 height 20
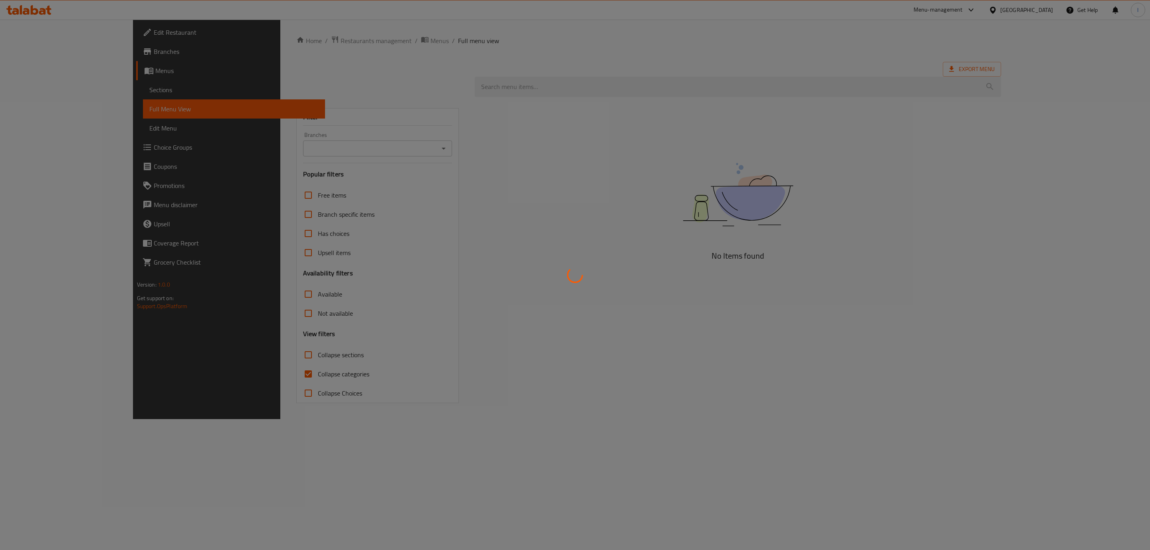
click at [635, 85] on div at bounding box center [575, 275] width 1150 height 550
click at [604, 86] on div at bounding box center [575, 275] width 1150 height 550
click at [589, 87] on div at bounding box center [575, 275] width 1150 height 550
click at [584, 90] on div at bounding box center [575, 275] width 1150 height 550
click at [582, 90] on div at bounding box center [575, 275] width 1150 height 550
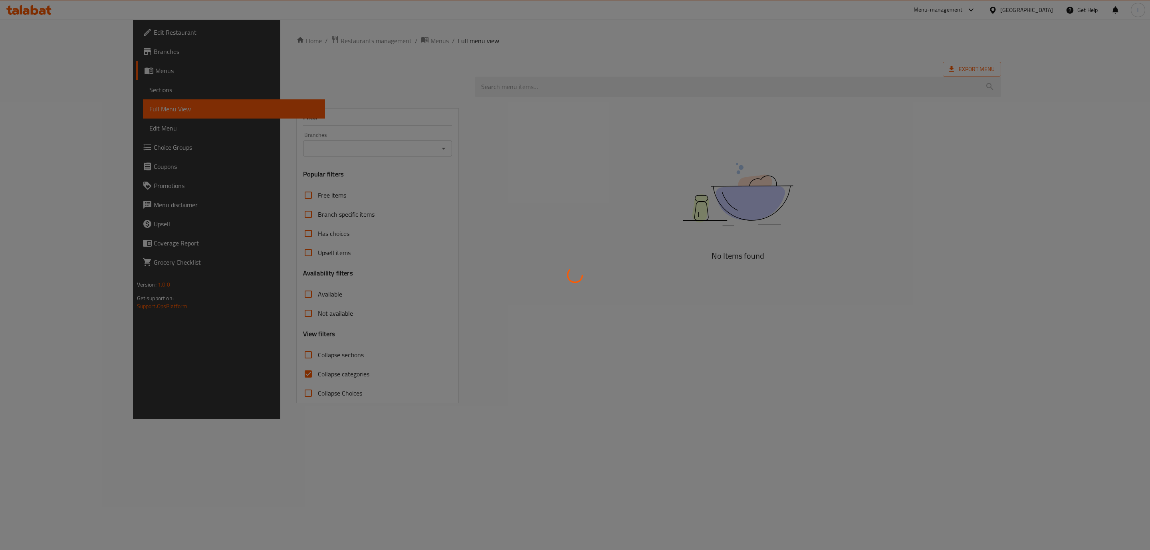
click at [582, 90] on div at bounding box center [575, 275] width 1150 height 550
click at [567, 98] on div at bounding box center [575, 275] width 1150 height 550
click at [594, 87] on div at bounding box center [575, 275] width 1150 height 550
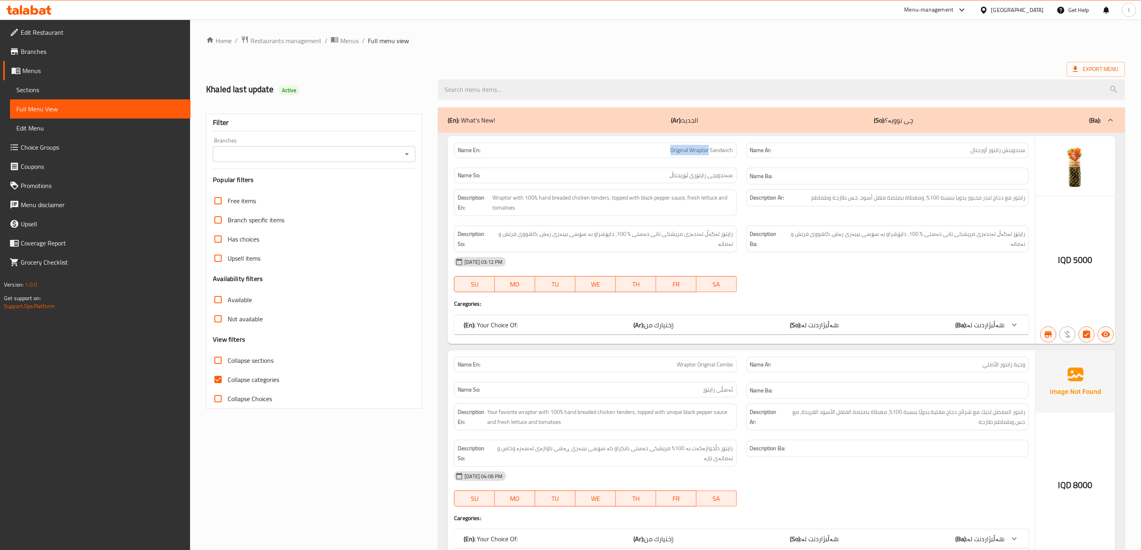
drag, startPoint x: 666, startPoint y: 148, endPoint x: 709, endPoint y: 157, distance: 44.1
click at [709, 157] on div "Name En: Original Wraptor Sandwich" at bounding box center [595, 151] width 282 height 16
copy span "Original Wraptor"
click at [650, 94] on input "search" at bounding box center [781, 89] width 687 height 20
paste input "Original Wraptor"
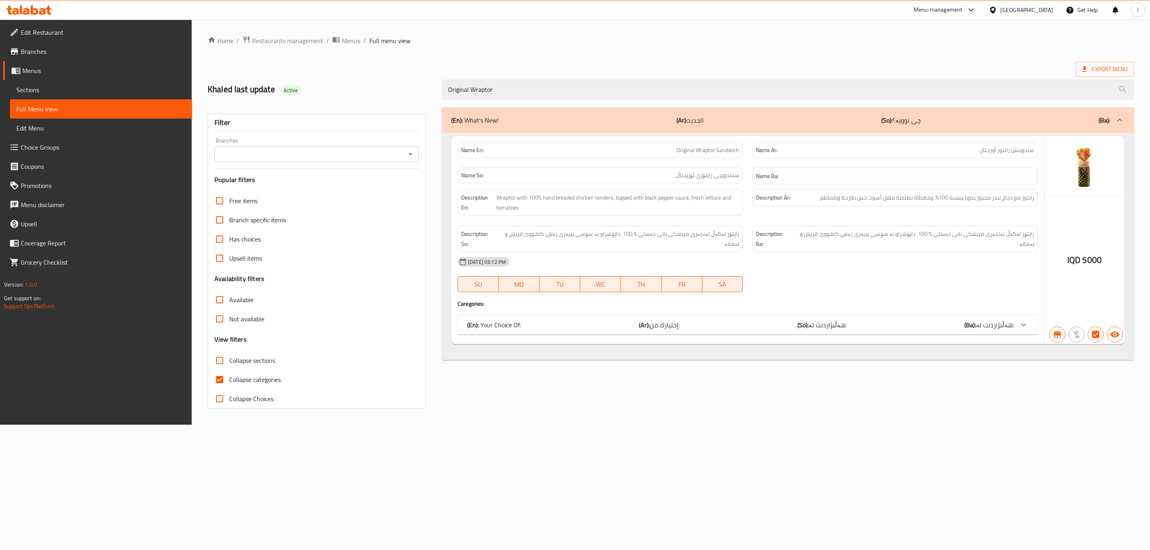
type input "Original Wraptor"
click at [494, 322] on p "(En): Your Choice Of:" at bounding box center [494, 325] width 54 height 10
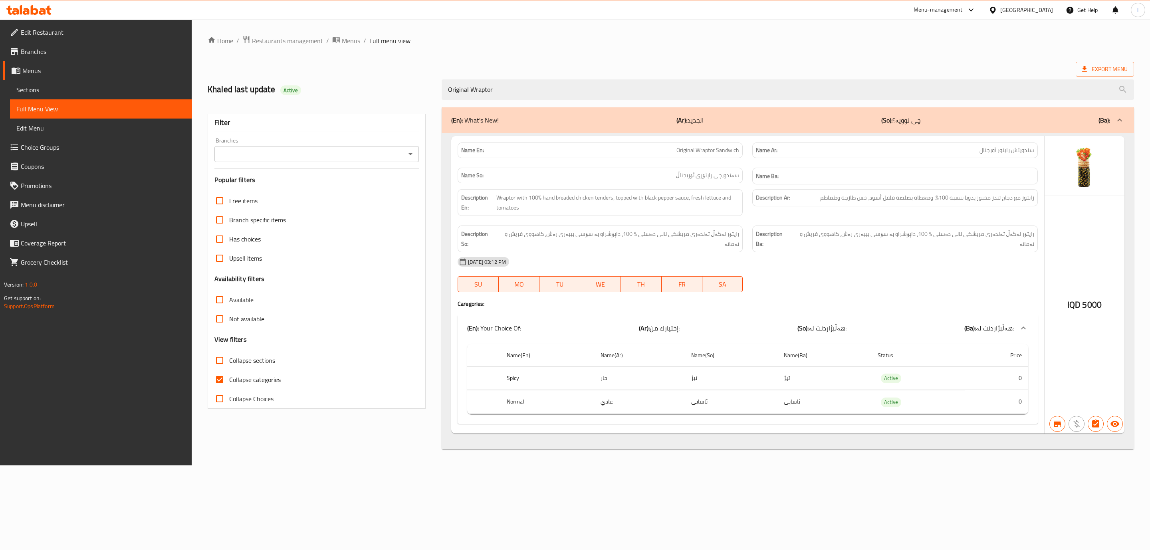
click at [28, 12] on icon at bounding box center [26, 11] width 7 height 7
